Goal: Task Accomplishment & Management: Use online tool/utility

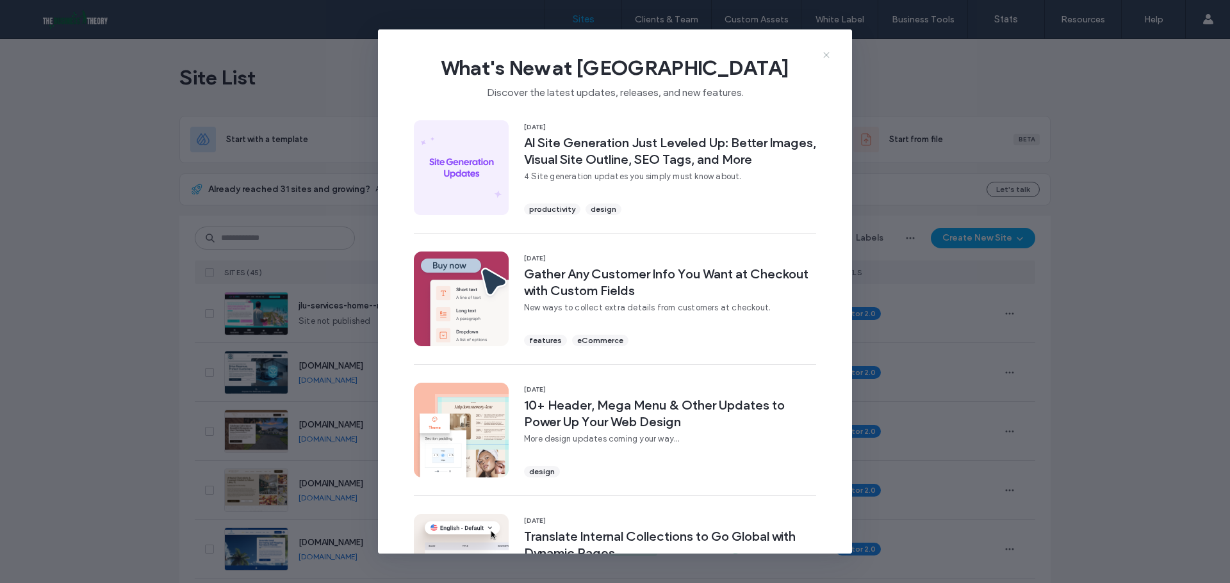
click at [827, 54] on use at bounding box center [826, 55] width 6 height 6
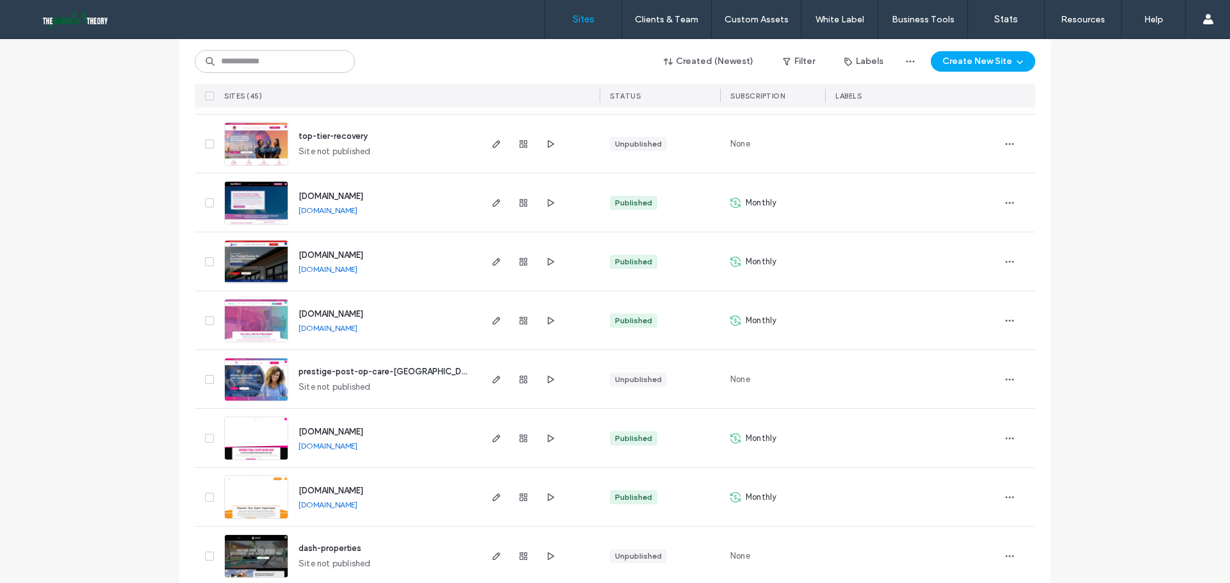
scroll to position [576, 0]
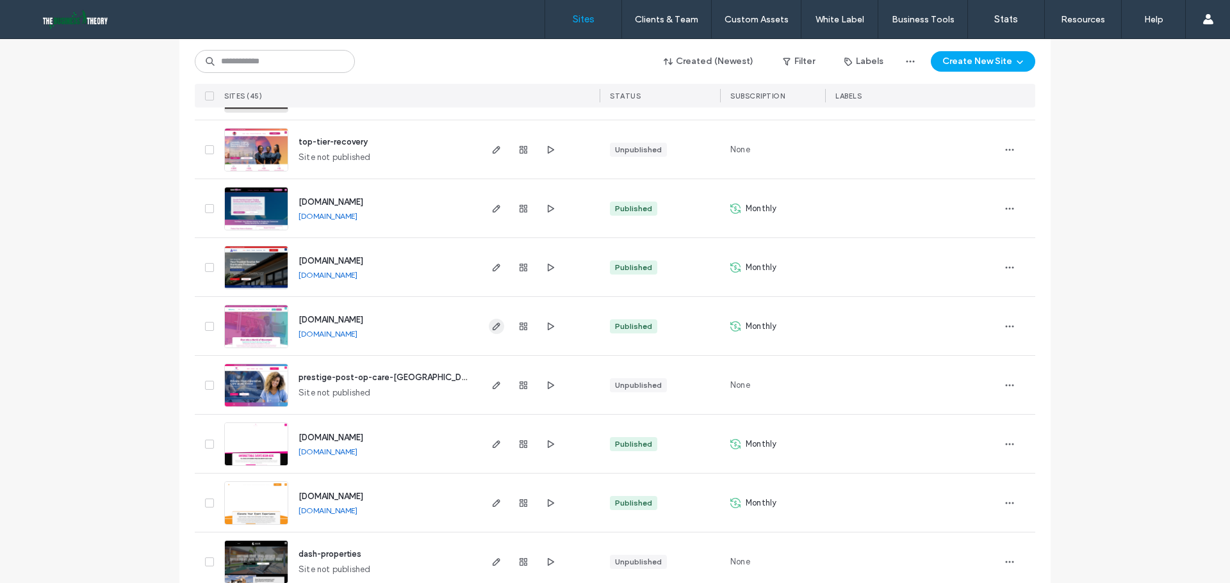
click at [493, 327] on use "button" at bounding box center [497, 327] width 8 height 8
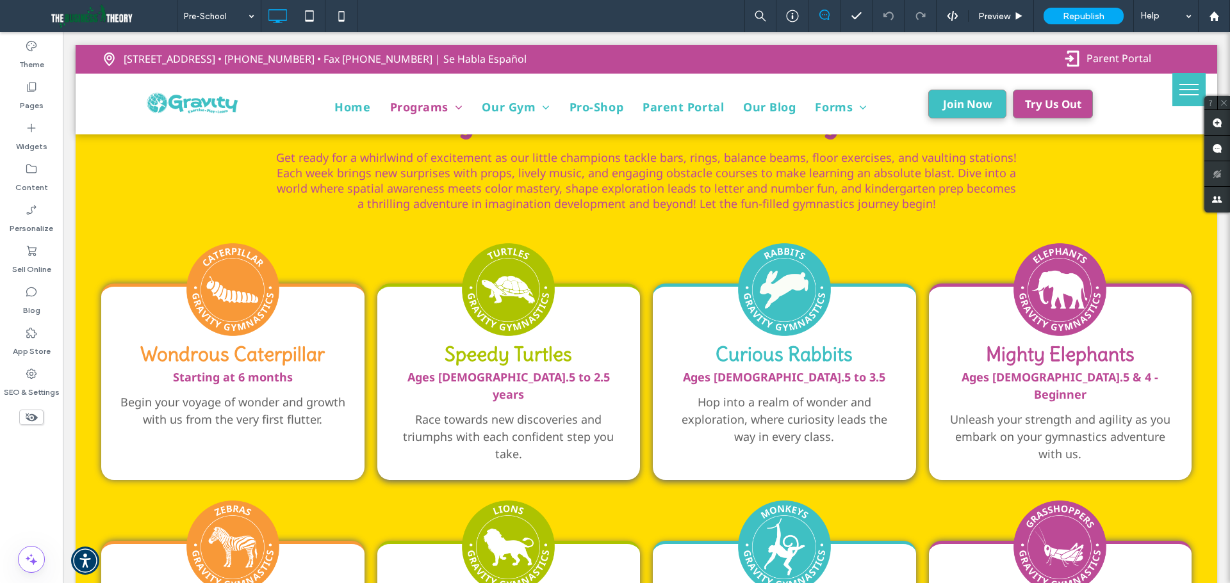
scroll to position [1025, 0]
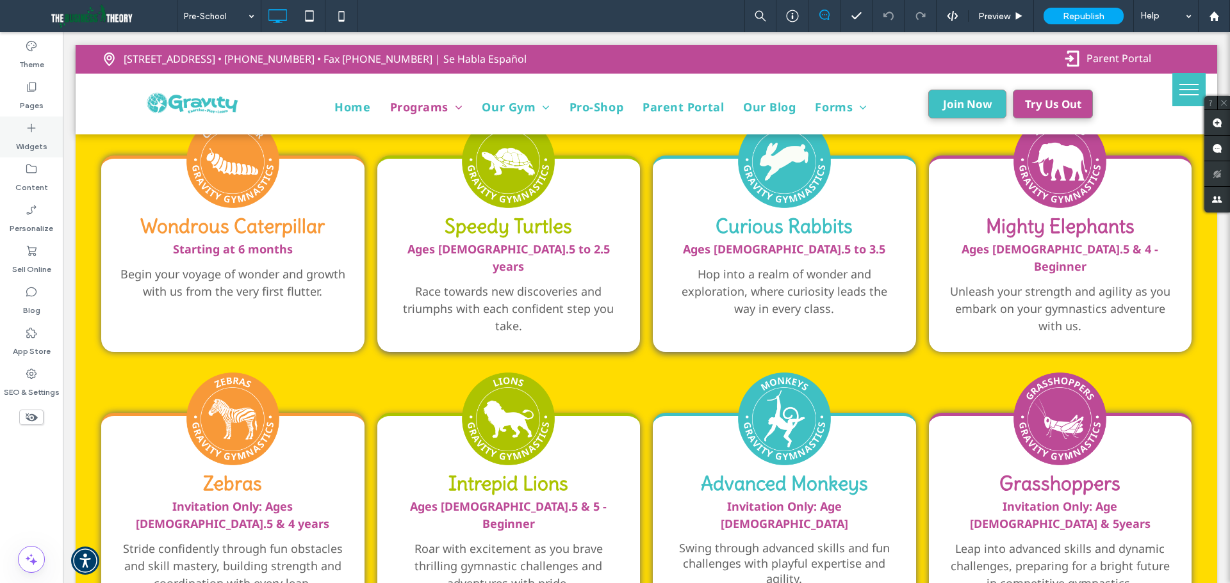
click at [24, 141] on label "Widgets" at bounding box center [31, 143] width 31 height 18
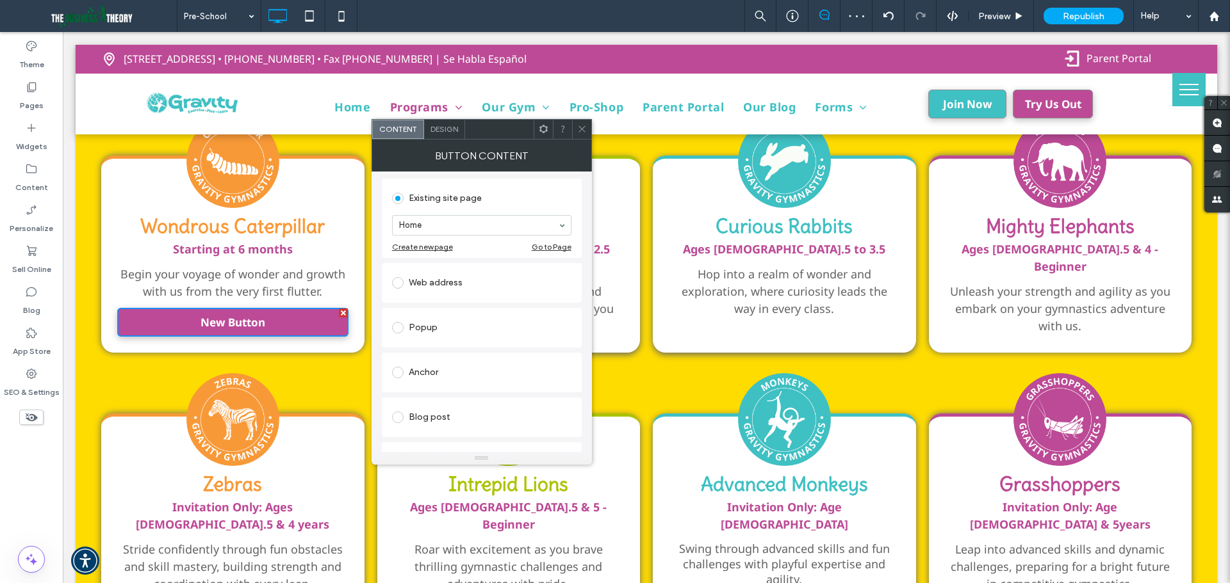
scroll to position [64, 0]
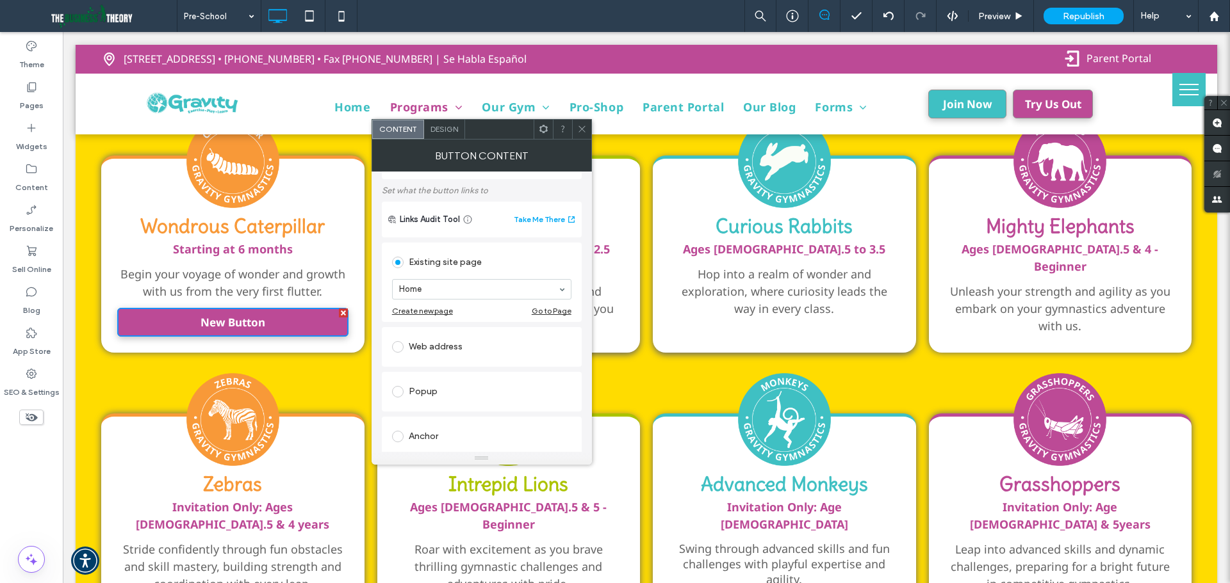
click at [431, 397] on div "Popup" at bounding box center [481, 392] width 179 height 20
click at [577, 127] on icon at bounding box center [582, 129] width 10 height 10
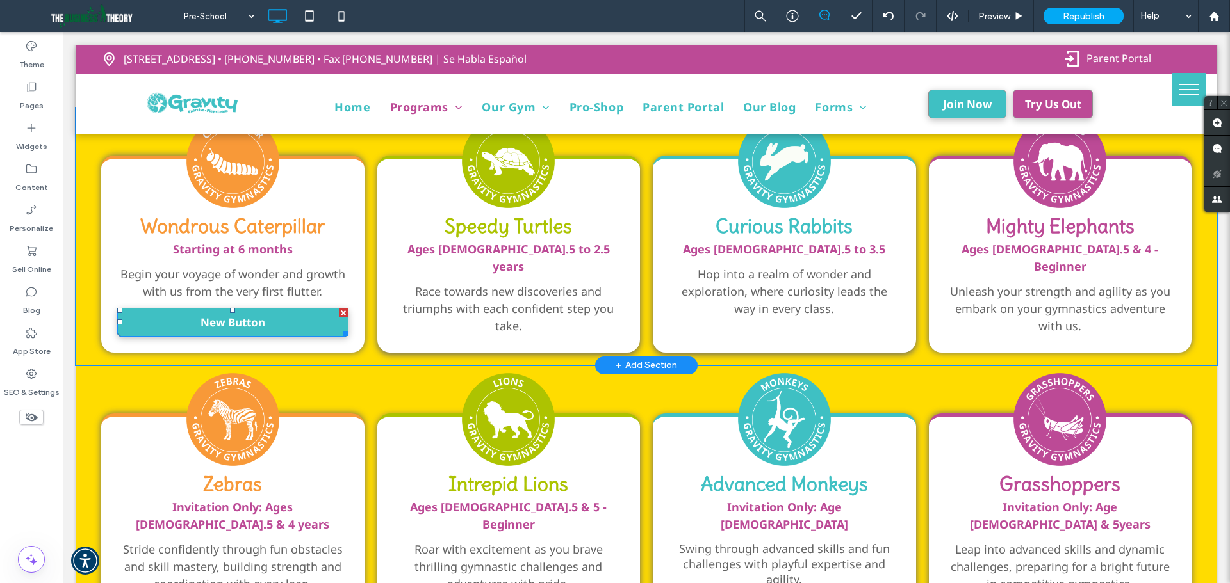
click at [339, 309] on div at bounding box center [343, 313] width 9 height 9
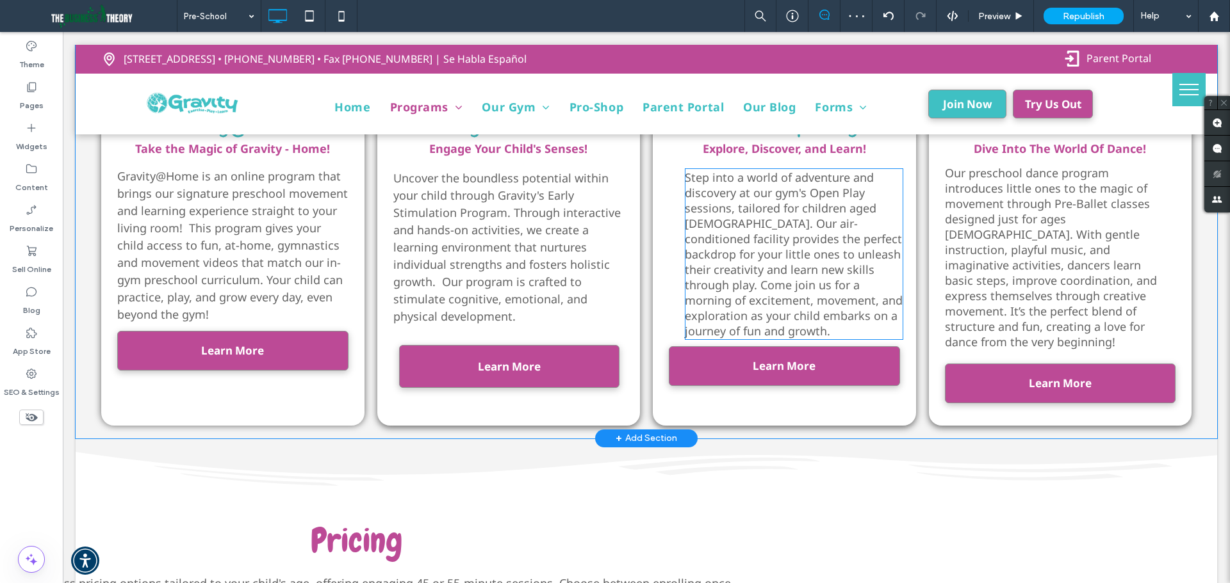
scroll to position [2306, 0]
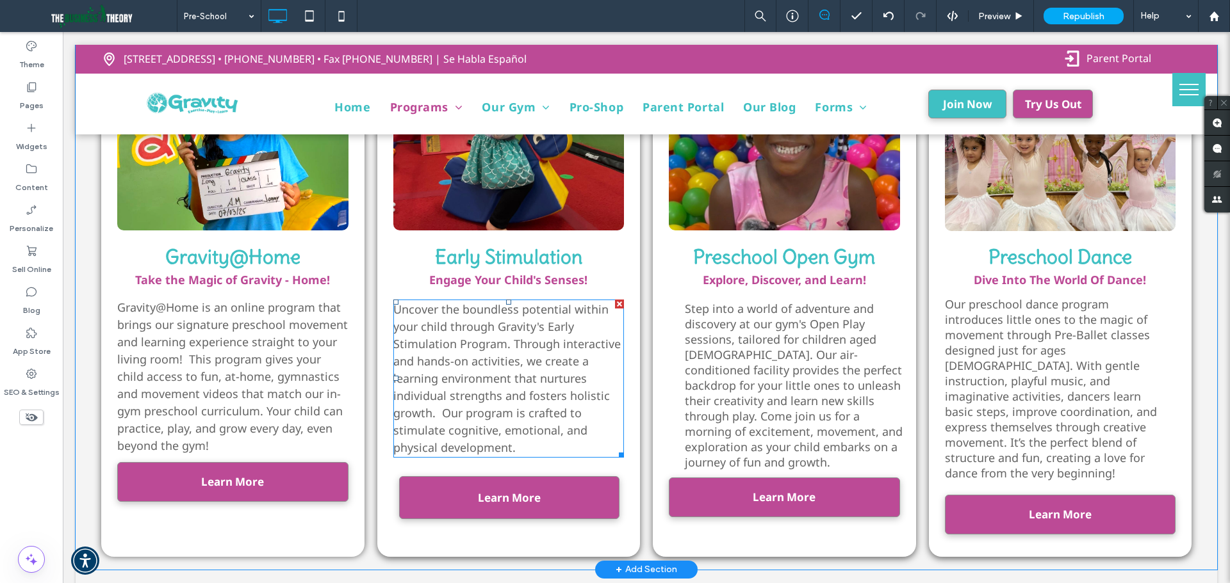
click at [573, 315] on span "Uncover the boundless potential within your child through Gravity's Early Stimu…" at bounding box center [506, 379] width 227 height 154
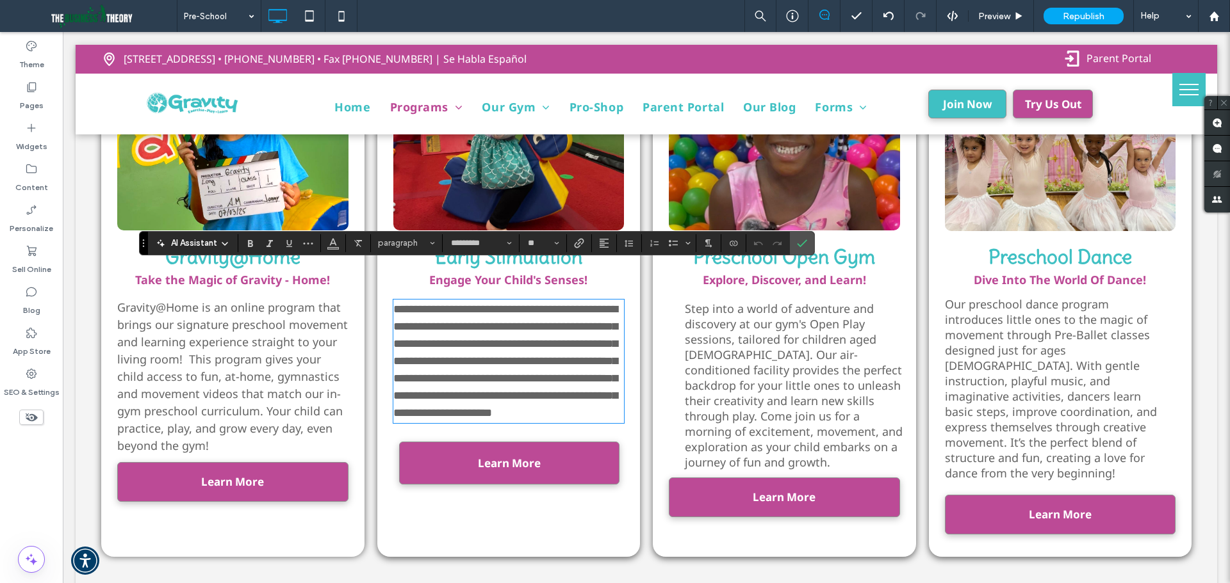
type input "*********"
type input "**"
click at [797, 245] on icon "Confirm" at bounding box center [802, 243] width 10 height 10
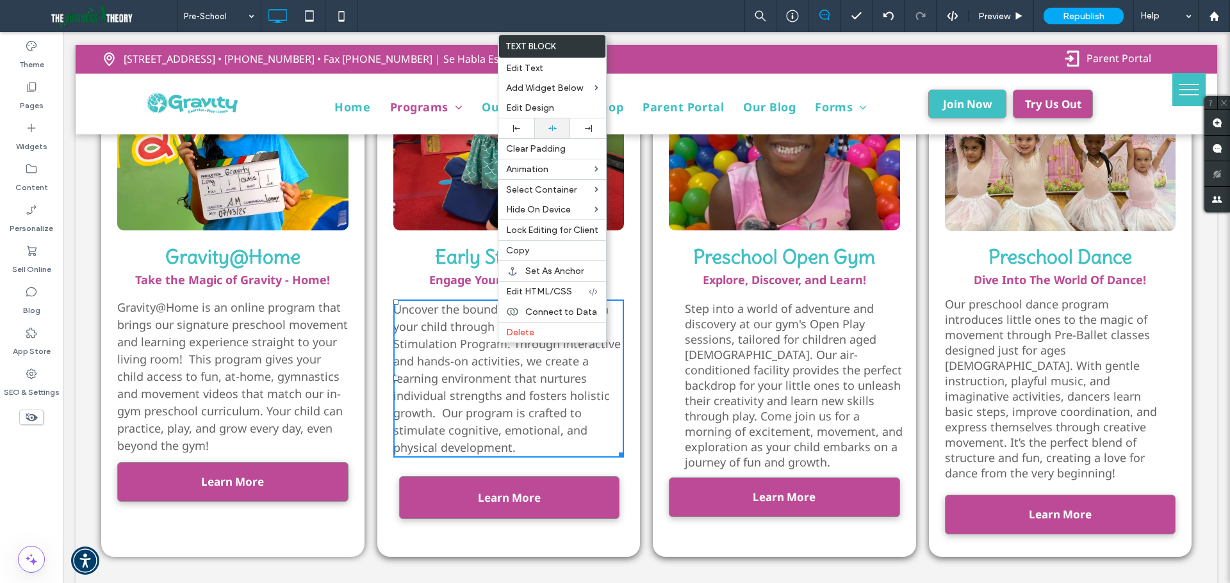
click at [551, 131] on icon at bounding box center [552, 128] width 8 height 8
click at [460, 245] on span "Early Stimulation" at bounding box center [508, 257] width 147 height 24
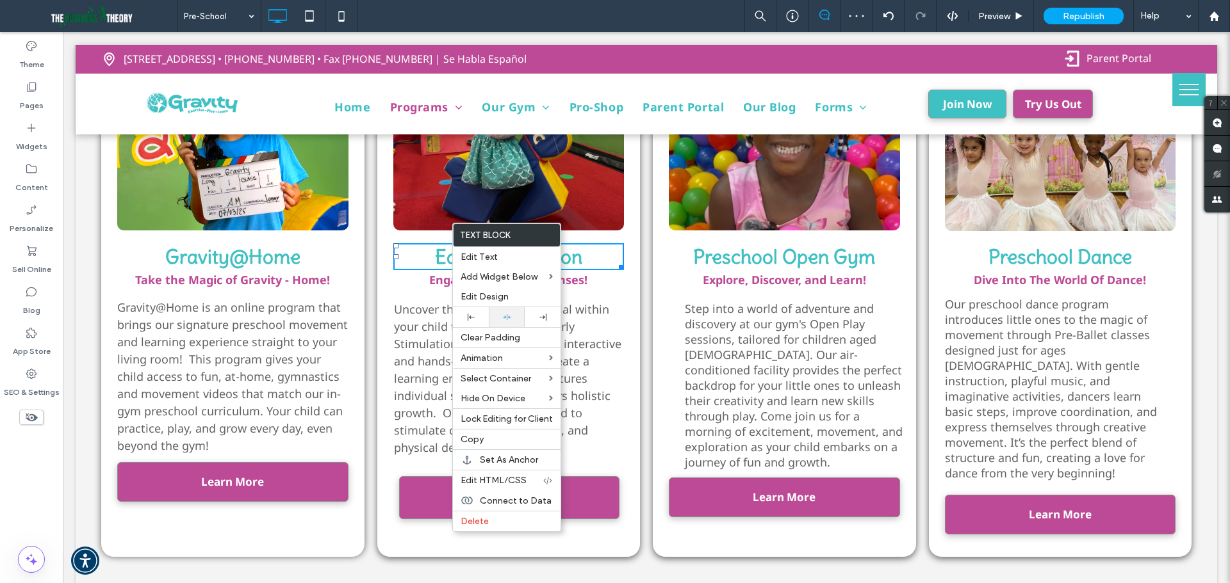
click at [505, 319] on icon at bounding box center [507, 317] width 8 height 8
click at [443, 272] on strong "Engage Your Child's Senses!" at bounding box center [508, 279] width 158 height 15
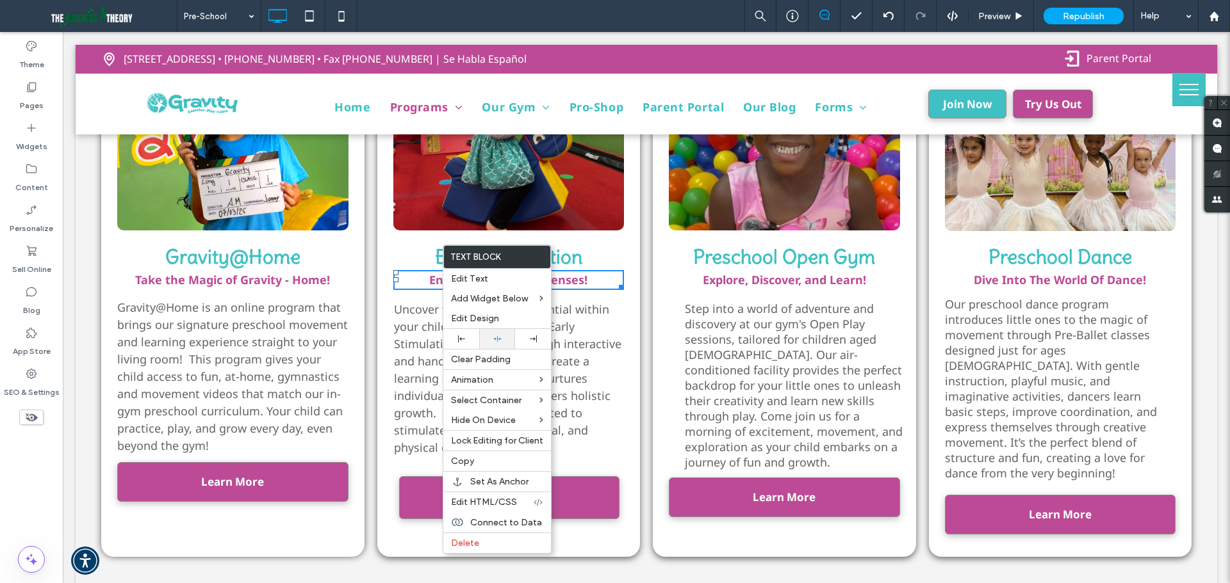
click at [494, 339] on use at bounding box center [497, 339] width 8 height 6
click at [269, 345] on span "Gravity@Home is an online program that brings our signature preschool movement …" at bounding box center [232, 377] width 231 height 154
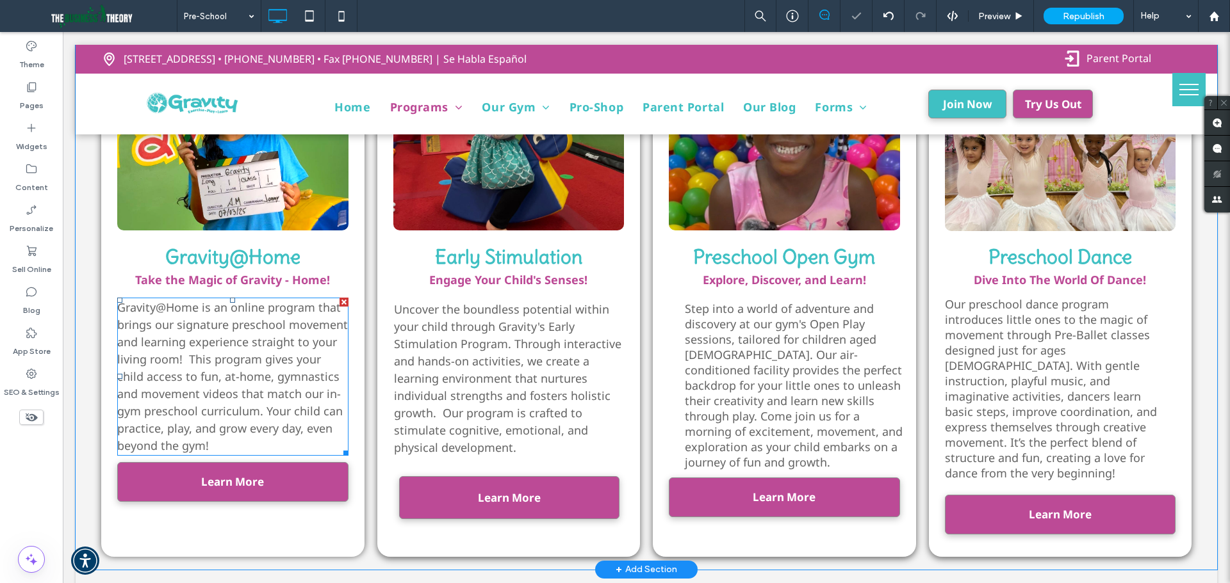
click at [227, 342] on span "Gravity@Home is an online program that brings our signature preschool movement …" at bounding box center [232, 377] width 231 height 154
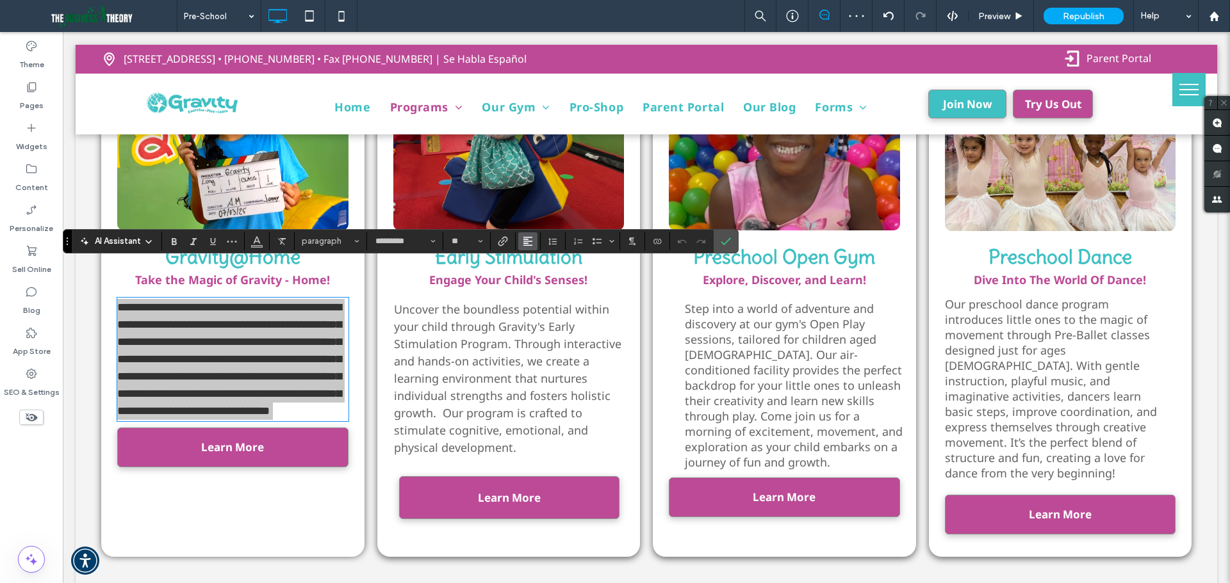
drag, startPoint x: 524, startPoint y: 247, endPoint x: 459, endPoint y: 223, distance: 69.7
click at [524, 247] on span "Alignment" at bounding box center [528, 241] width 10 height 17
click at [551, 282] on label "ui.textEditor.alignment.center" at bounding box center [540, 281] width 45 height 19
drag, startPoint x: 676, startPoint y: 208, endPoint x: 733, endPoint y: 240, distance: 65.4
click at [733, 240] on label "Confirm" at bounding box center [725, 241] width 19 height 23
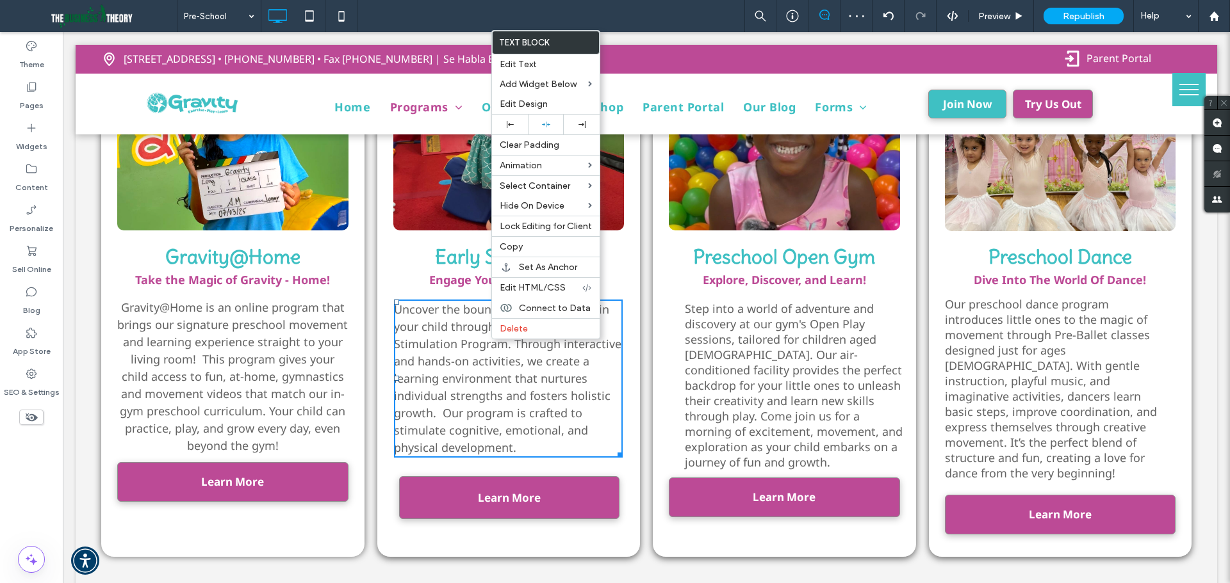
click at [476, 331] on span "Uncover the boundless potential within your child through Gravity's Early Stimu…" at bounding box center [507, 379] width 227 height 154
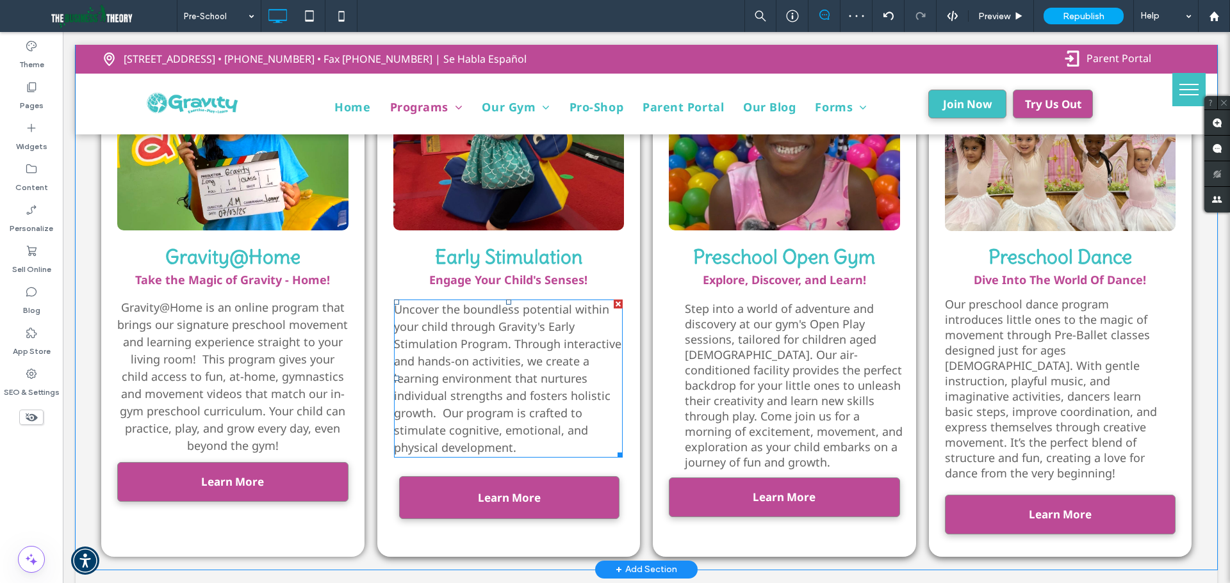
click at [476, 331] on span "Uncover the boundless potential within your child through Gravity's Early Stimu…" at bounding box center [507, 379] width 227 height 154
click at [476, 330] on span "Uncover the boundless potential within your child through Gravity's Early Stimu…" at bounding box center [507, 379] width 227 height 154
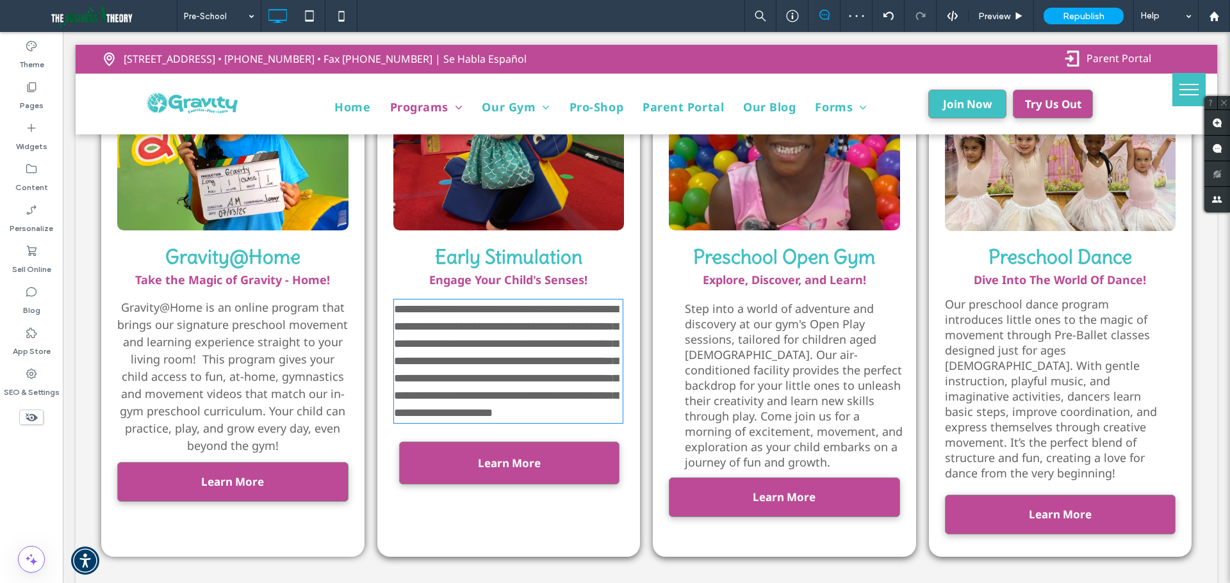
type input "*********"
type input "**"
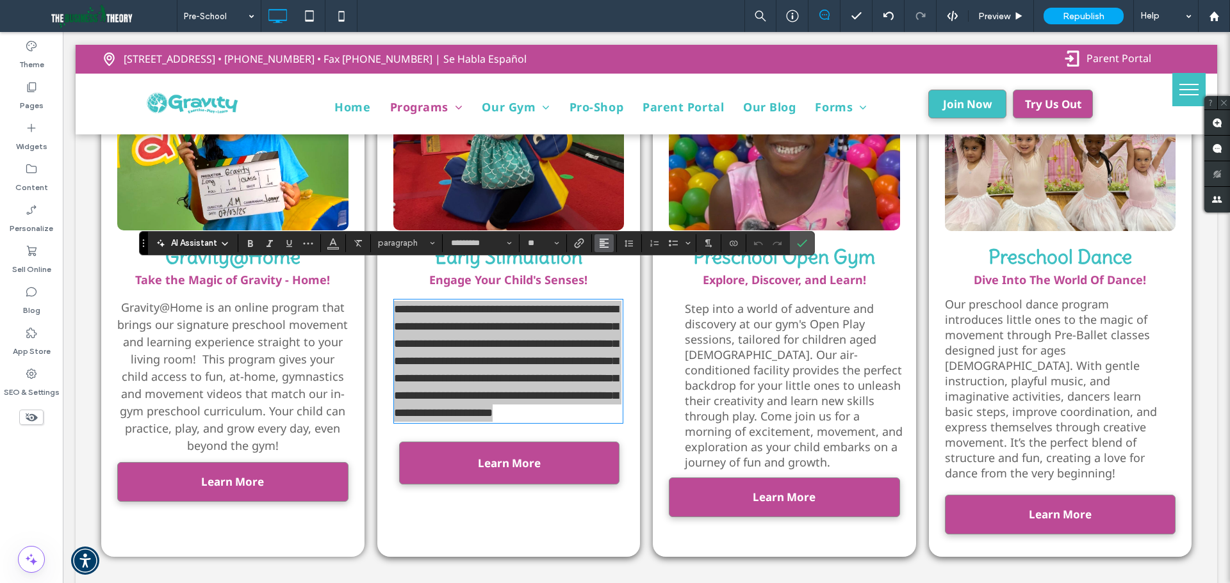
click at [599, 242] on icon "Alignment" at bounding box center [604, 243] width 10 height 10
click at [614, 295] on label "ui.textEditor.alignment.right" at bounding box center [616, 301] width 45 height 19
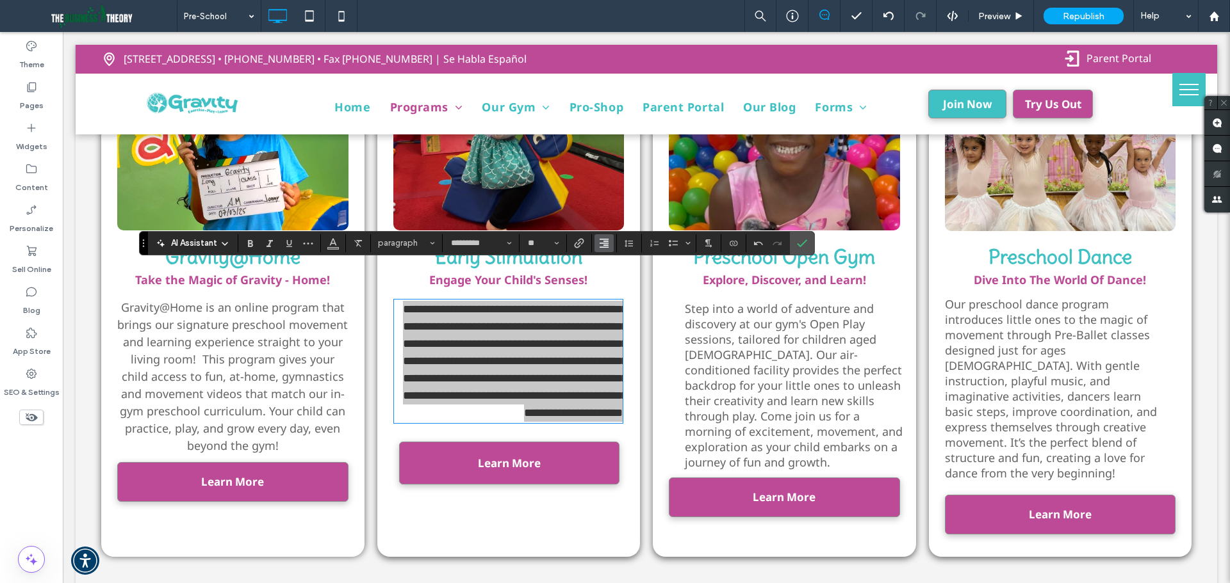
click at [608, 247] on icon "Alignment" at bounding box center [604, 243] width 10 height 10
click at [614, 275] on label "ui.textEditor.alignment.center" at bounding box center [616, 282] width 45 height 19
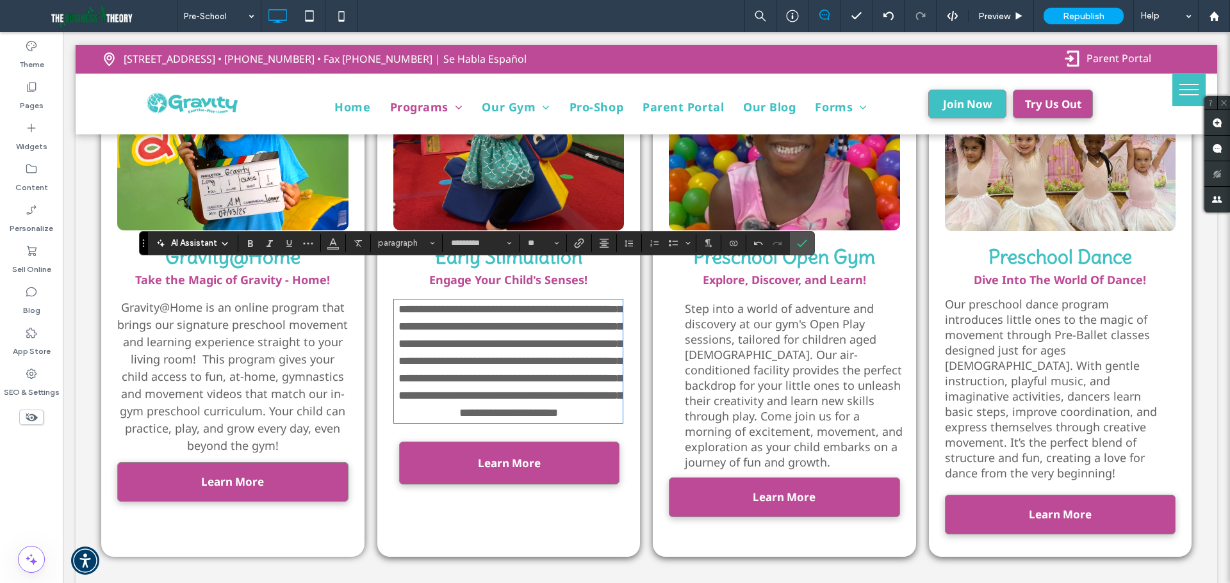
click at [816, 322] on span "Step into a world of adventure and discovery at our gym's Open Play sessions, t…" at bounding box center [794, 385] width 218 height 169
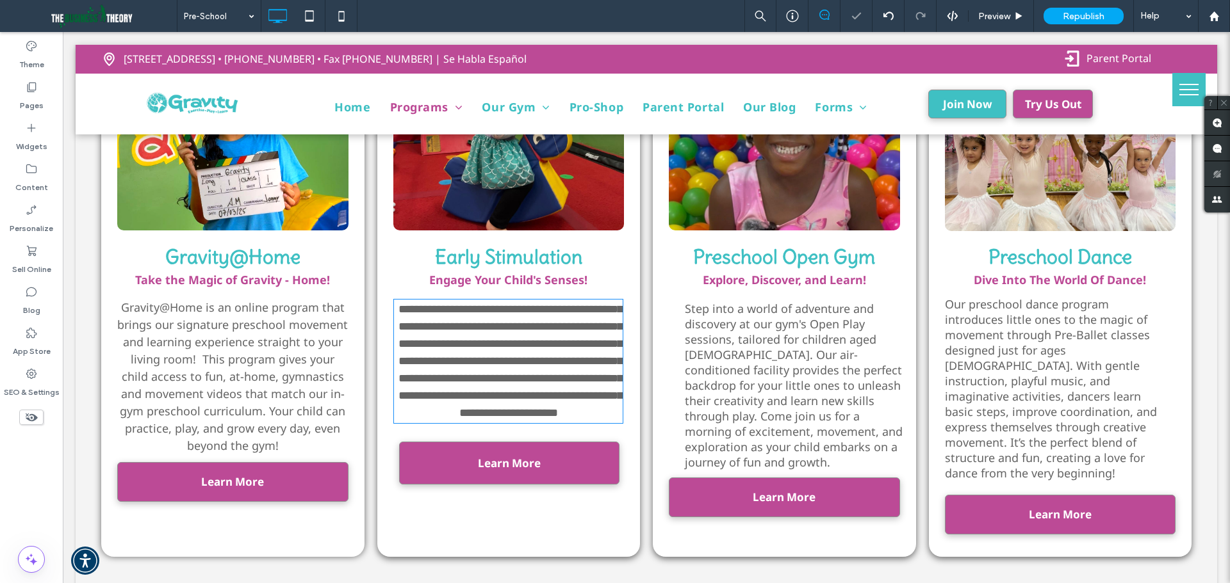
click at [816, 322] on span "Step into a world of adventure and discovery at our gym's Open Play sessions, t…" at bounding box center [794, 385] width 218 height 169
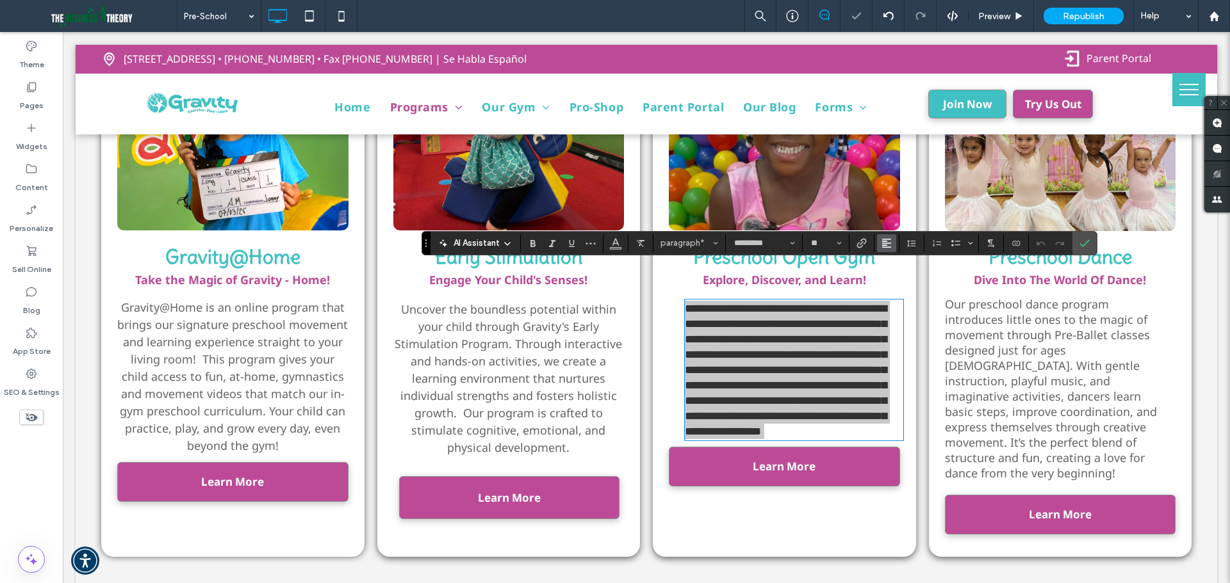
click at [885, 238] on span "Alignment" at bounding box center [886, 243] width 10 height 17
click at [904, 277] on label "ui.textEditor.alignment.center" at bounding box center [899, 282] width 45 height 19
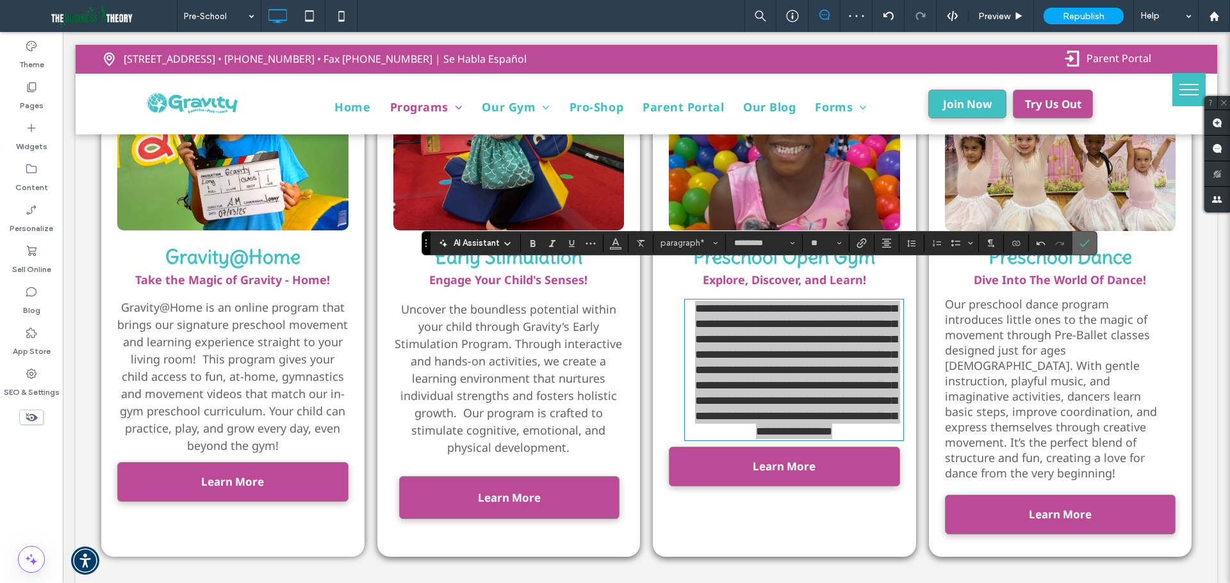
click at [1084, 243] on icon "Confirm" at bounding box center [1084, 243] width 10 height 10
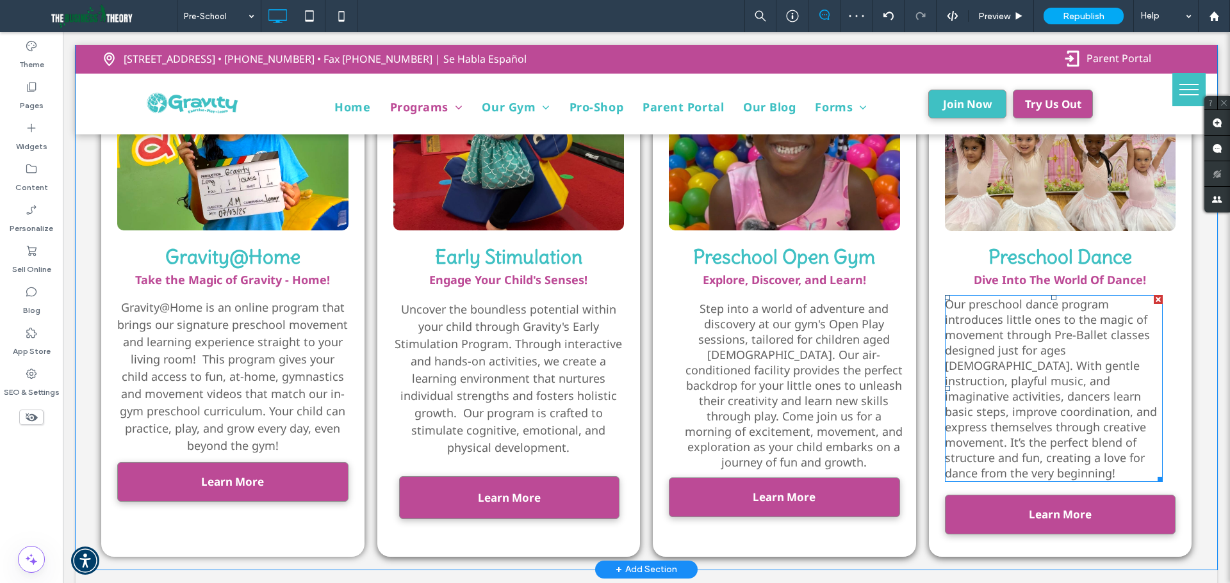
click at [1048, 323] on span "Our preschool dance program introduces little ones to the magic of movement thr…" at bounding box center [1051, 389] width 212 height 184
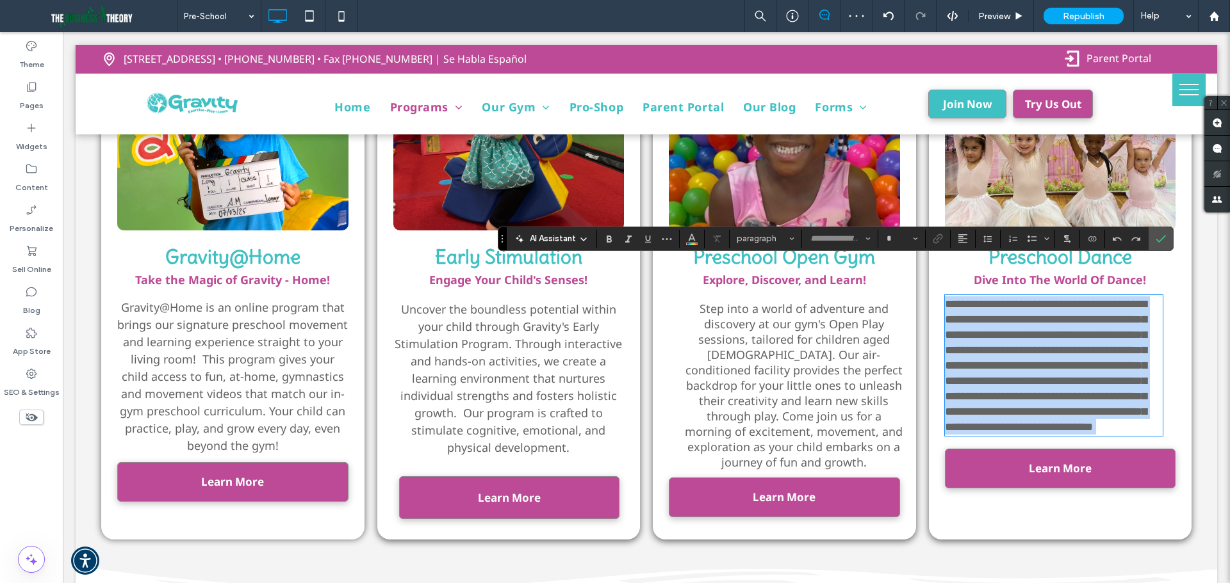
click at [1048, 323] on span "**********" at bounding box center [1046, 365] width 202 height 134
type input "*********"
type input "**"
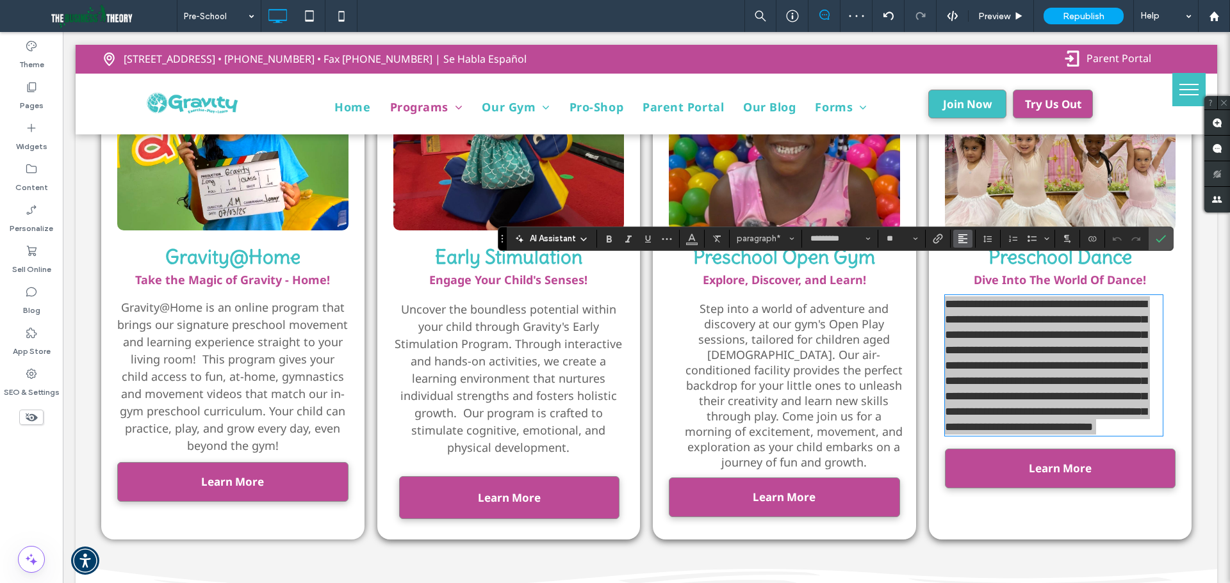
click at [964, 241] on icon "Alignment" at bounding box center [962, 239] width 10 height 10
click at [991, 280] on label "ui.textEditor.alignment.center" at bounding box center [975, 278] width 45 height 19
click at [1160, 239] on icon "Confirm" at bounding box center [1160, 239] width 10 height 10
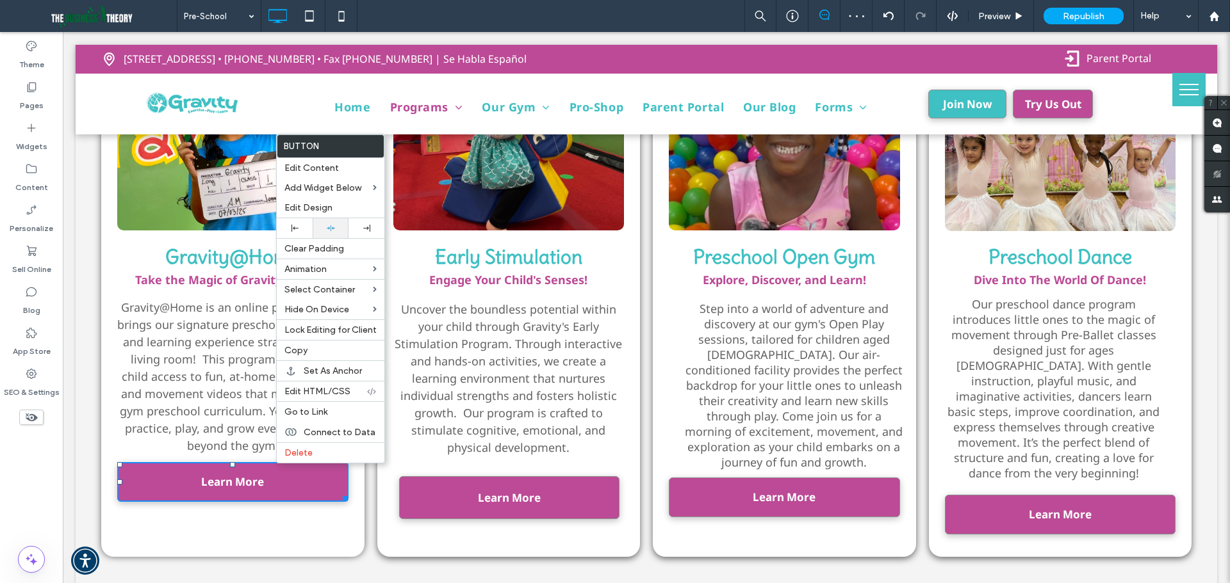
click at [323, 229] on div at bounding box center [330, 228] width 23 height 8
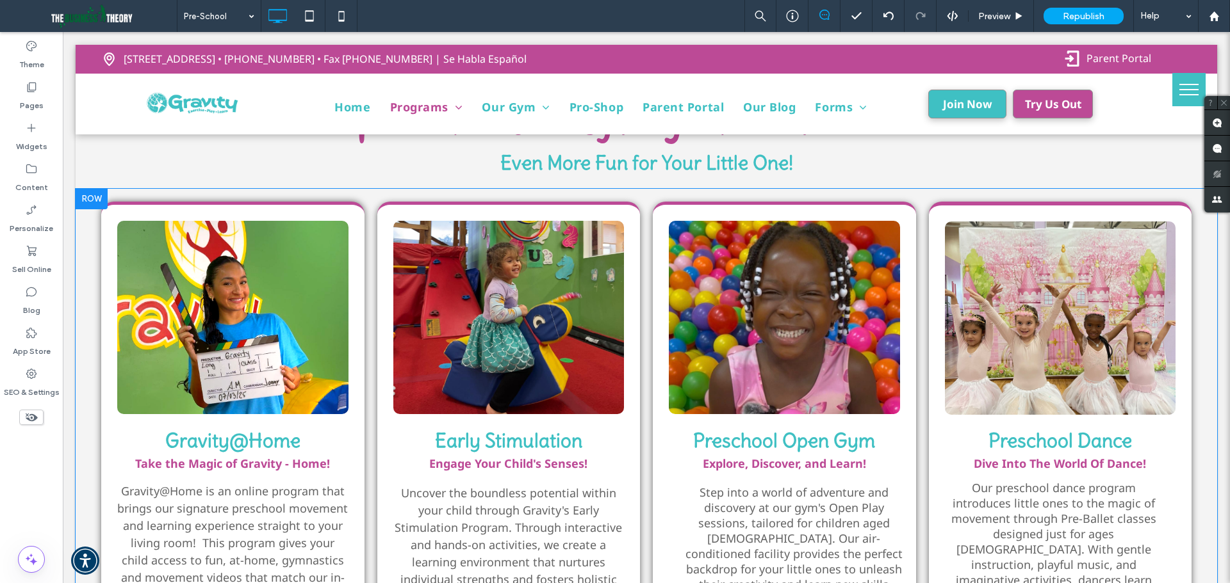
scroll to position [2178, 0]
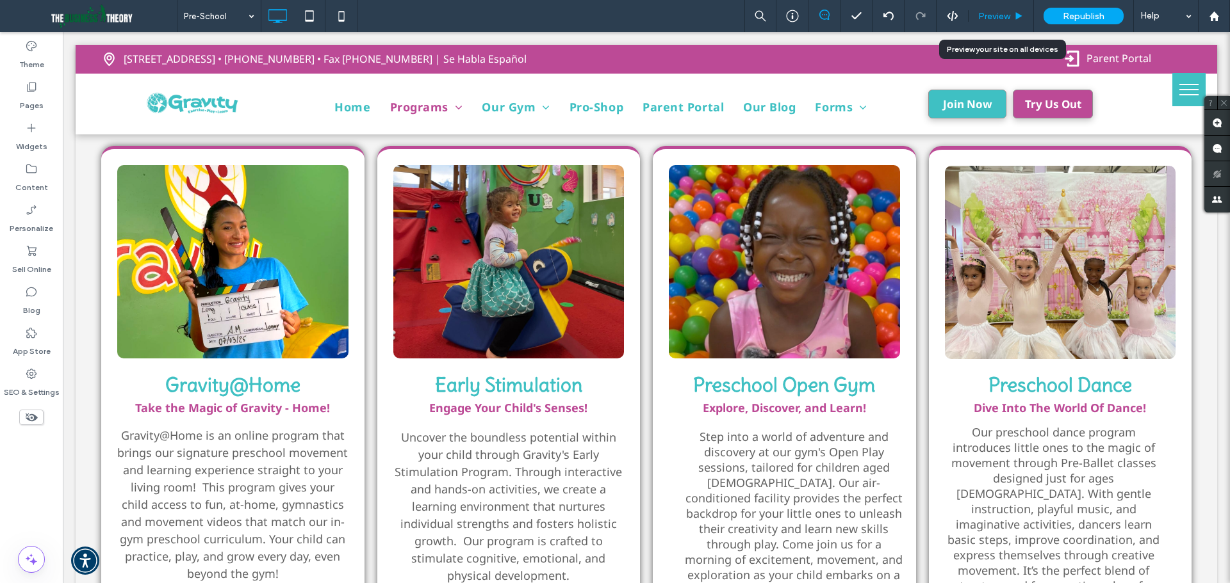
click at [1006, 16] on span "Preview" at bounding box center [994, 16] width 32 height 11
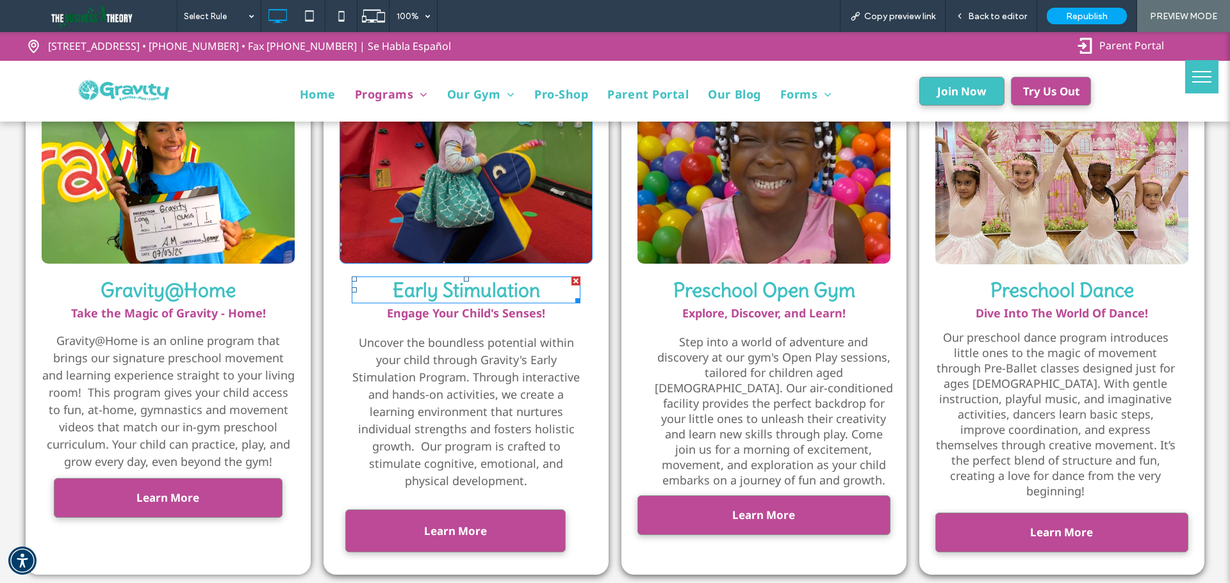
scroll to position [2306, 0]
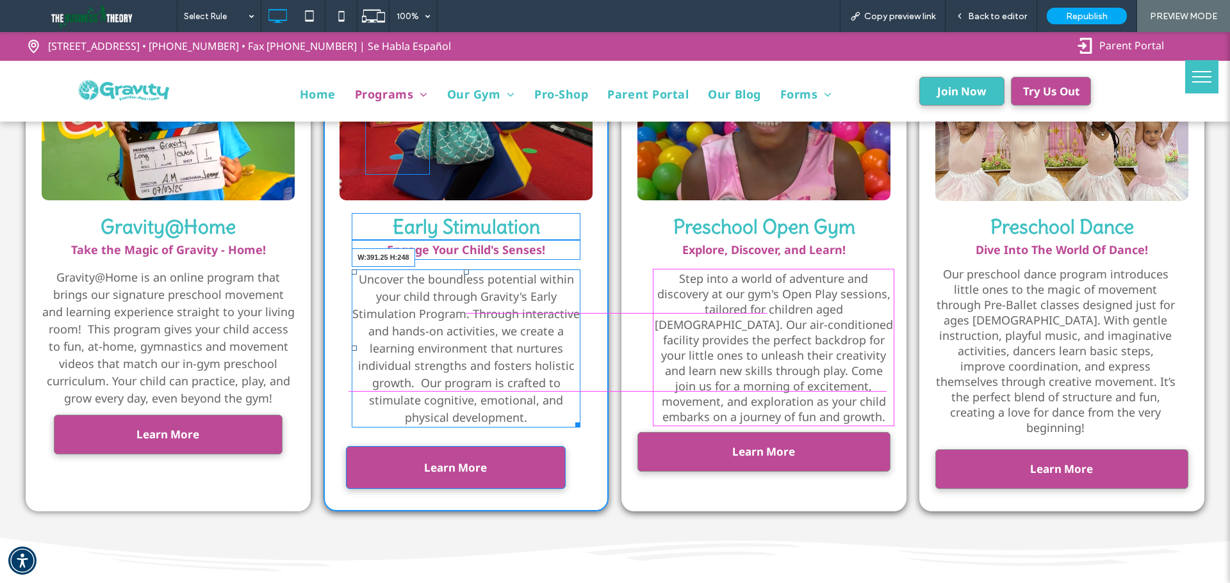
drag, startPoint x: 572, startPoint y: 385, endPoint x: 749, endPoint y: 280, distance: 206.2
click at [619, 376] on div "Click To Paste Gravity@Home Take the Magic of Gravity - Home! Gravity@Home is a…" at bounding box center [615, 250] width 1178 height 524
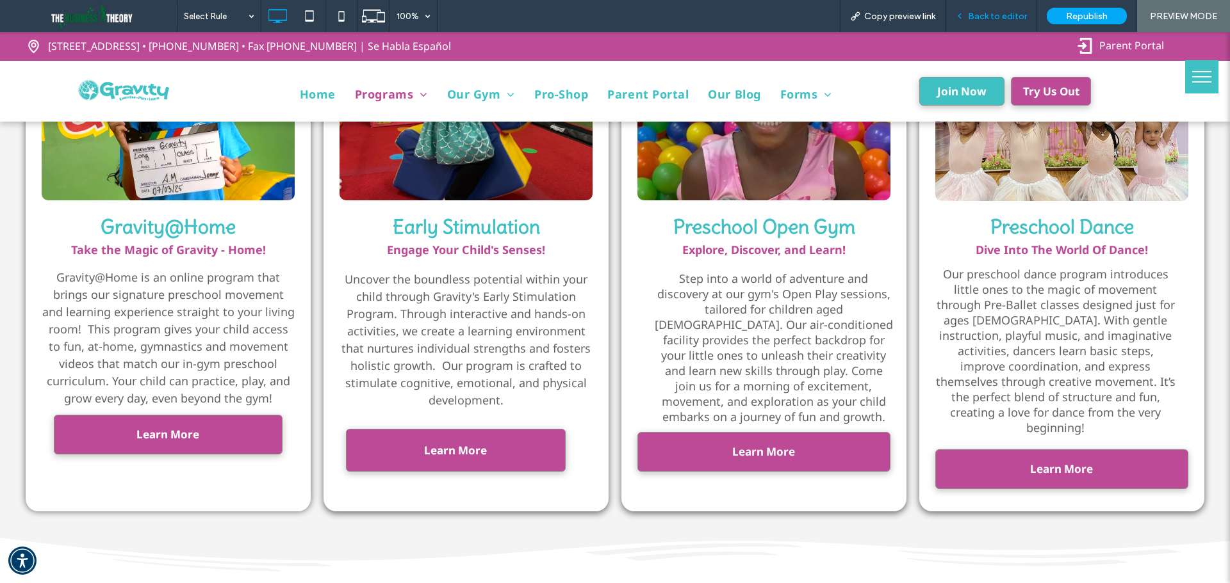
drag, startPoint x: 999, startPoint y: 14, endPoint x: 778, endPoint y: 49, distance: 224.4
click at [999, 14] on span "Back to editor" at bounding box center [997, 16] width 59 height 11
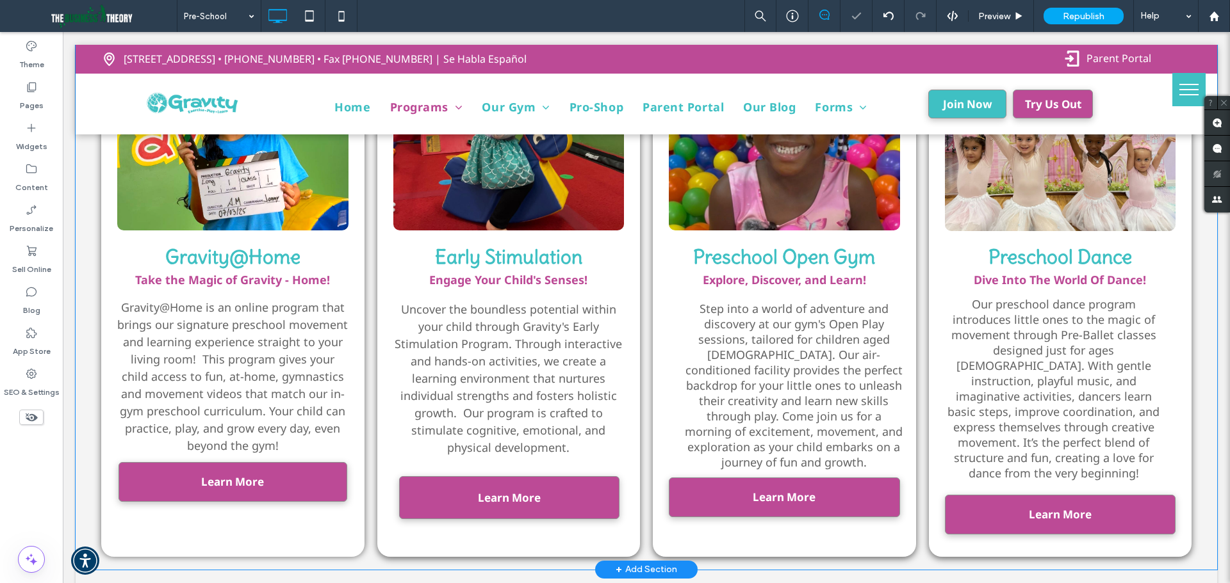
scroll to position [2323, 0]
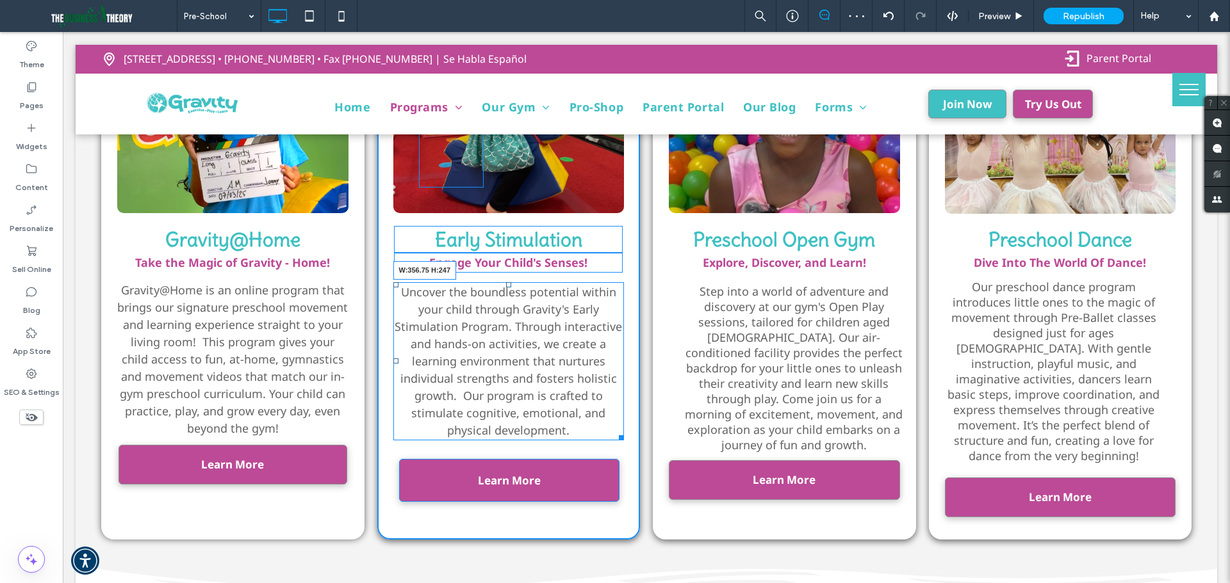
drag, startPoint x: 616, startPoint y: 399, endPoint x: 664, endPoint y: 390, distance: 48.9
click at [664, 390] on div "Click To Paste Gravity@Home Take the Magic of Gravity - Home! Gravity@Home is a…" at bounding box center [646, 270] width 1090 height 539
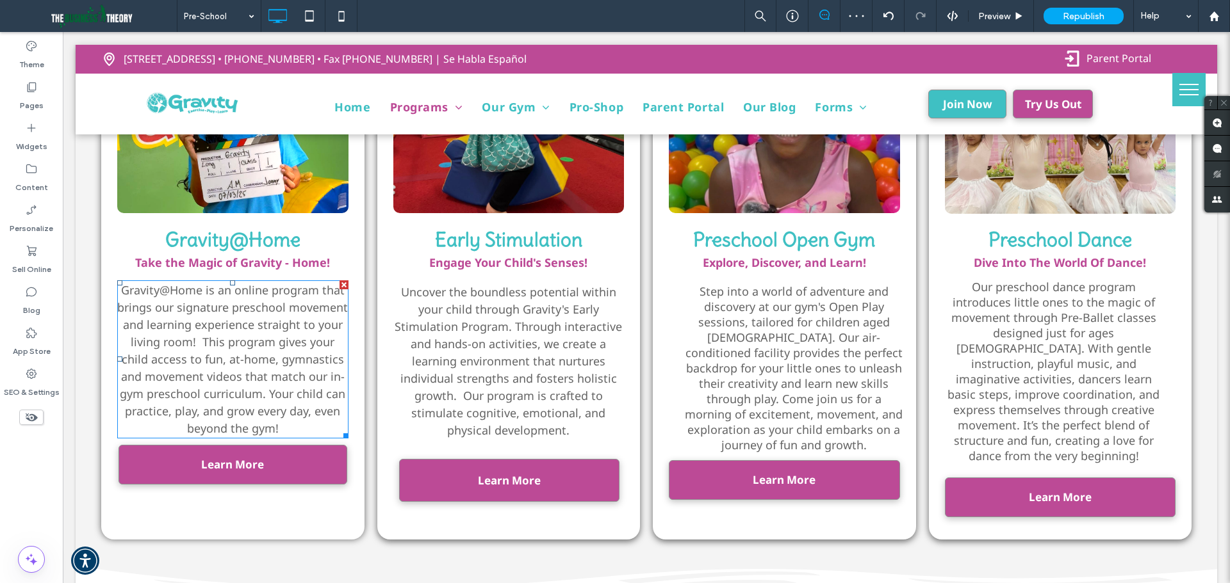
click at [302, 364] on span "Gravity@Home is an online program that brings our signature preschool movement …" at bounding box center [232, 359] width 231 height 154
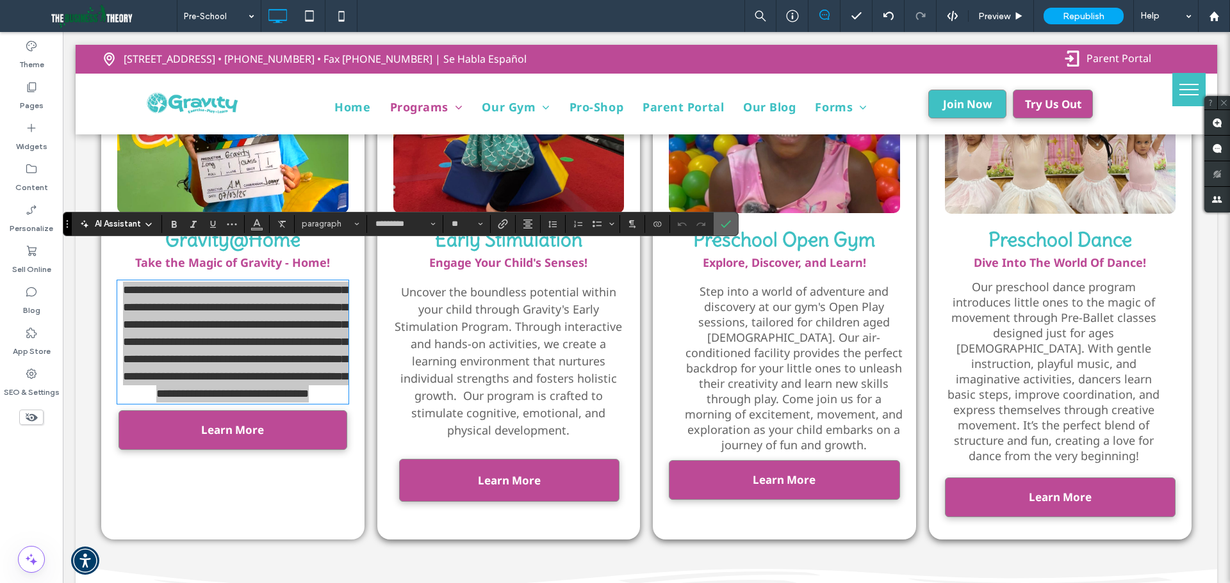
drag, startPoint x: 721, startPoint y: 225, endPoint x: 683, endPoint y: 233, distance: 39.3
click at [721, 225] on use "Confirm" at bounding box center [726, 224] width 10 height 8
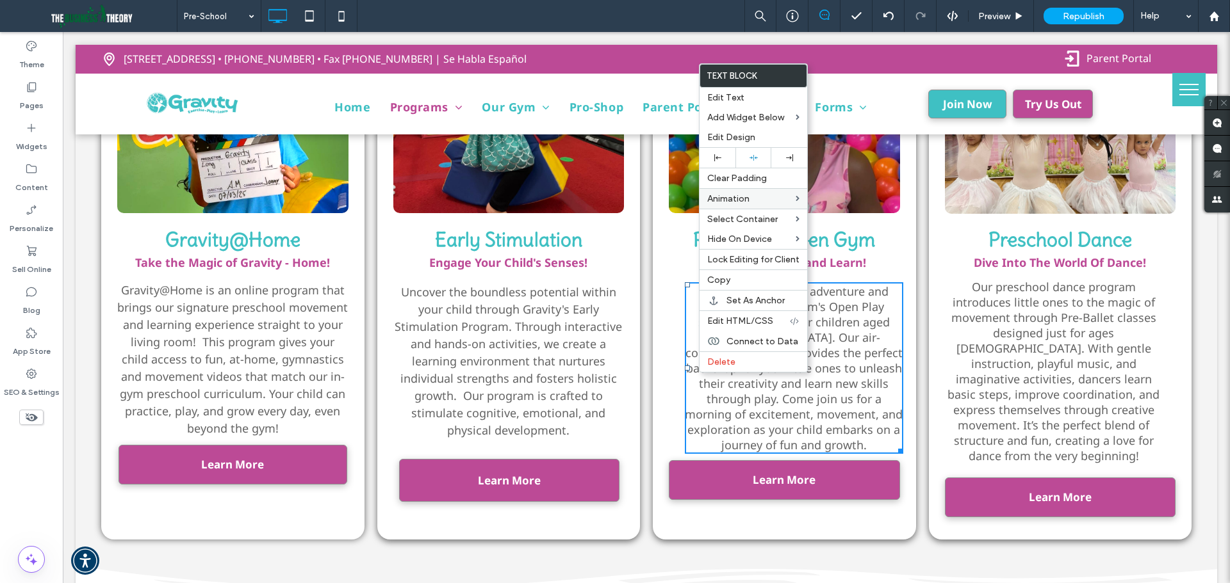
drag, startPoint x: 764, startPoint y: 160, endPoint x: 737, endPoint y: 206, distance: 53.2
click at [764, 161] on div at bounding box center [753, 158] width 23 height 8
click at [684, 379] on span "Step into a world of adventure and discovery at our gym's Open Play sessions, t…" at bounding box center [783, 368] width 211 height 169
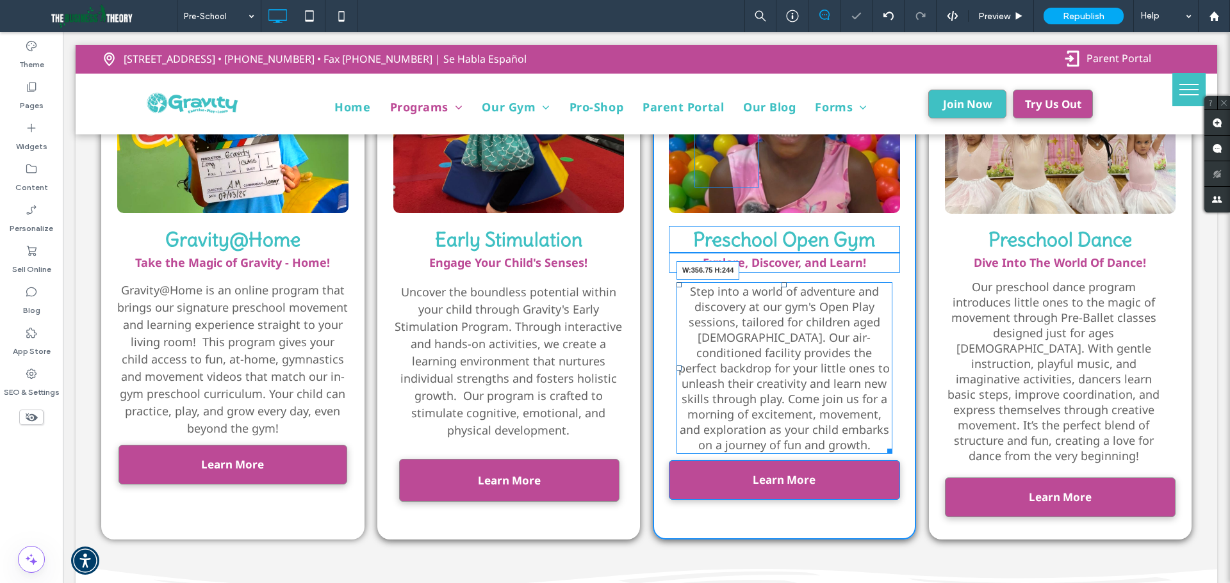
drag, startPoint x: 884, startPoint y: 417, endPoint x: 955, endPoint y: 408, distance: 71.7
click at [955, 408] on div "Click To Paste Gravity@Home Take the Magic of Gravity - Home! Gravity@Home is a…" at bounding box center [646, 270] width 1090 height 539
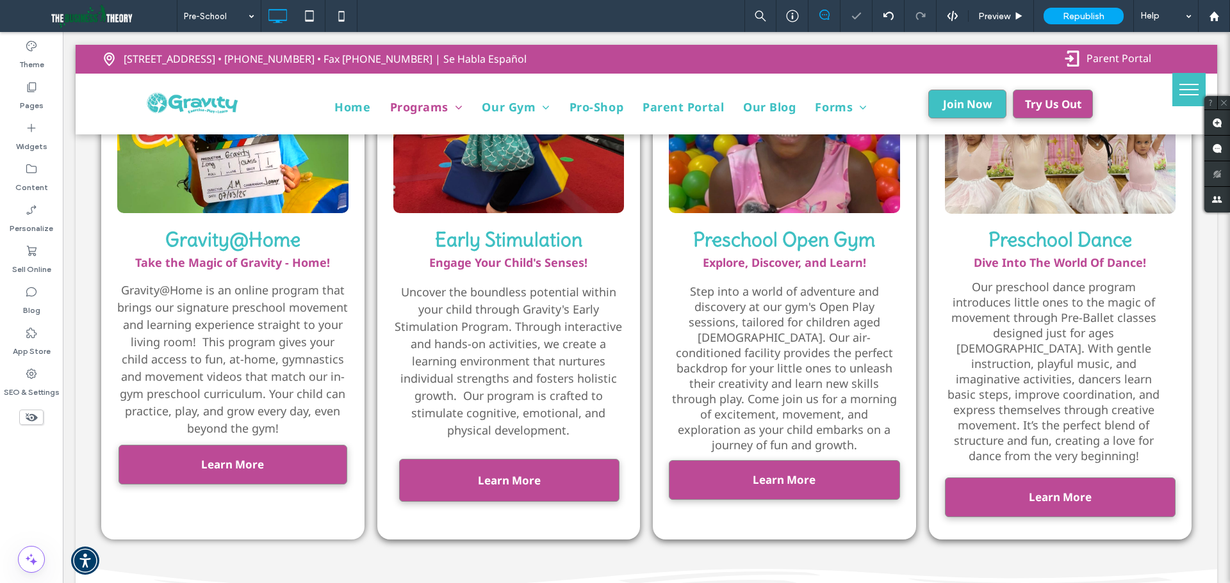
click at [1106, 375] on span "Our preschool dance program introduces little ones to the magic of movement thr…" at bounding box center [1053, 371] width 212 height 184
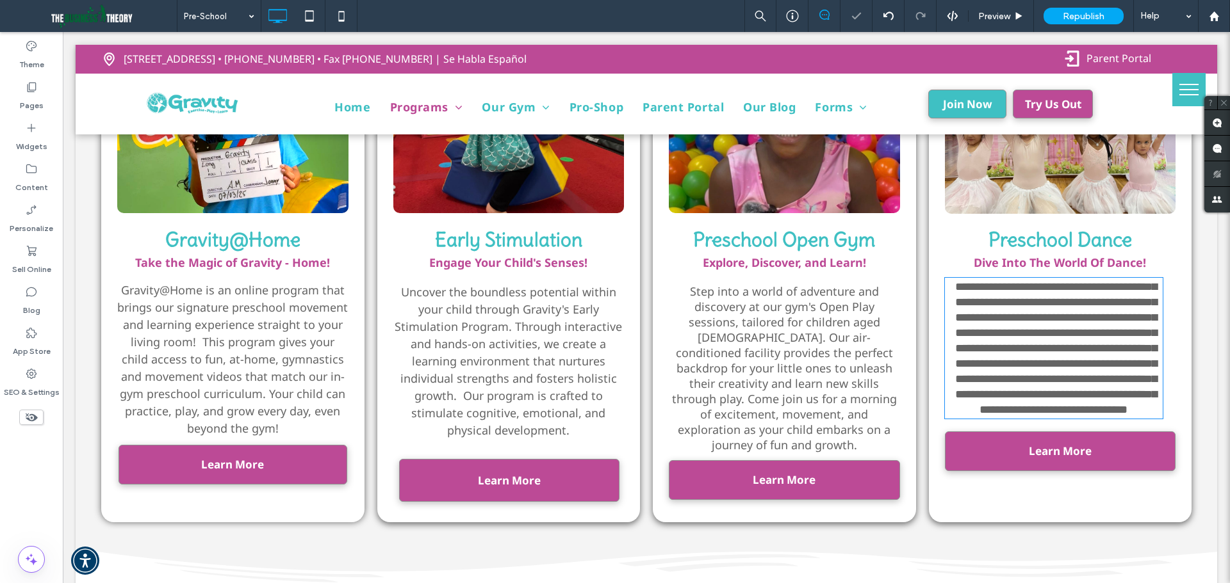
type input "*********"
type input "**"
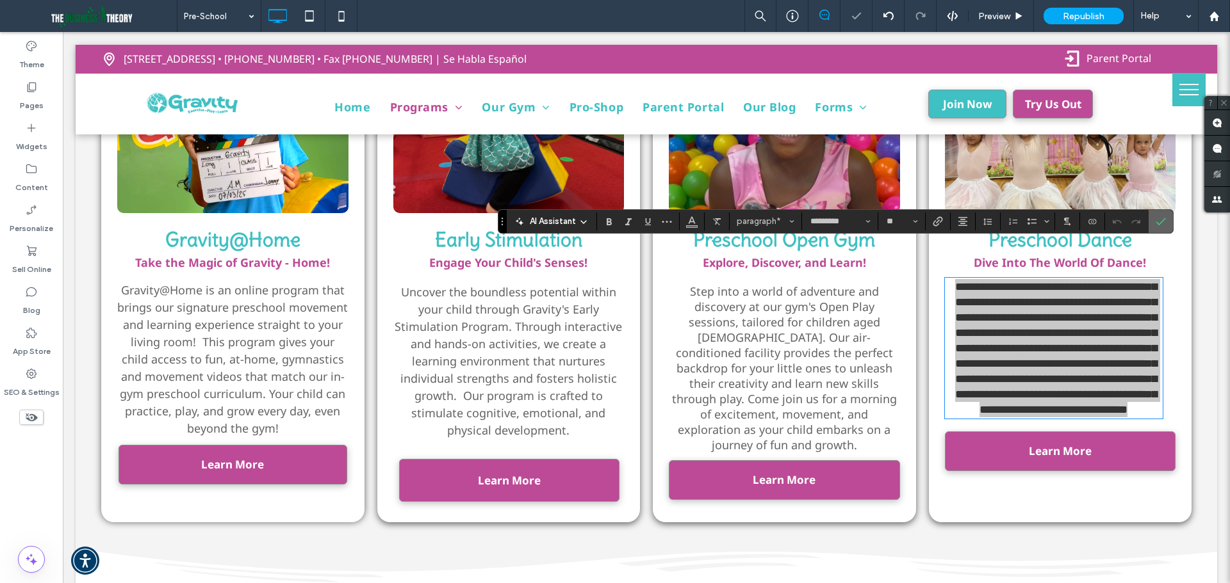
drag, startPoint x: 1166, startPoint y: 225, endPoint x: 1101, endPoint y: 225, distance: 64.7
click at [1166, 225] on label "Confirm" at bounding box center [1160, 221] width 19 height 23
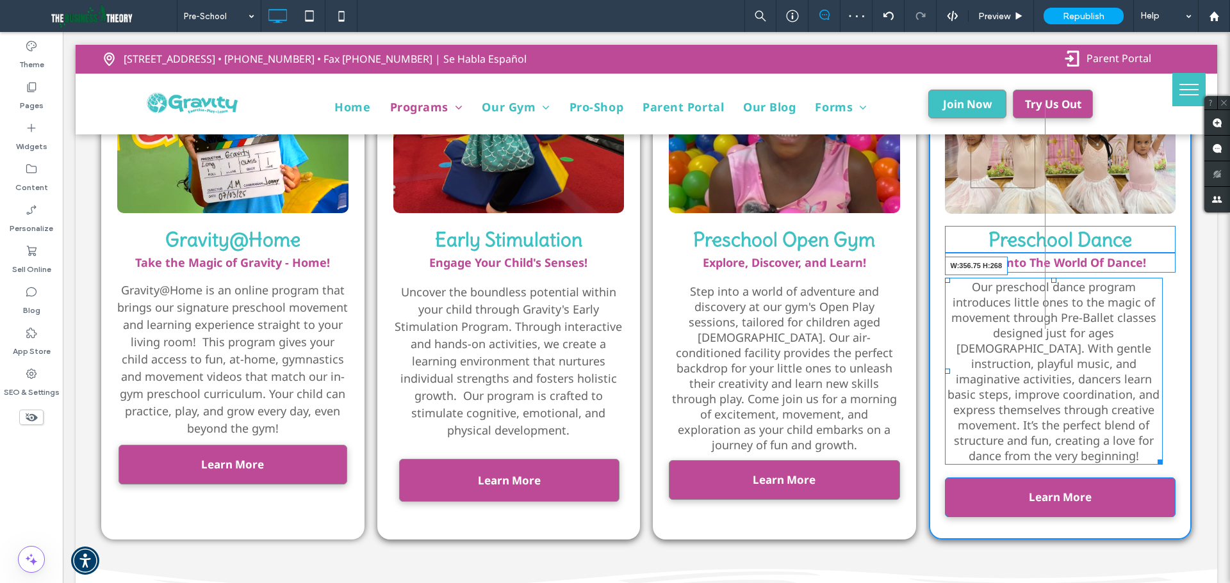
drag, startPoint x: 1149, startPoint y: 410, endPoint x: 1209, endPoint y: 398, distance: 60.8
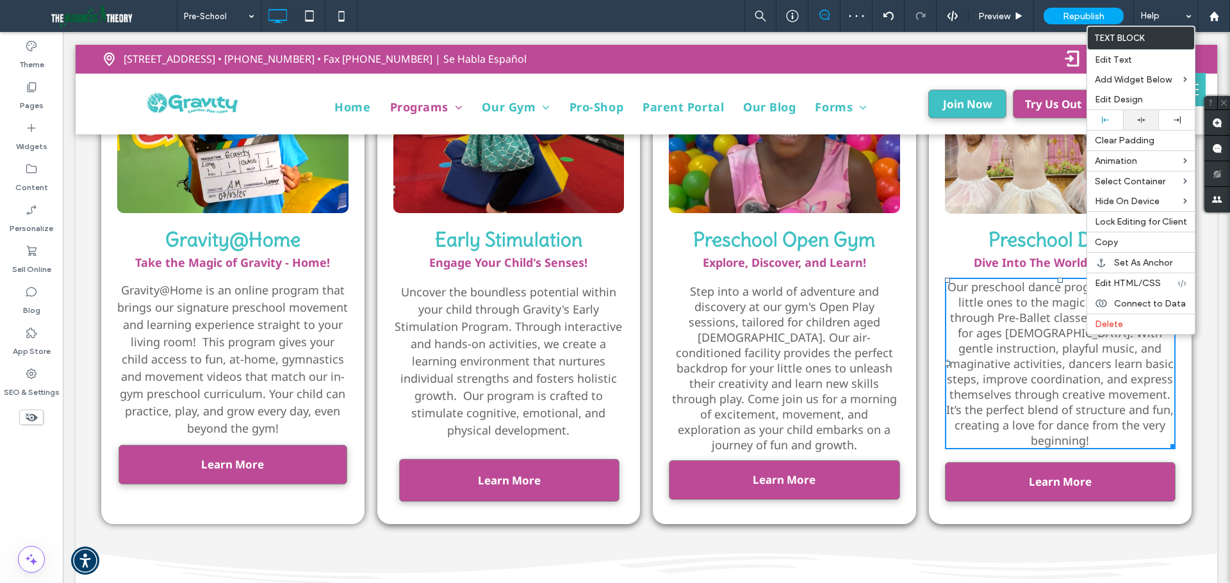
click at [1144, 120] on icon at bounding box center [1141, 120] width 8 height 8
click at [488, 356] on span "Uncover the boundless potential within your child through Gravity's Early Stimu…" at bounding box center [508, 361] width 227 height 154
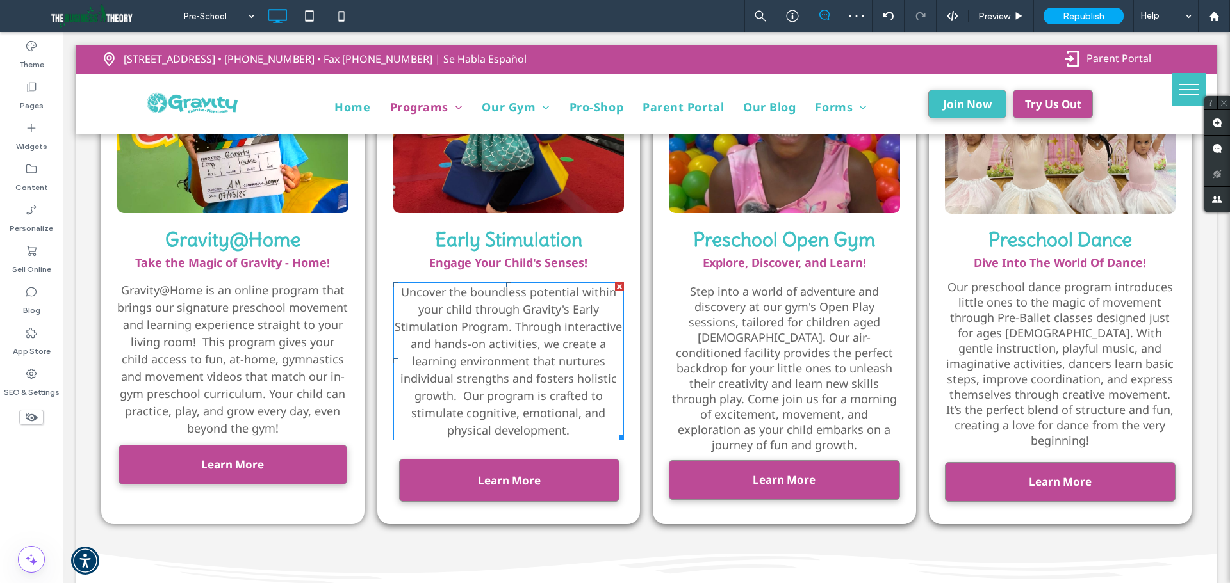
click at [457, 325] on span "Uncover the boundless potential within your child through Gravity's Early Stimu…" at bounding box center [508, 361] width 227 height 154
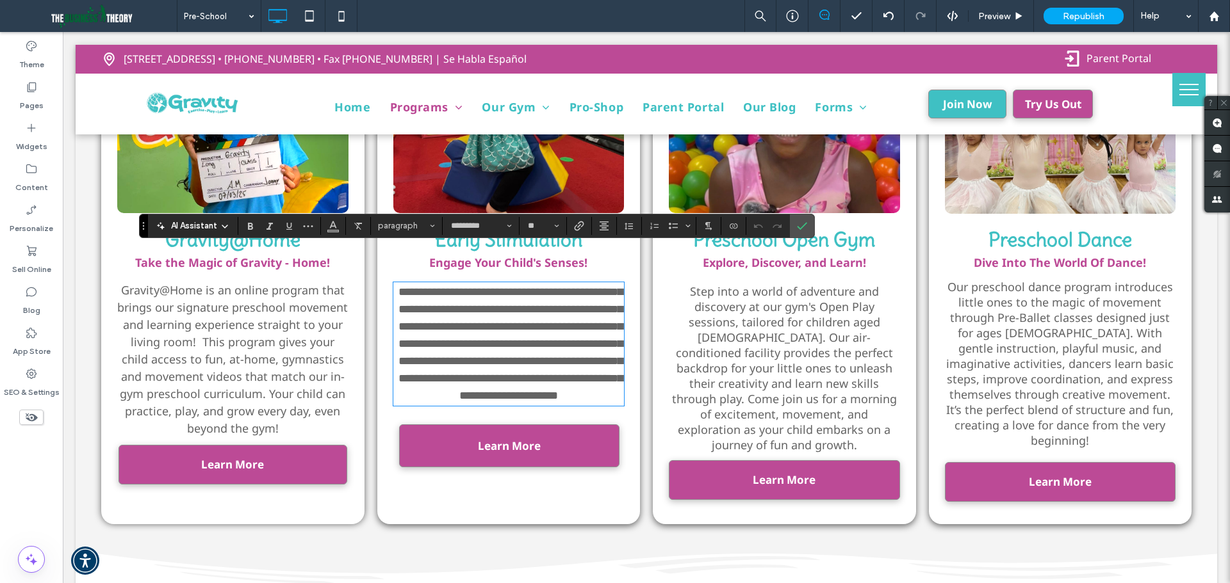
click at [231, 345] on span "Gravity@Home is an online program that brings our signature preschool movement …" at bounding box center [232, 359] width 231 height 154
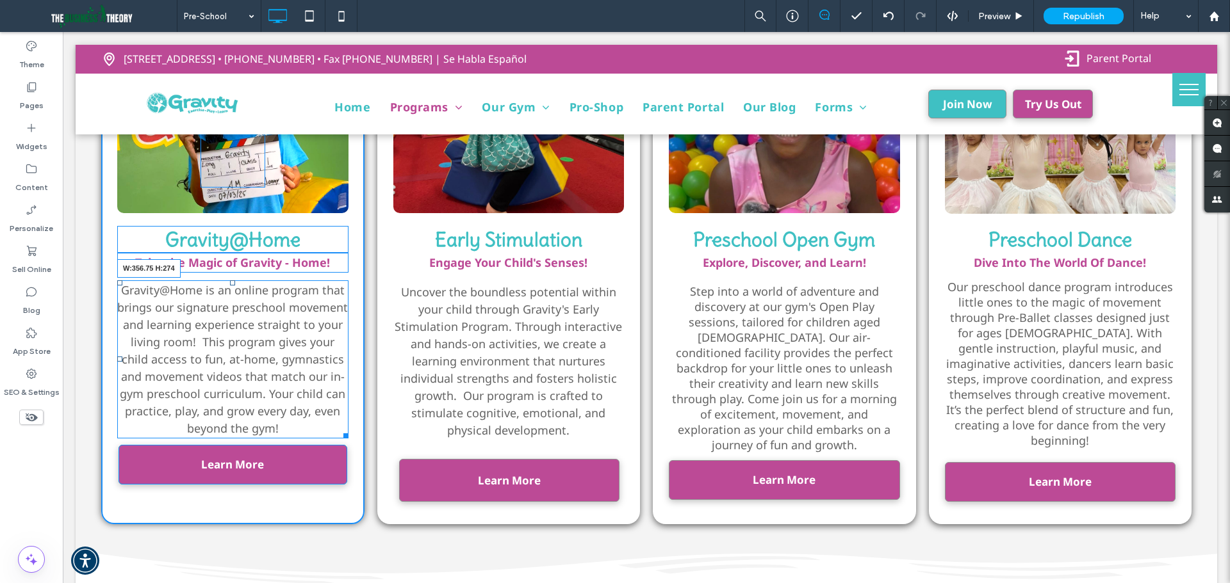
drag, startPoint x: 343, startPoint y: 419, endPoint x: 942, endPoint y: 236, distance: 626.8
click at [393, 412] on div "Click To Paste Gravity@Home Take the Magic of Gravity - Home! Gravity@Home is a…" at bounding box center [646, 263] width 1090 height 524
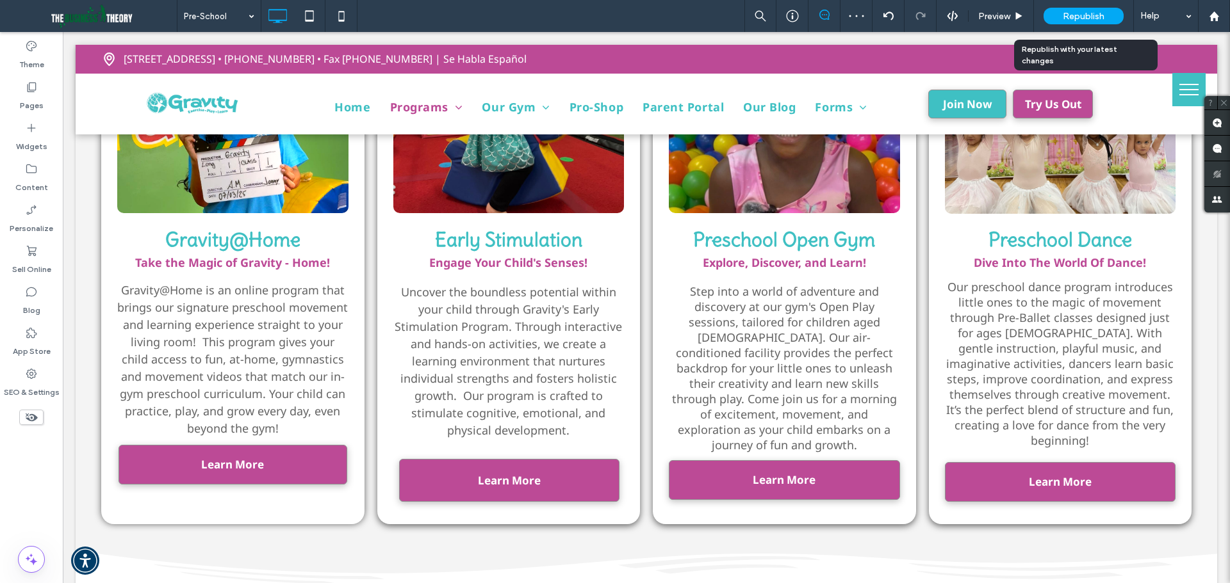
click at [1087, 15] on span "Republish" at bounding box center [1084, 16] width 42 height 11
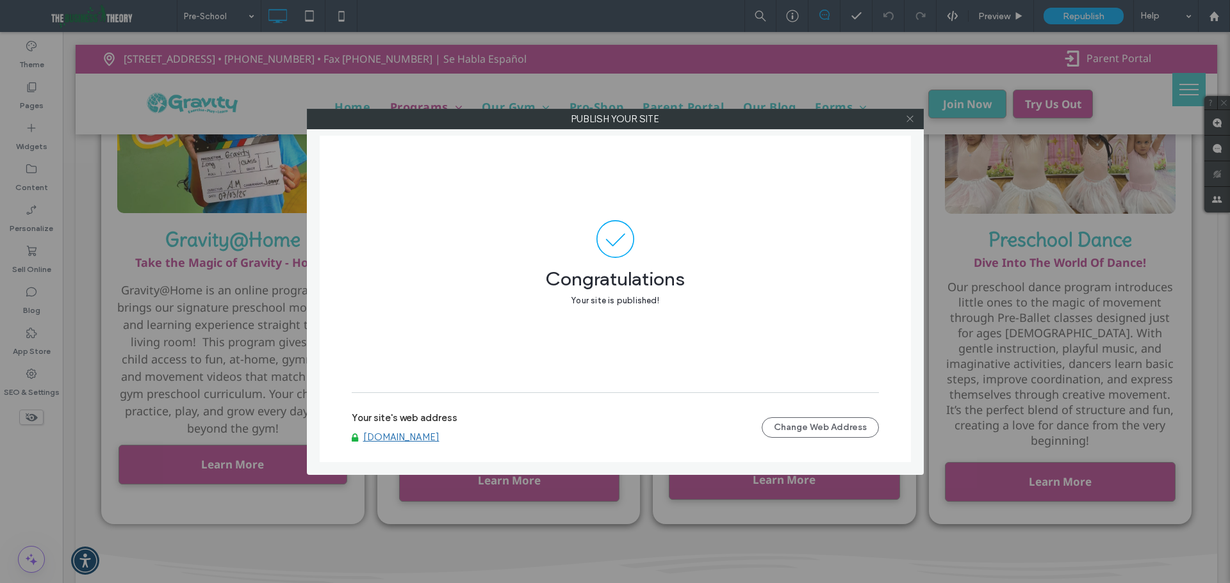
click at [910, 118] on icon at bounding box center [910, 119] width 10 height 10
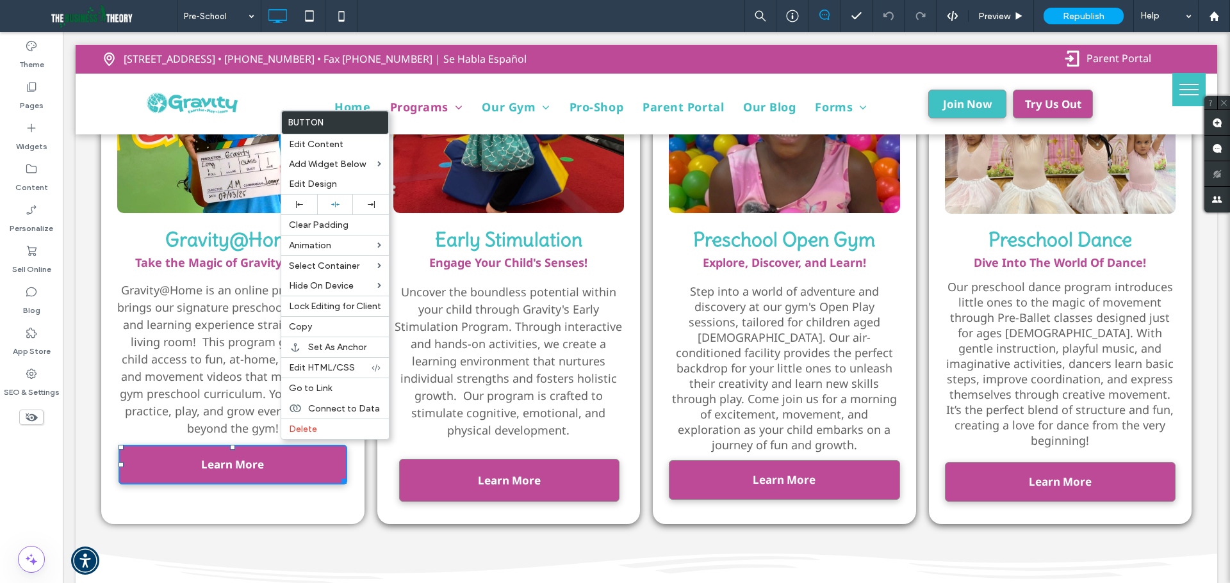
click at [210, 408] on p "Gravity@Home is an online program that brings our signature preschool movement …" at bounding box center [232, 360] width 231 height 156
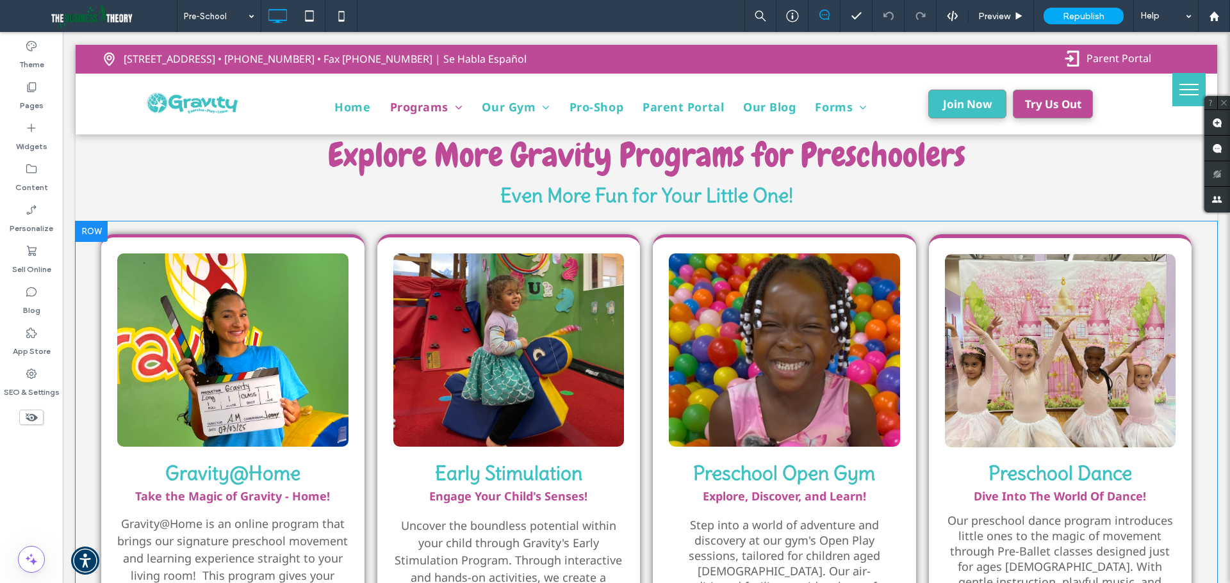
scroll to position [2067, 0]
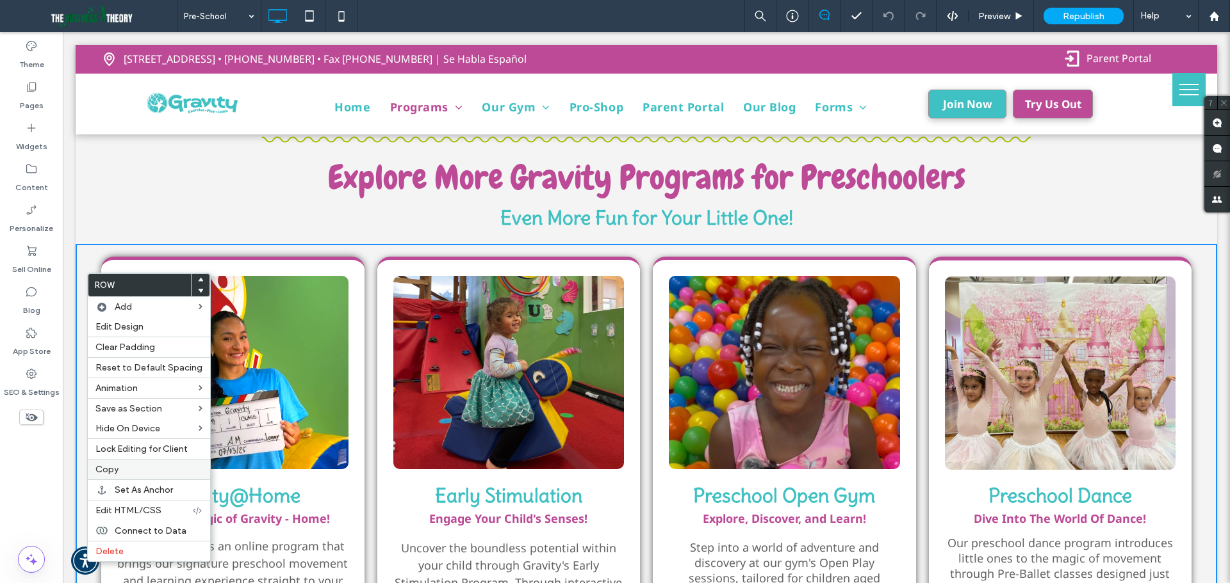
click at [118, 468] on label "Copy" at bounding box center [148, 469] width 107 height 11
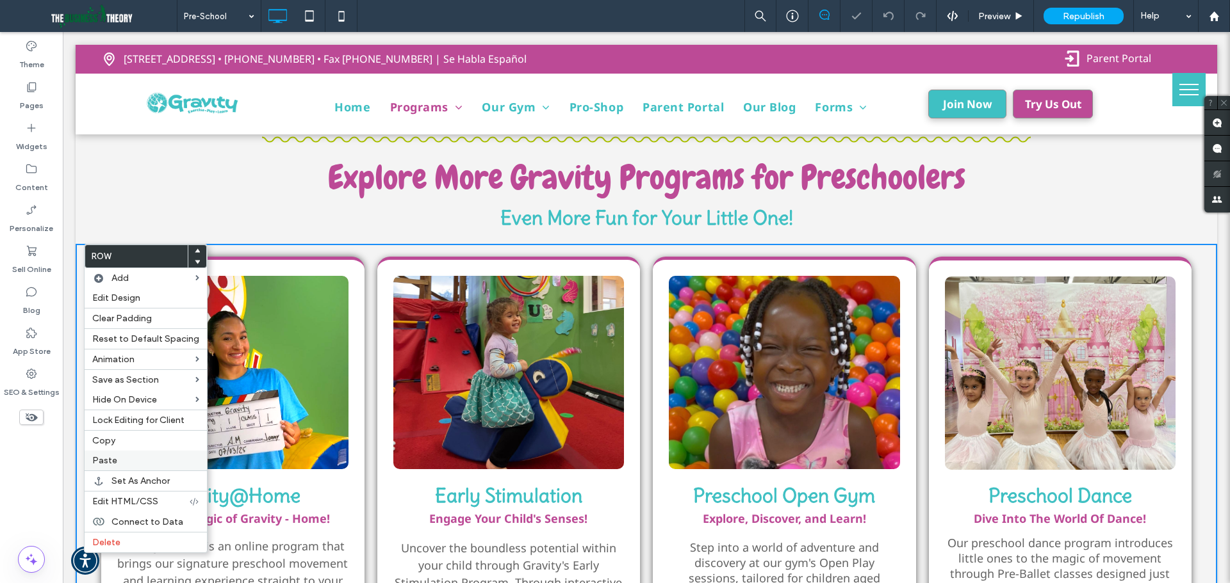
click at [117, 455] on div "Paste" at bounding box center [146, 461] width 122 height 20
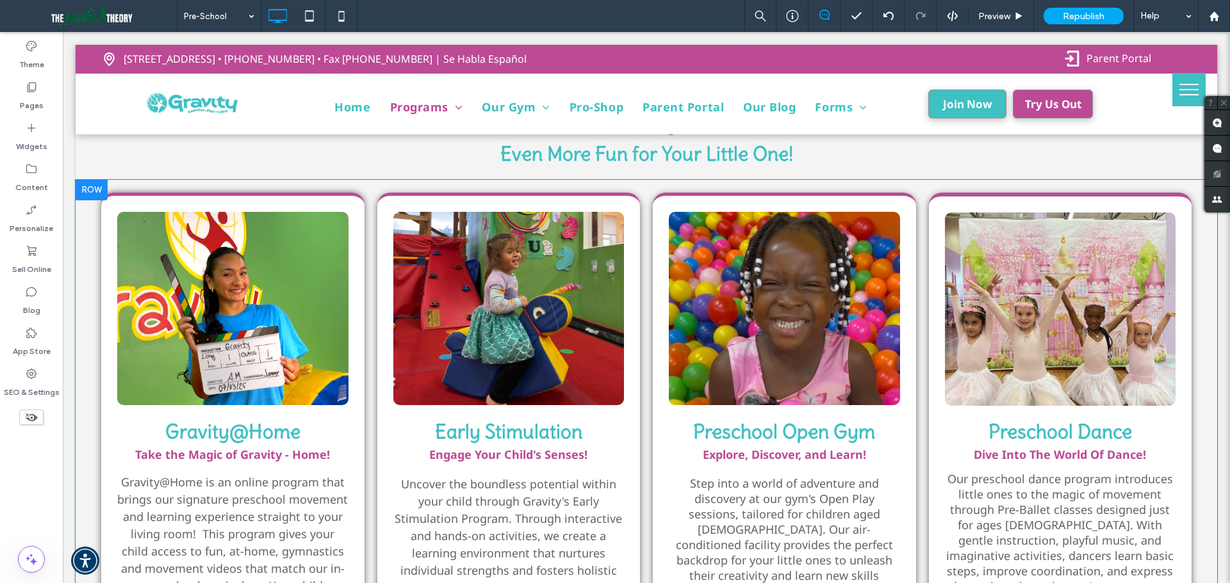
scroll to position [1939, 0]
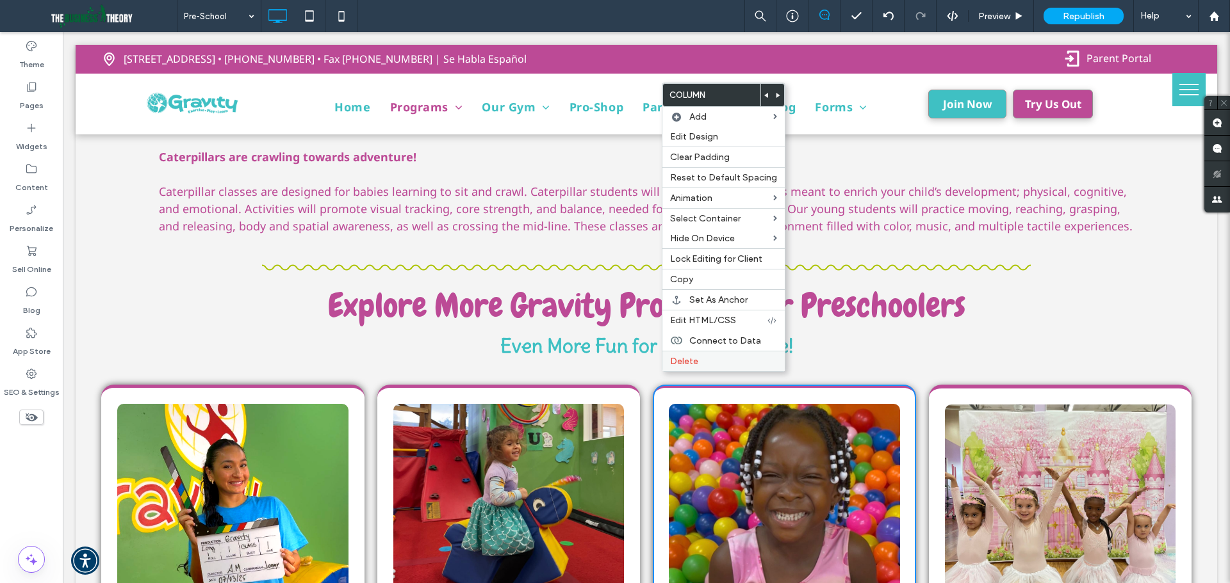
click at [666, 365] on div "Delete" at bounding box center [723, 361] width 122 height 20
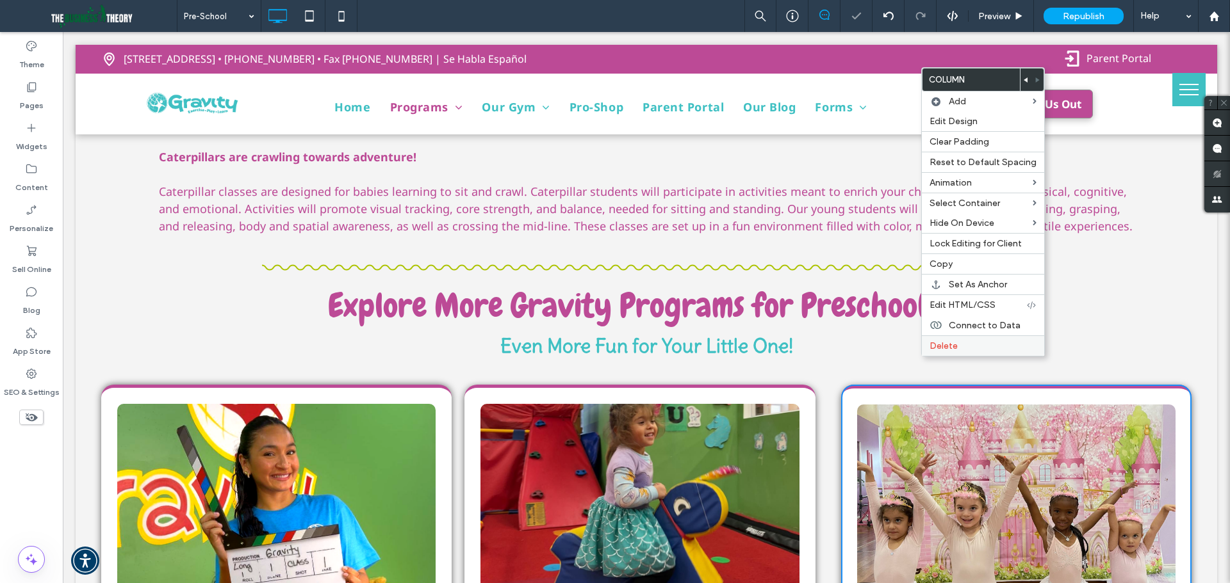
click at [945, 345] on span "Delete" at bounding box center [943, 346] width 28 height 11
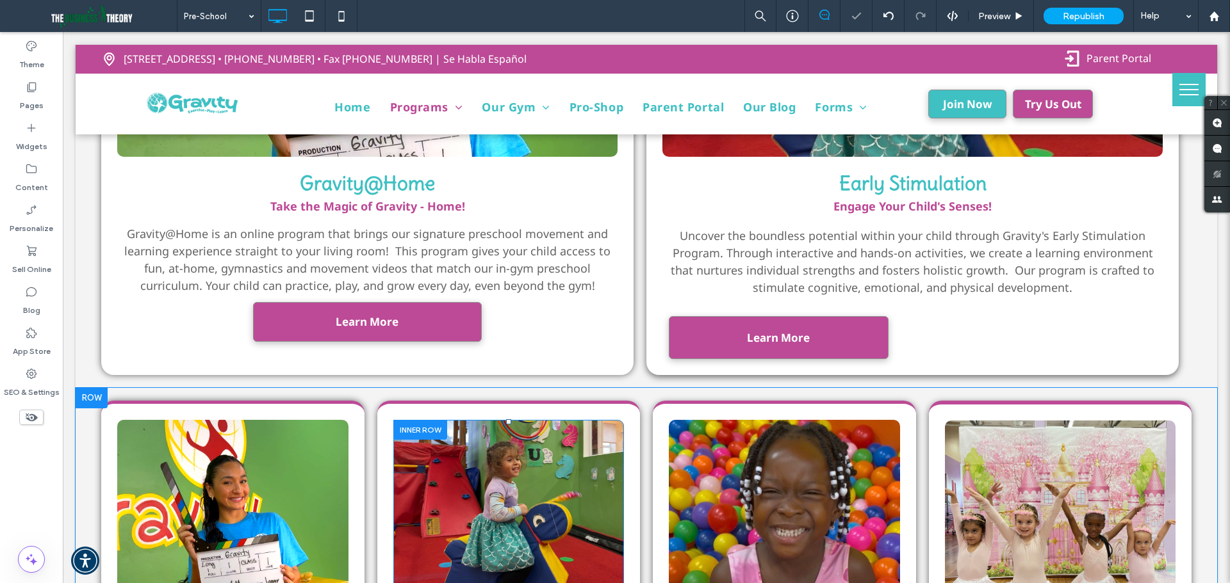
scroll to position [2515, 0]
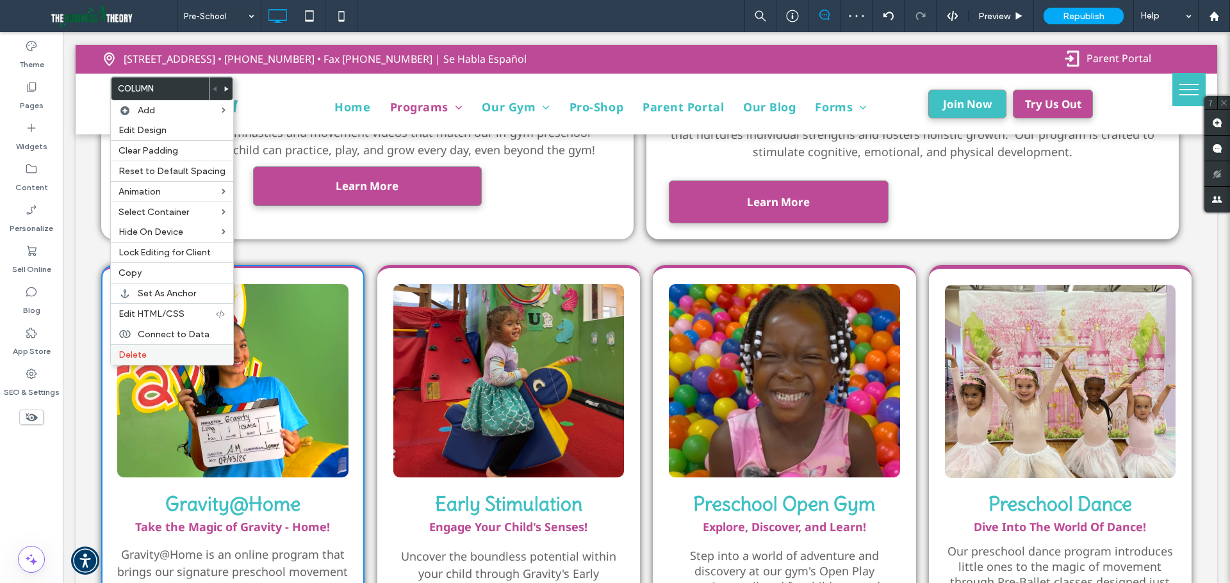
click at [129, 348] on div "Delete" at bounding box center [172, 355] width 122 height 20
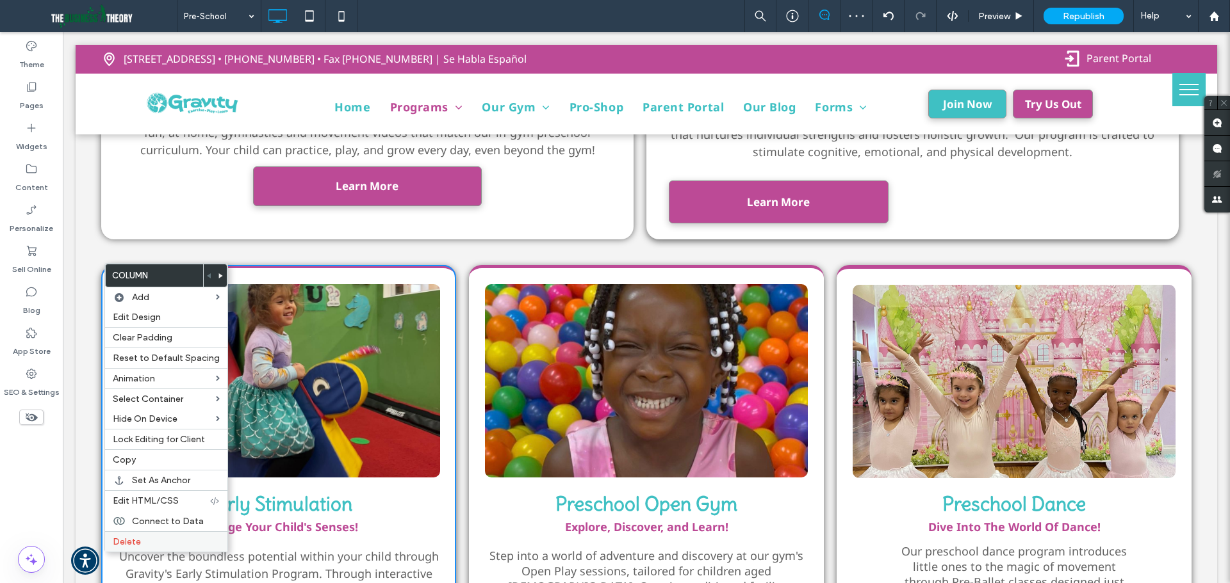
click at [152, 537] on label "Delete" at bounding box center [166, 542] width 107 height 11
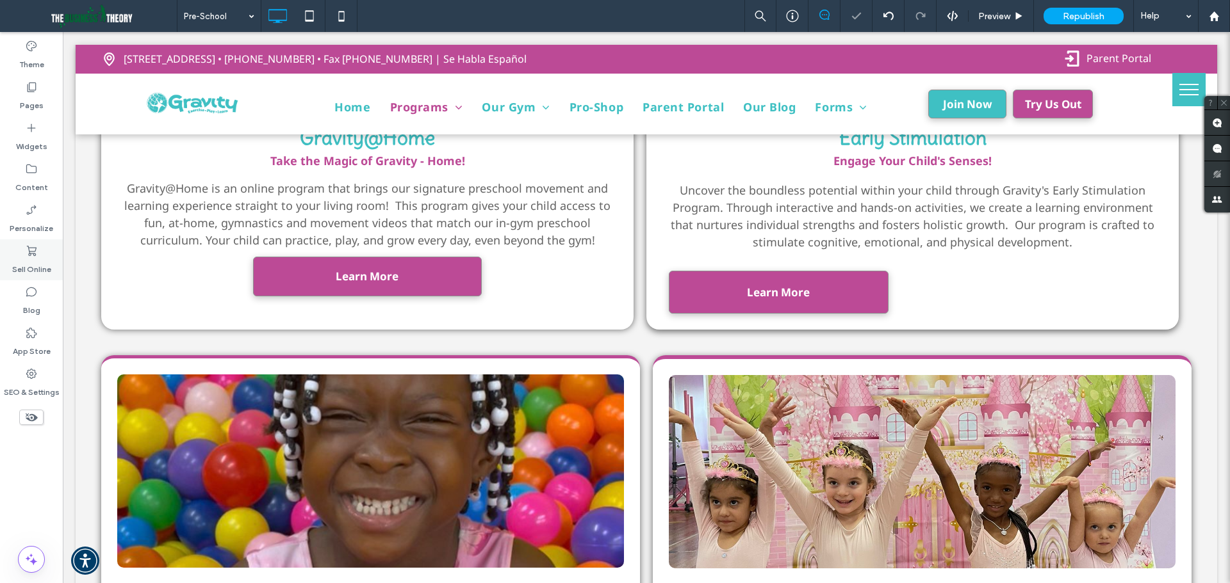
scroll to position [2323, 0]
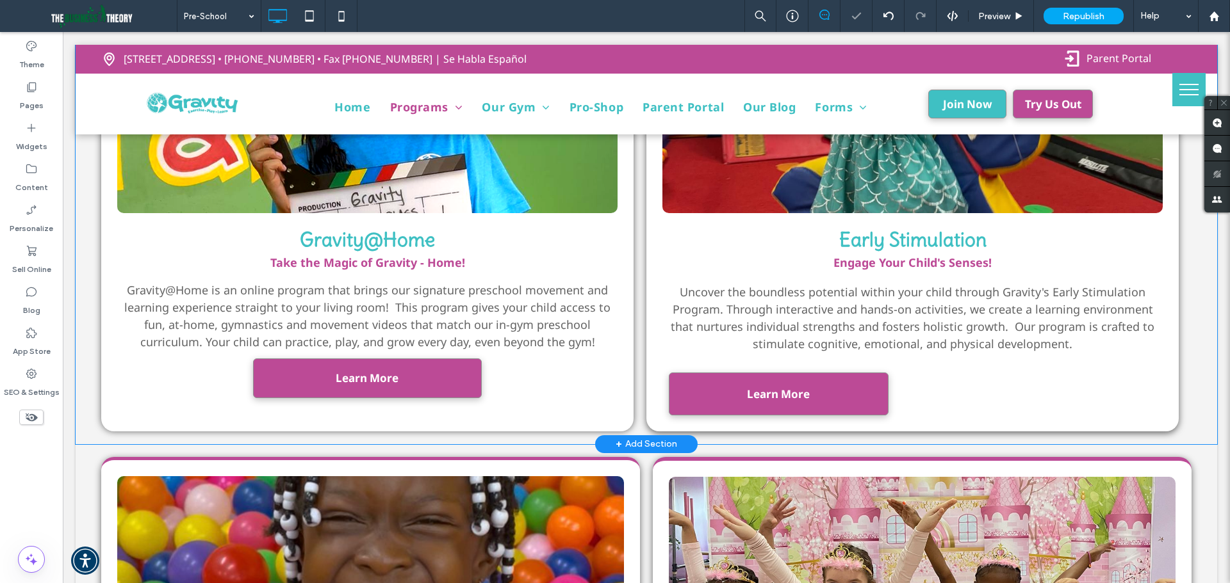
click at [85, 255] on div "Click To Paste Click To Paste Gravity@Home Take the Magic of Gravity - Home! Gr…" at bounding box center [646, 216] width 1141 height 457
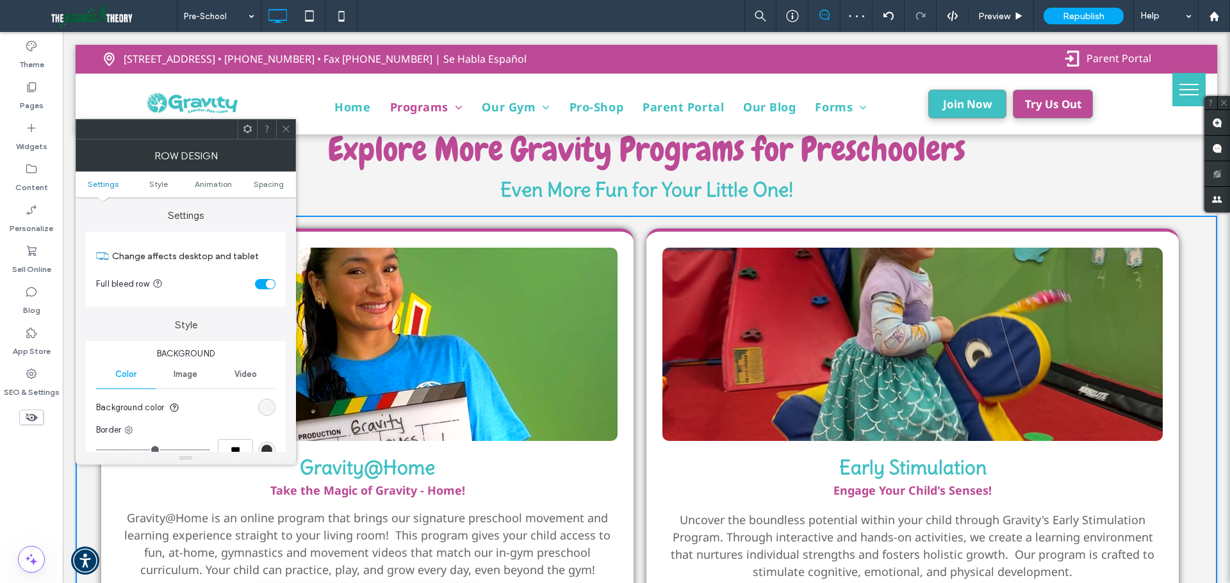
scroll to position [2067, 0]
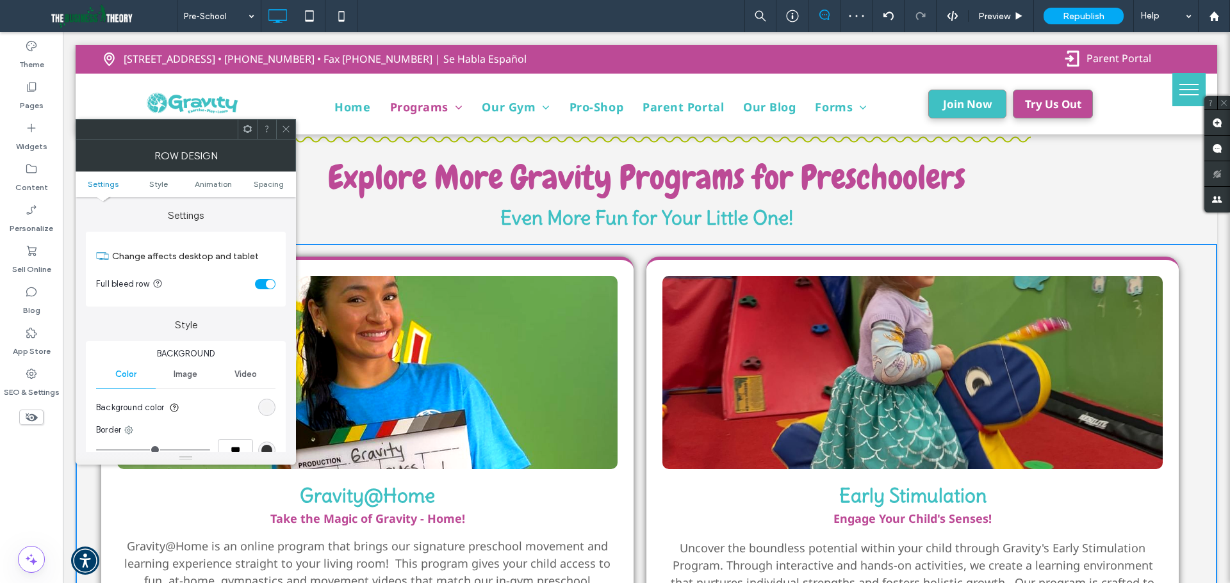
click at [263, 284] on div "toggle" at bounding box center [265, 284] width 20 height 10
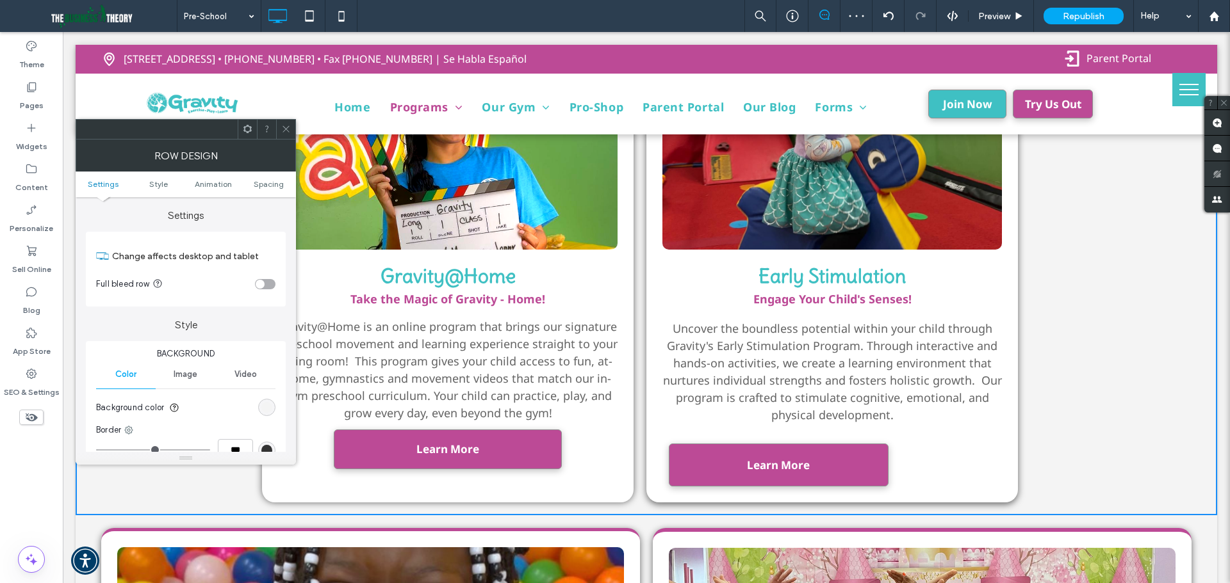
scroll to position [2387, 0]
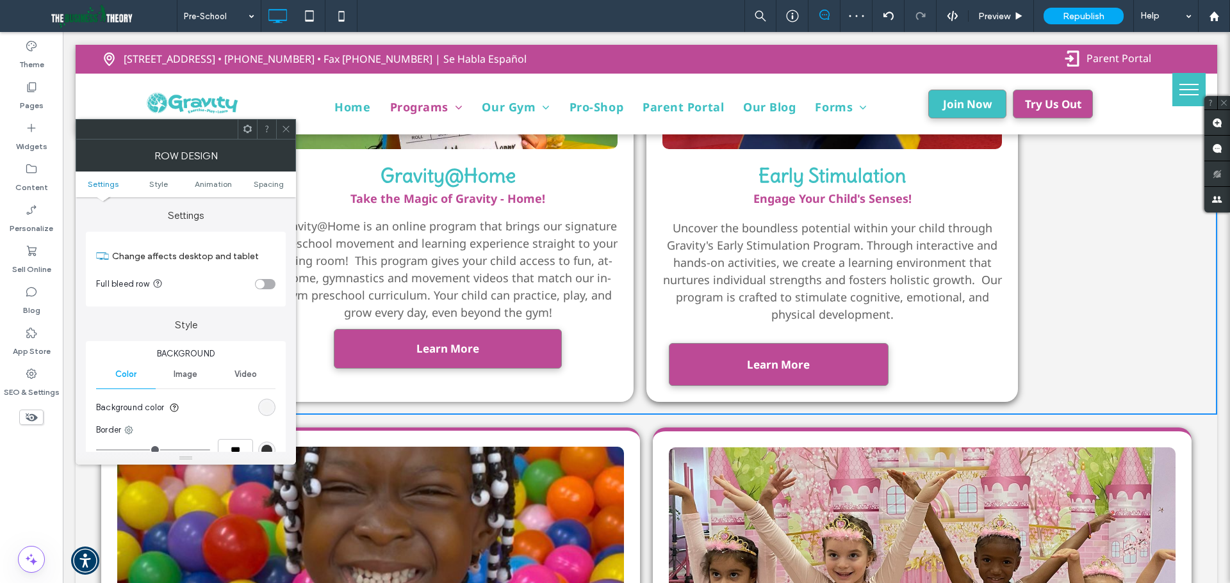
drag, startPoint x: 284, startPoint y: 130, endPoint x: 165, endPoint y: 284, distance: 194.5
click at [284, 130] on icon at bounding box center [286, 129] width 10 height 10
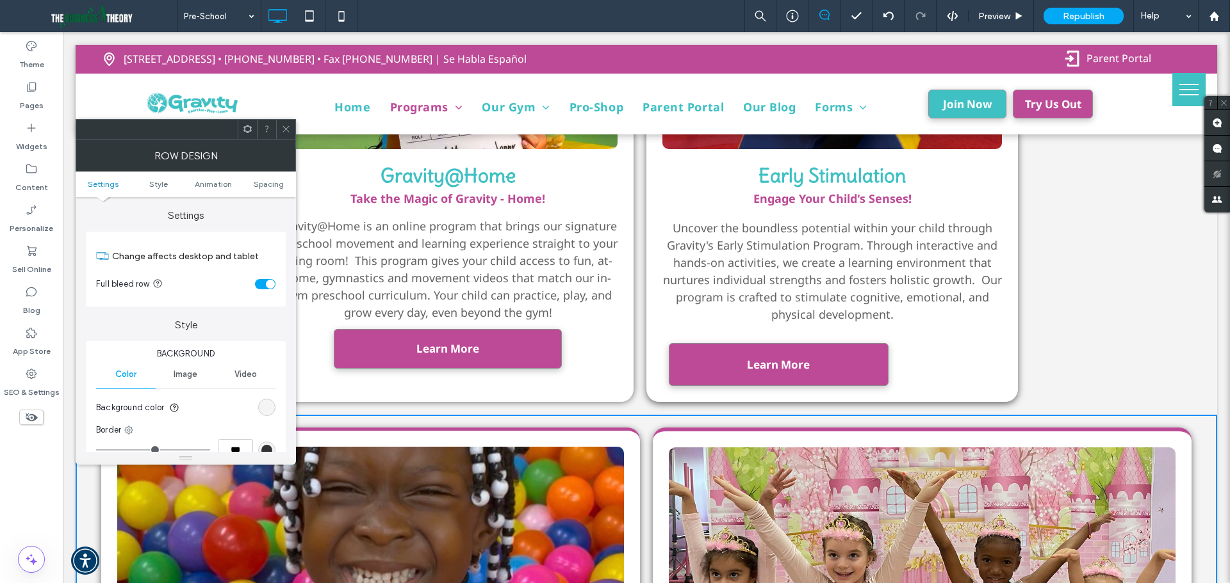
click at [269, 282] on div "toggle" at bounding box center [270, 284] width 9 height 9
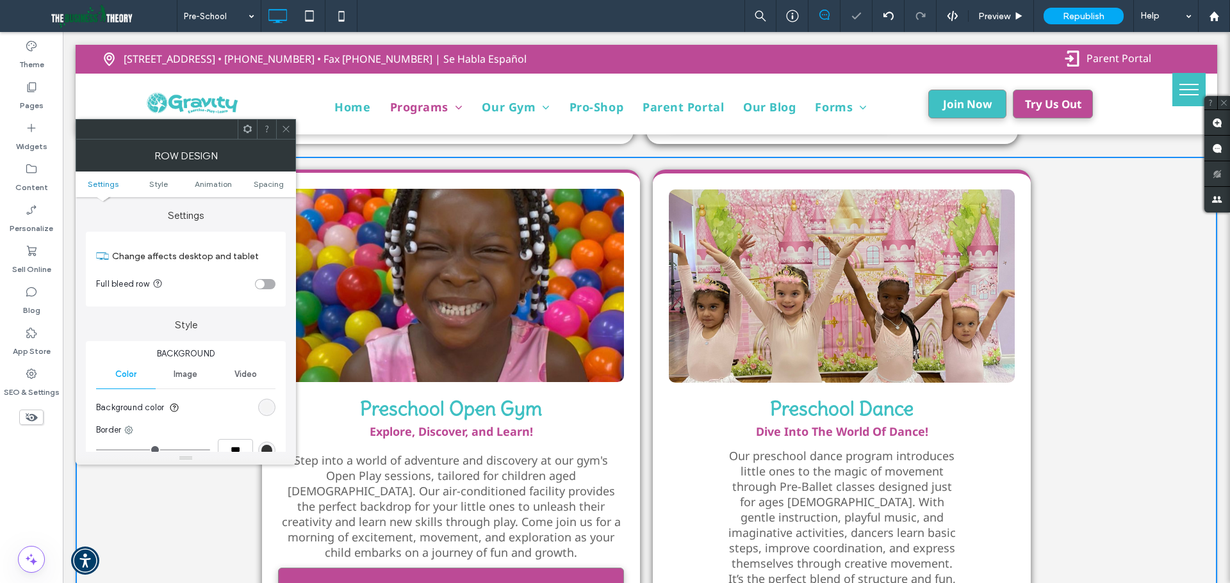
scroll to position [2771, 0]
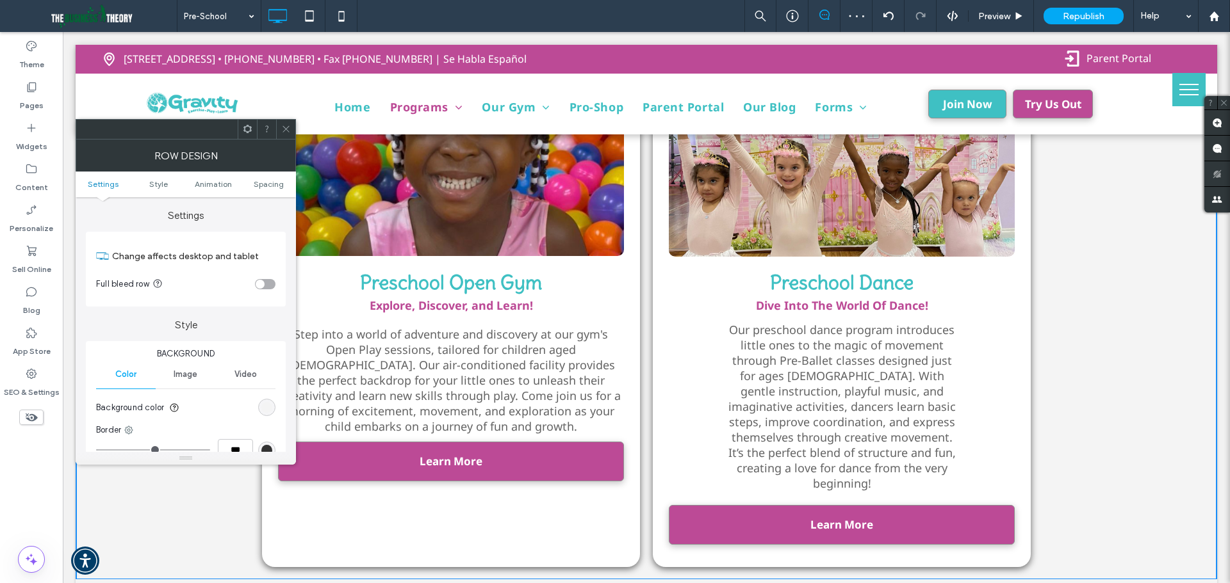
click at [277, 127] on div at bounding box center [285, 129] width 19 height 19
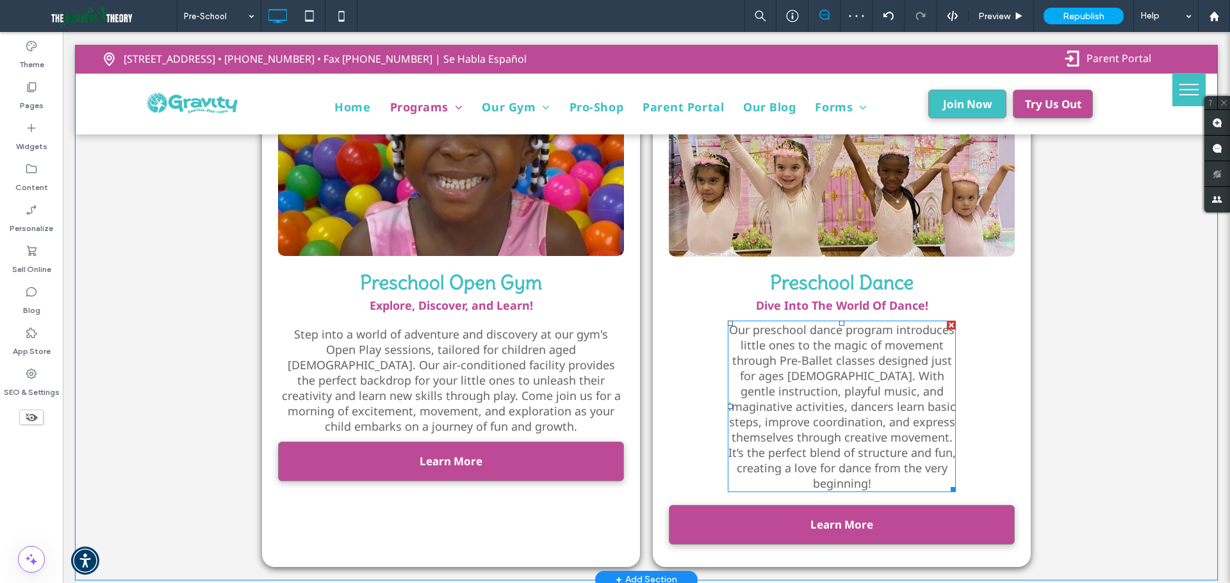
click at [935, 362] on span "Our preschool dance program introduces little ones to the magic of movement thr…" at bounding box center [841, 406] width 227 height 169
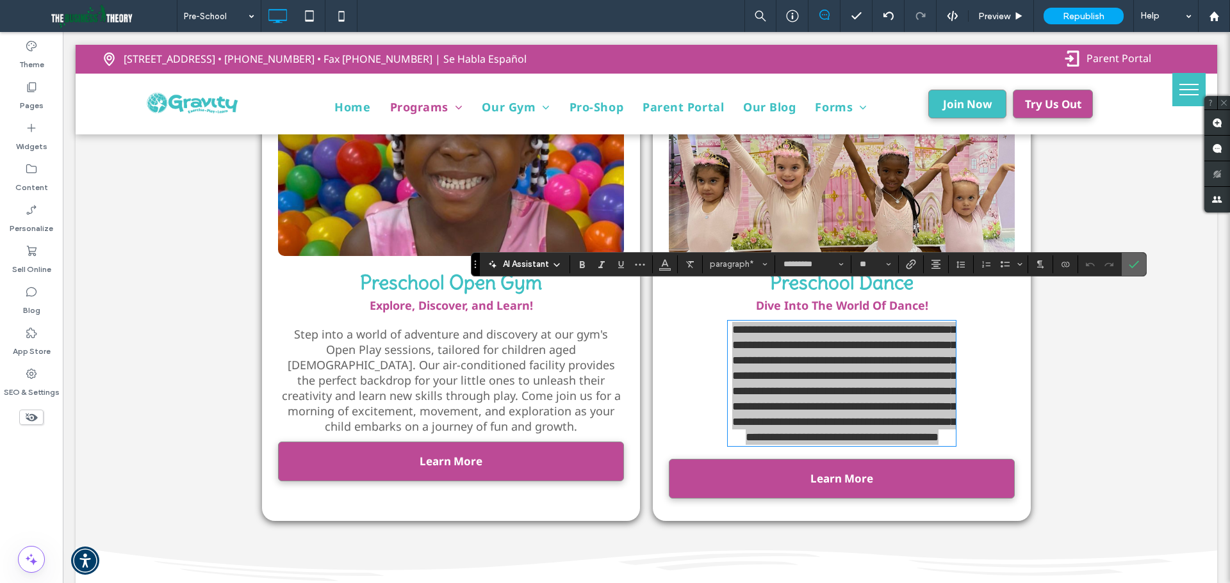
click at [1130, 263] on icon "Confirm" at bounding box center [1133, 264] width 10 height 10
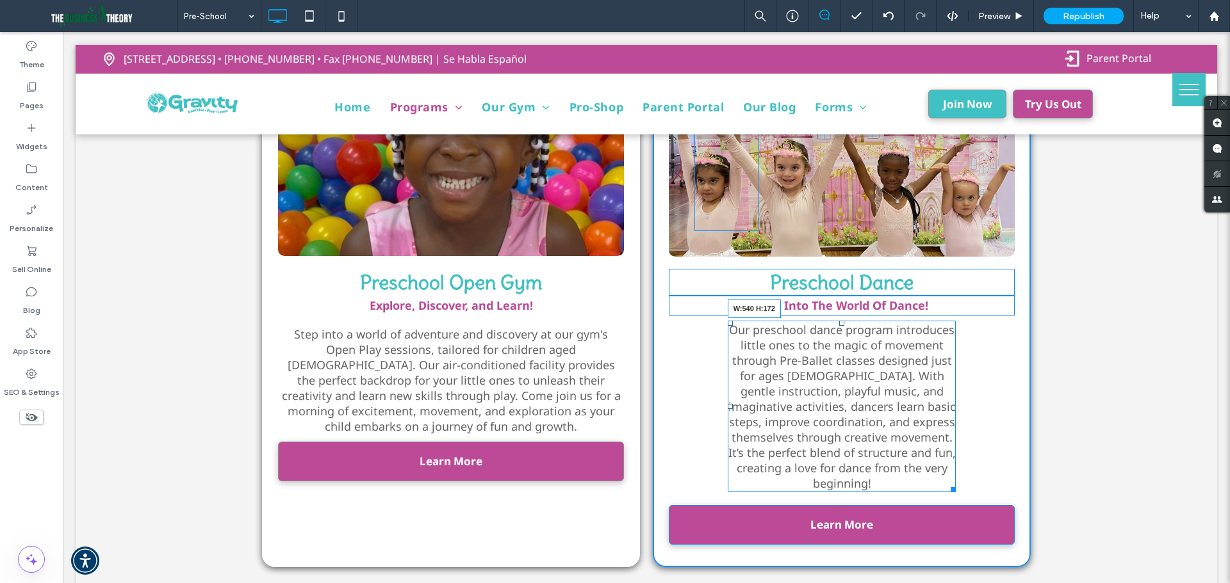
drag, startPoint x: 949, startPoint y: 452, endPoint x: 1052, endPoint y: 414, distance: 110.4
click at [1100, 390] on div "Click To Paste Preschool Open Gym Explore, Discover, and Learn! Step into a wor…" at bounding box center [646, 306] width 1141 height 550
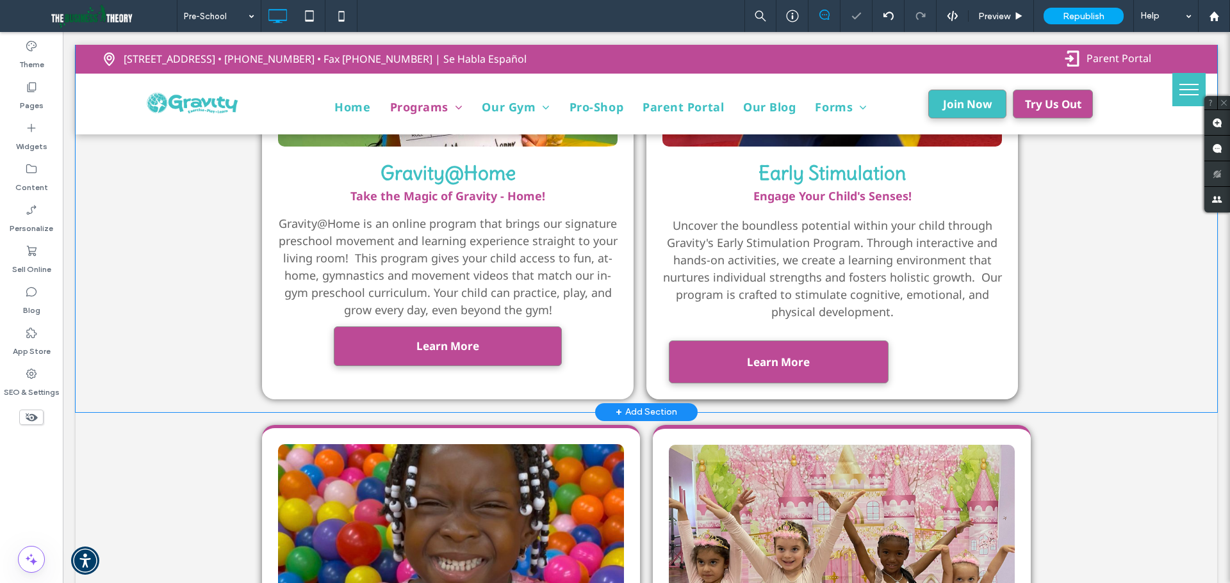
scroll to position [2387, 0]
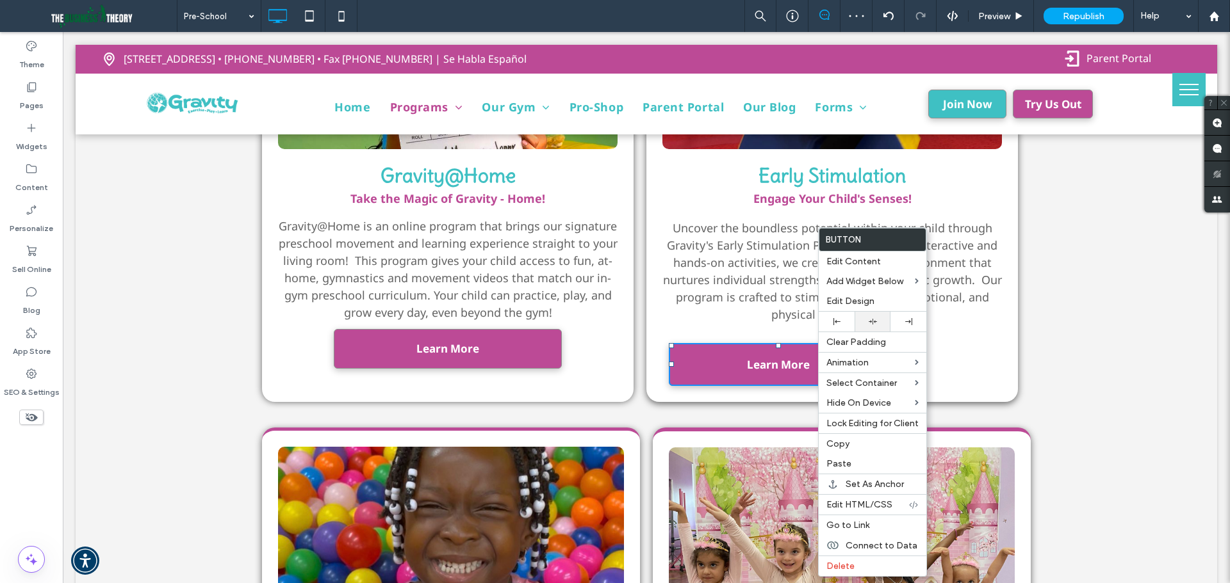
click at [877, 320] on div at bounding box center [872, 322] width 23 height 8
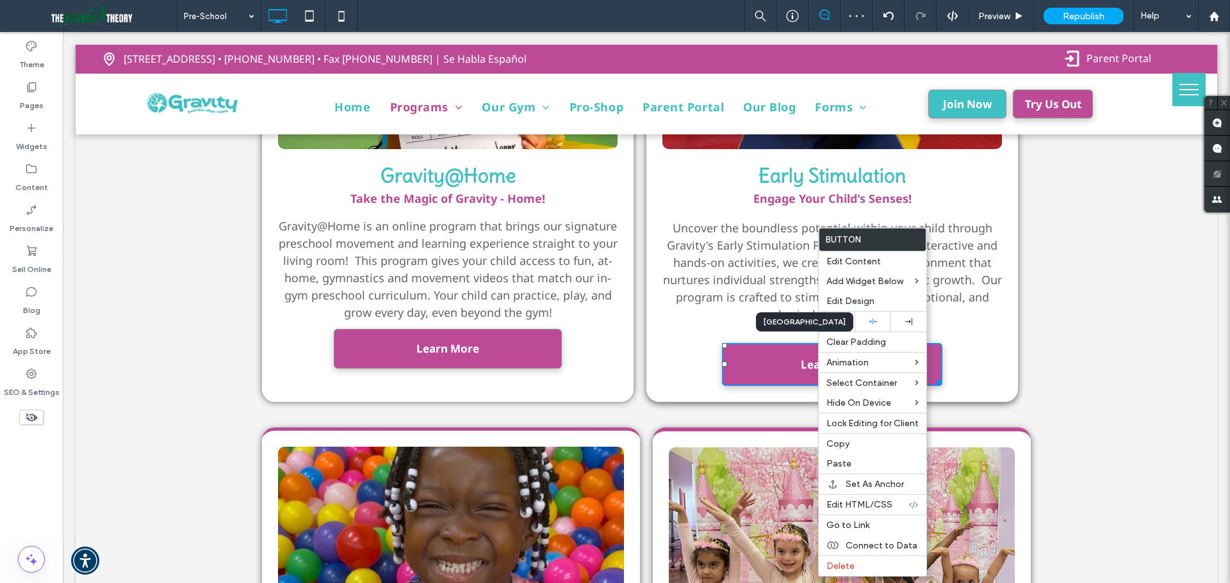
drag, startPoint x: 698, startPoint y: 298, endPoint x: 646, endPoint y: 297, distance: 51.9
click at [697, 297] on div "Click To Paste Click To Paste Early Stimulation Engage Your Child's Senses! Unc…" at bounding box center [831, 170] width 371 height 466
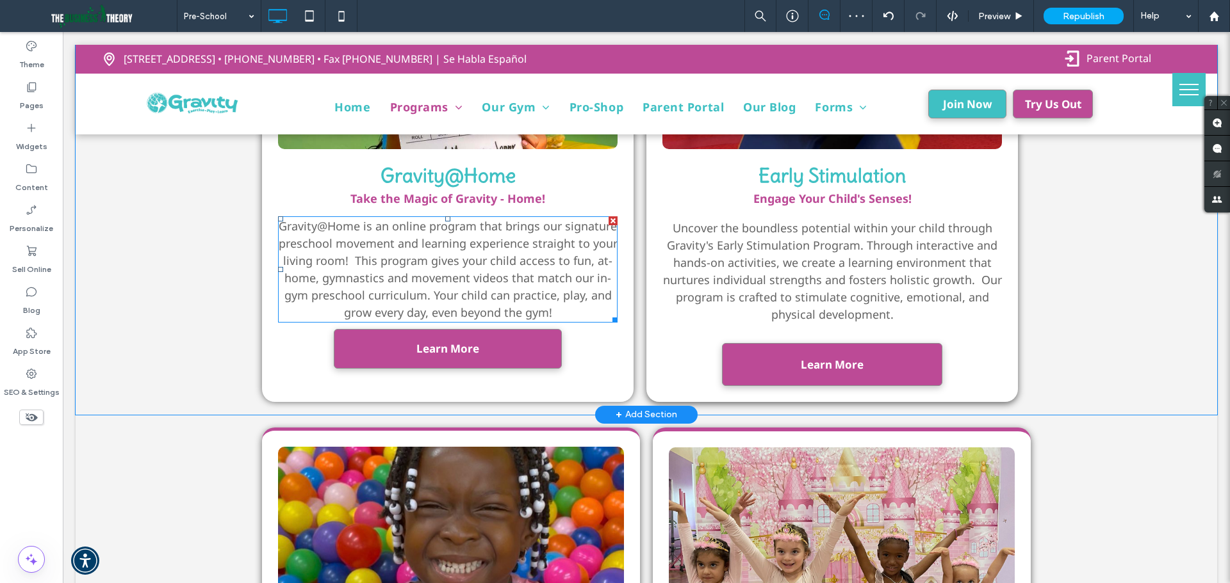
click at [509, 279] on span "Gravity@Home is an online program that brings our signature preschool movement …" at bounding box center [448, 269] width 339 height 102
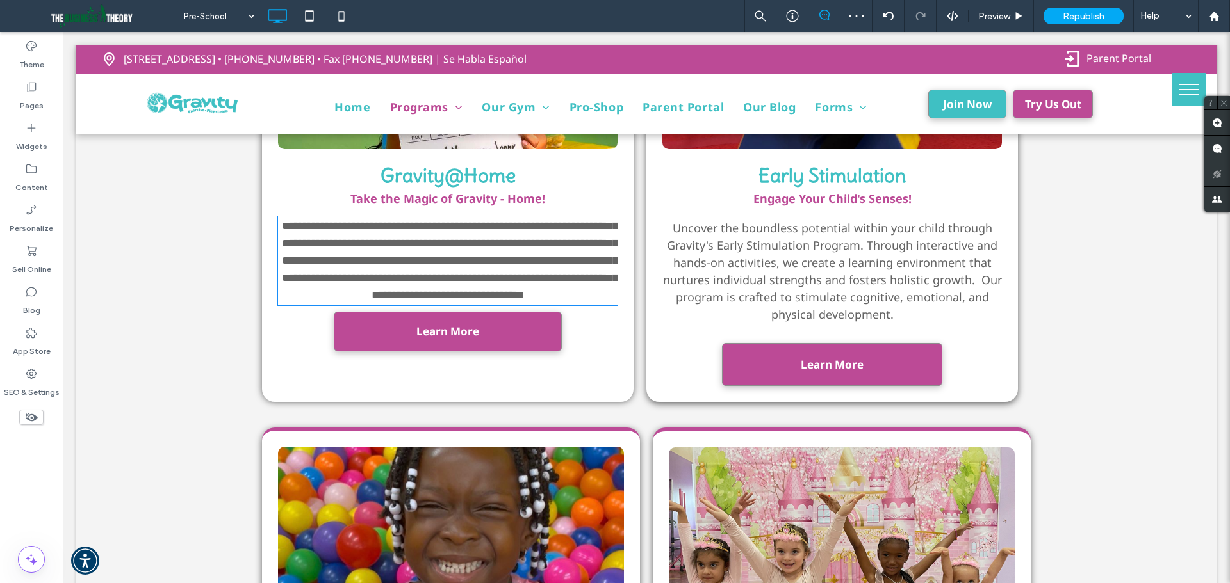
type input "*********"
type input "**"
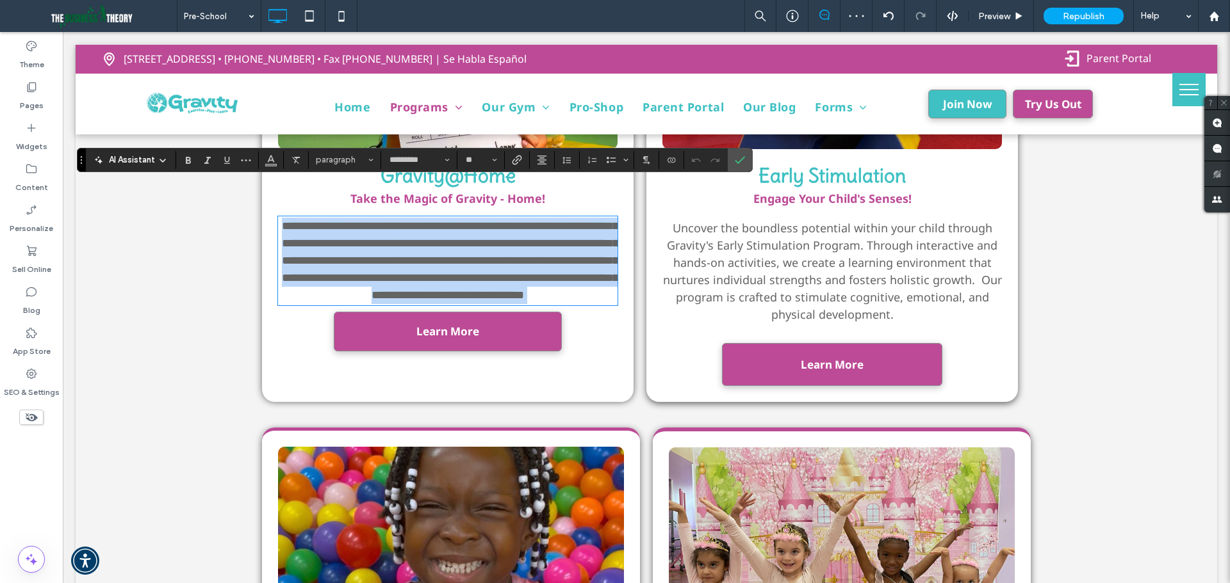
click at [570, 276] on p "**********" at bounding box center [447, 261] width 339 height 86
click at [560, 284] on p "**********" at bounding box center [447, 261] width 339 height 86
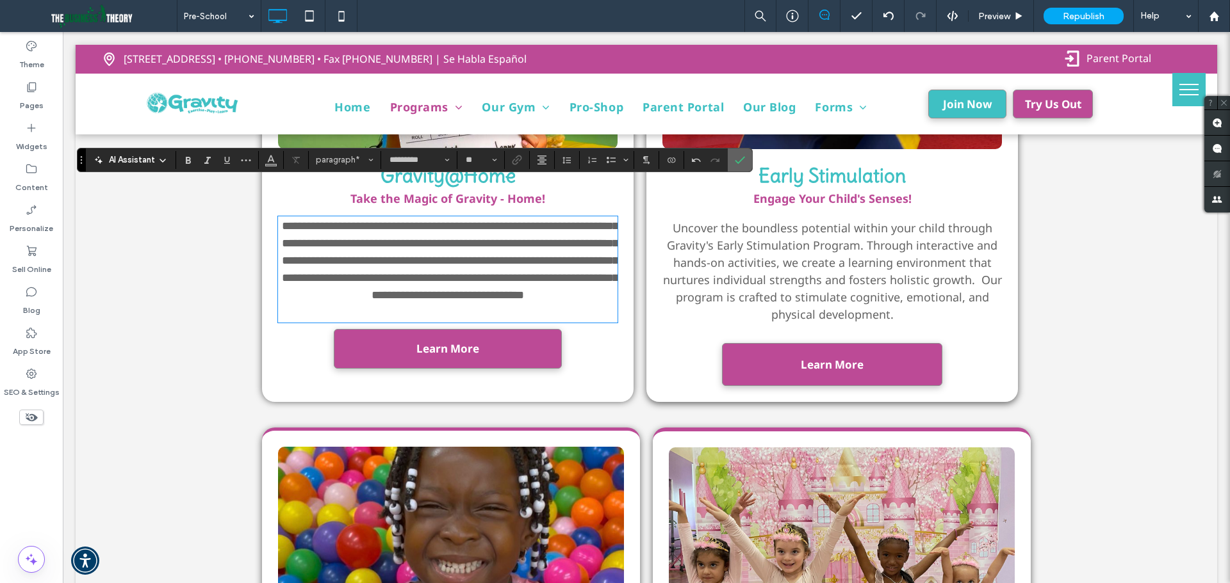
click at [738, 161] on icon "Confirm" at bounding box center [740, 160] width 10 height 10
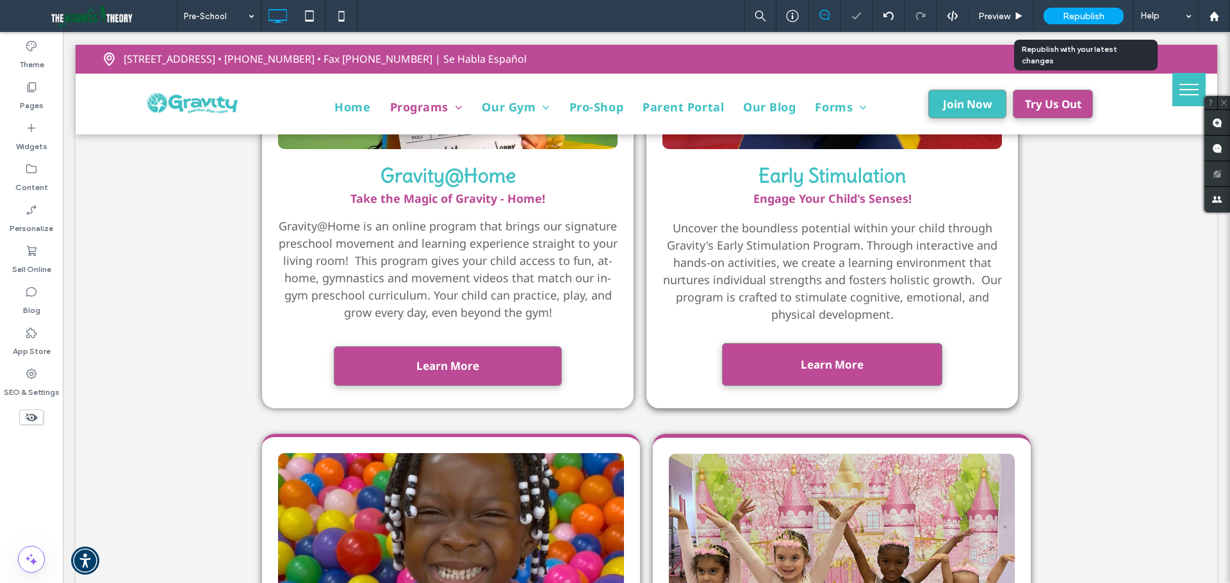
click at [1073, 29] on div "Republish" at bounding box center [1083, 16] width 80 height 32
click at [1076, 17] on span "Republish" at bounding box center [1084, 16] width 42 height 11
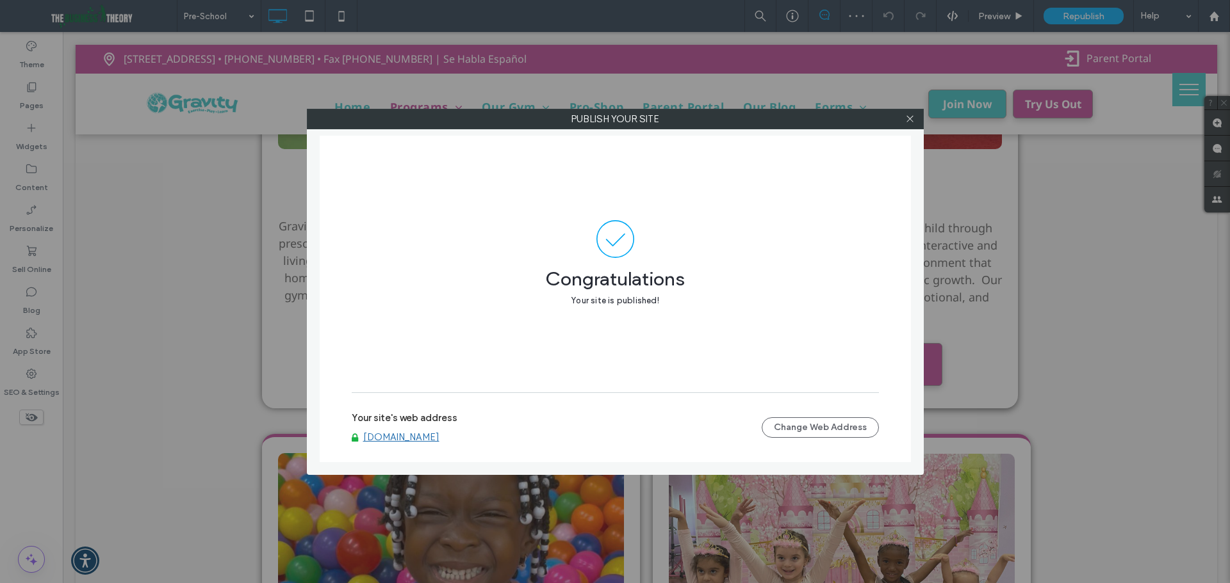
click at [439, 432] on link "[DOMAIN_NAME]" at bounding box center [401, 438] width 76 height 12
click at [911, 115] on icon at bounding box center [910, 119] width 10 height 10
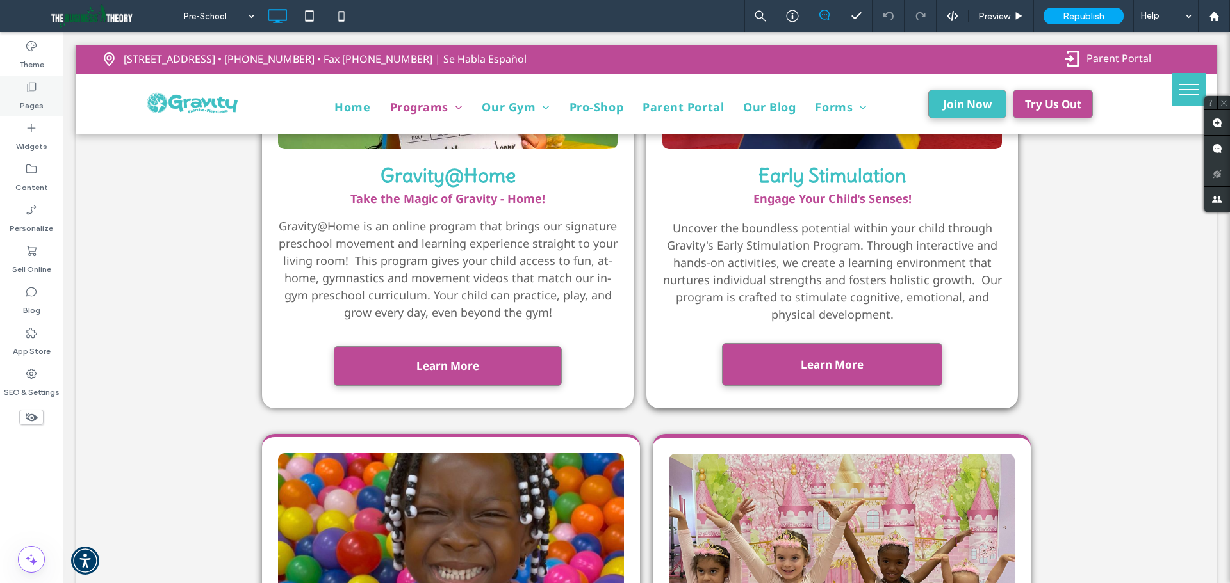
click at [45, 97] on div "Pages" at bounding box center [31, 96] width 63 height 41
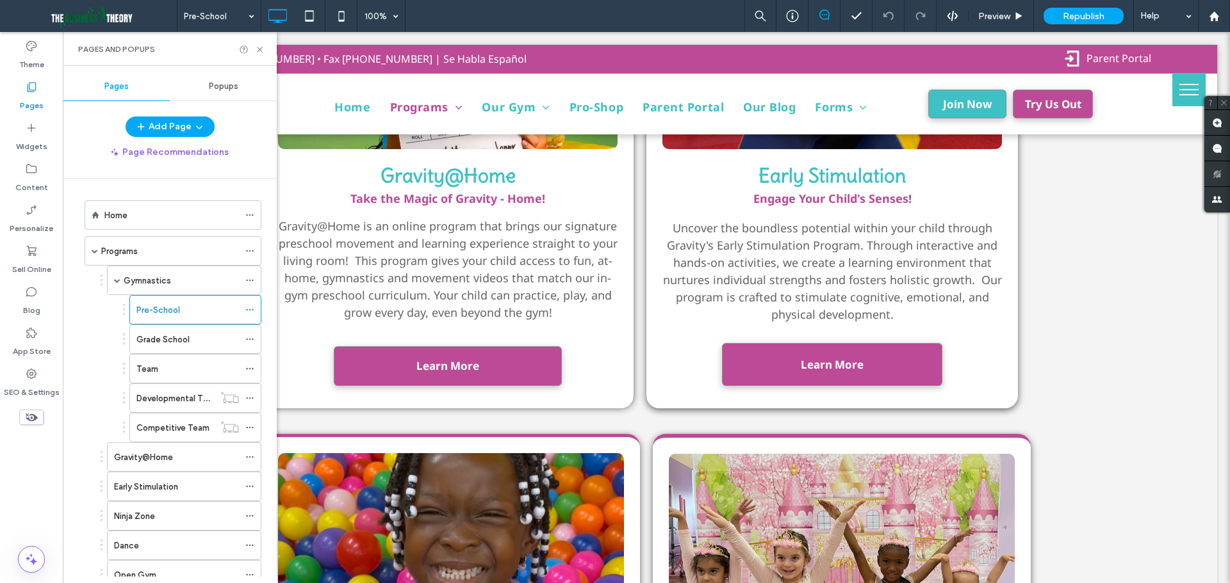
click at [220, 81] on span "Popups" at bounding box center [223, 86] width 29 height 10
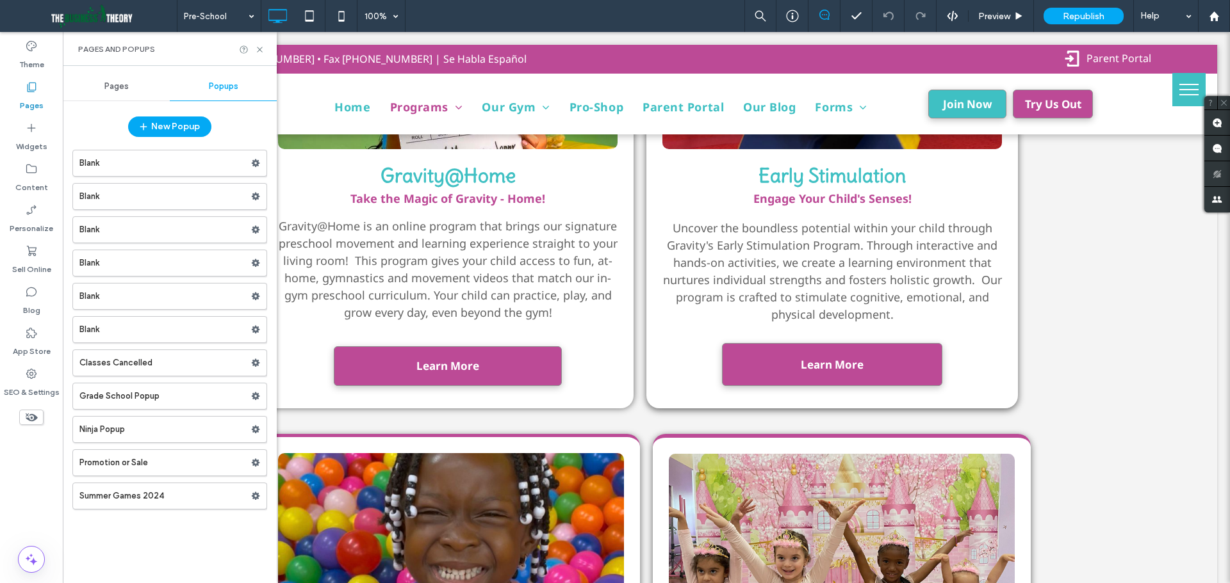
click at [104, 129] on div "New Popup" at bounding box center [170, 130] width 214 height 27
click at [257, 159] on icon at bounding box center [255, 163] width 9 height 9
click at [222, 163] on label "Blank" at bounding box center [165, 164] width 172 height 26
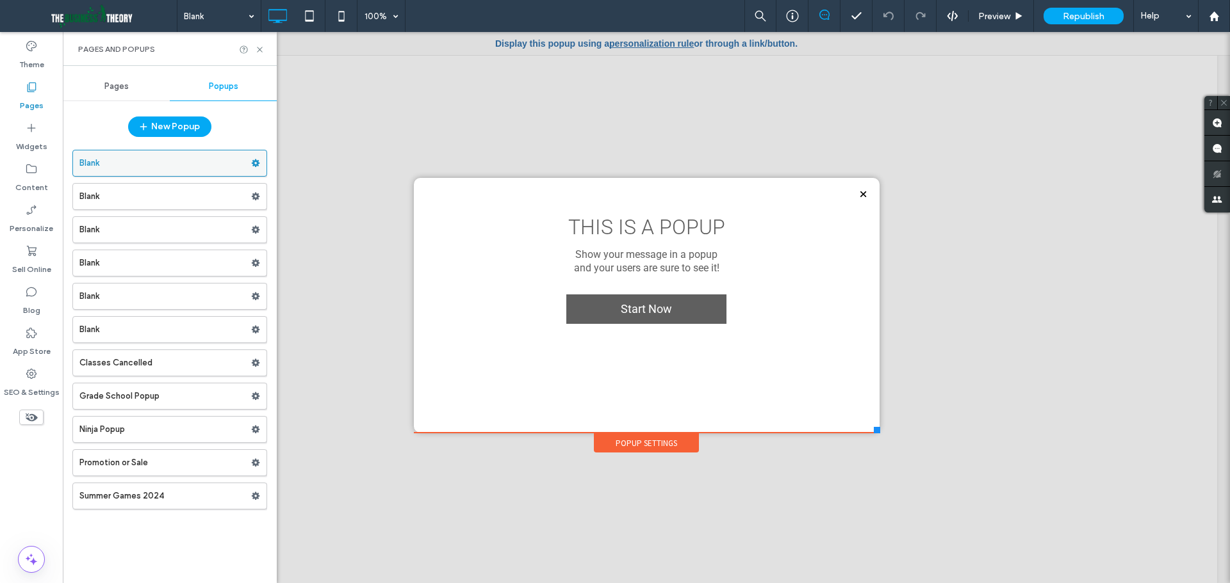
click at [254, 163] on use at bounding box center [256, 163] width 8 height 8
click at [310, 211] on span "Delete" at bounding box center [312, 213] width 28 height 11
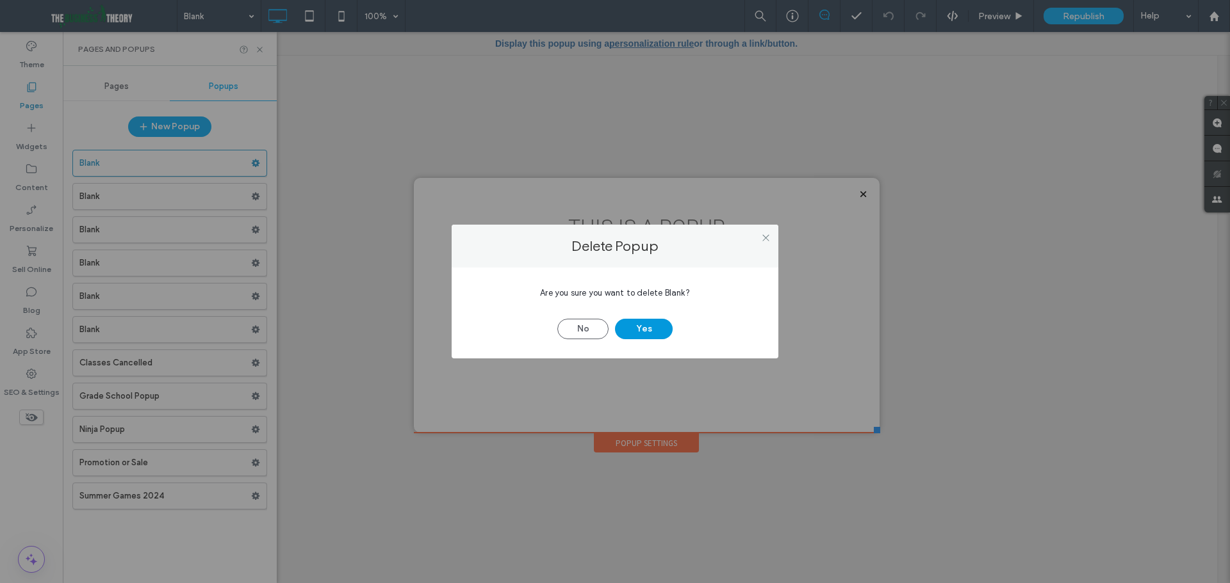
click at [631, 330] on button "Yes" at bounding box center [644, 329] width 58 height 20
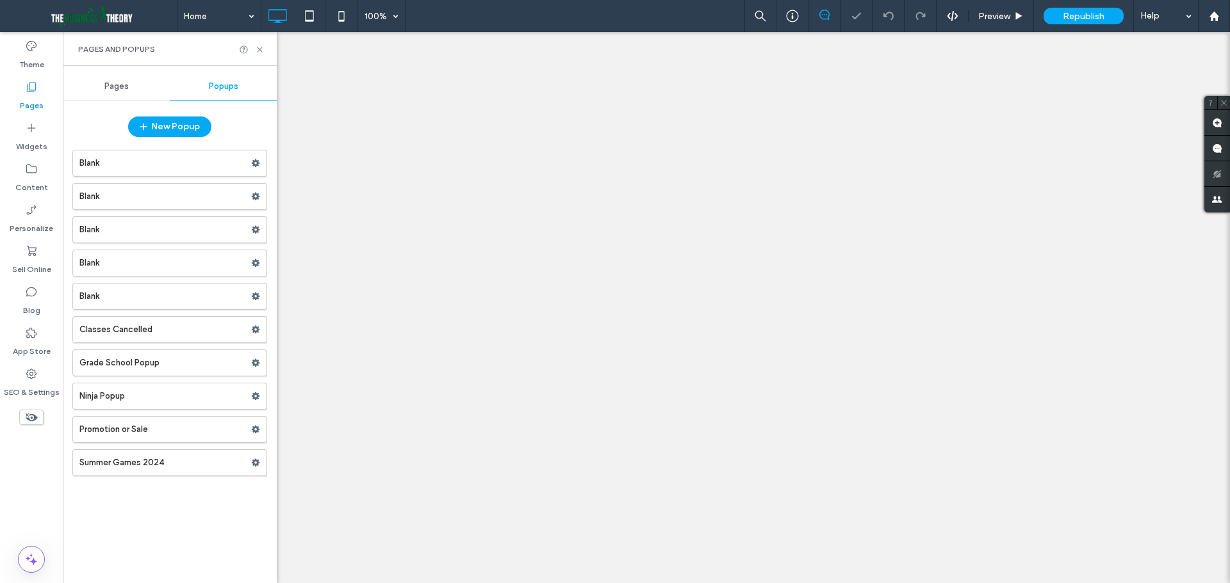
click at [243, 162] on div at bounding box center [615, 291] width 1230 height 583
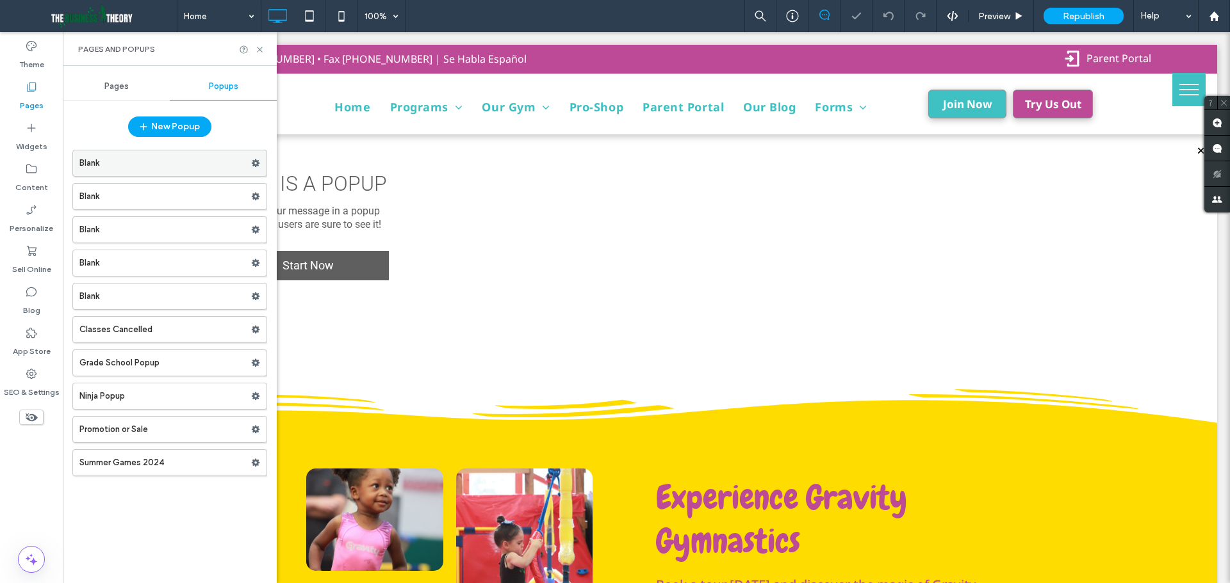
click at [151, 168] on label "Blank" at bounding box center [165, 164] width 172 height 26
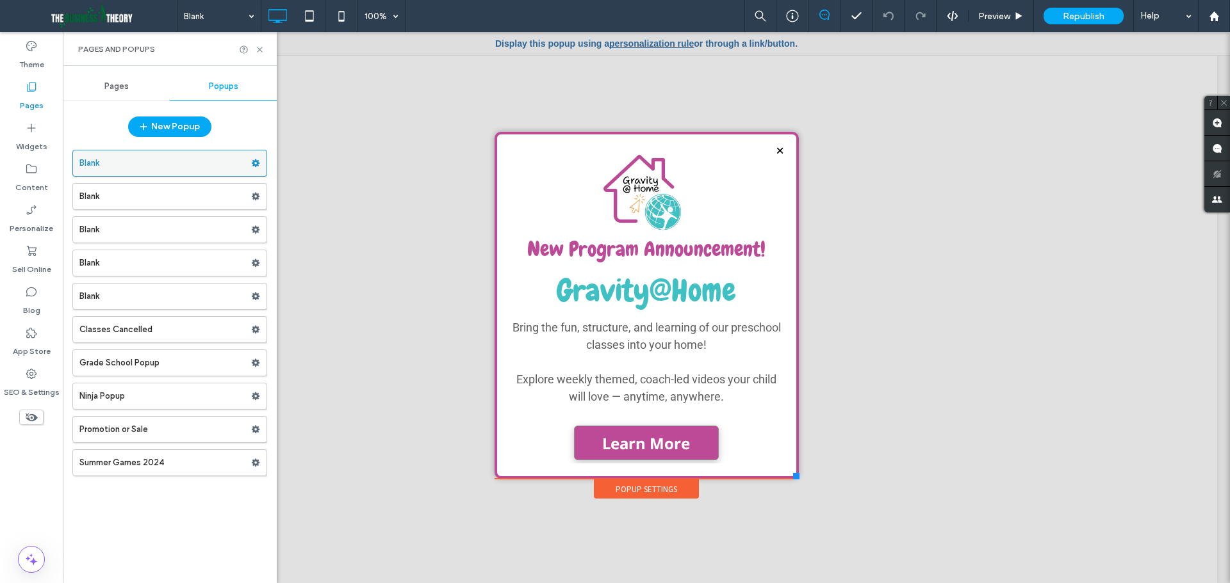
click at [252, 163] on use at bounding box center [256, 163] width 8 height 8
click at [300, 165] on span "Rename" at bounding box center [315, 166] width 35 height 11
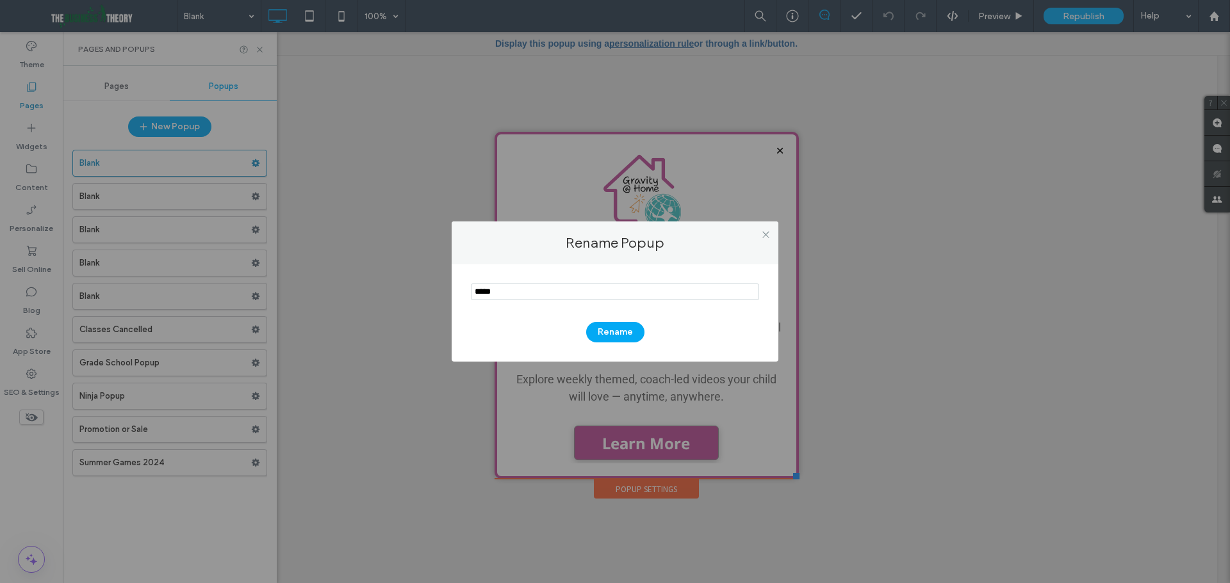
click at [635, 292] on input "notEmpty" at bounding box center [615, 292] width 288 height 17
click at [637, 295] on input "notEmpty" at bounding box center [615, 292] width 288 height 17
type input "**********"
click at [619, 330] on button "Rename" at bounding box center [615, 332] width 58 height 20
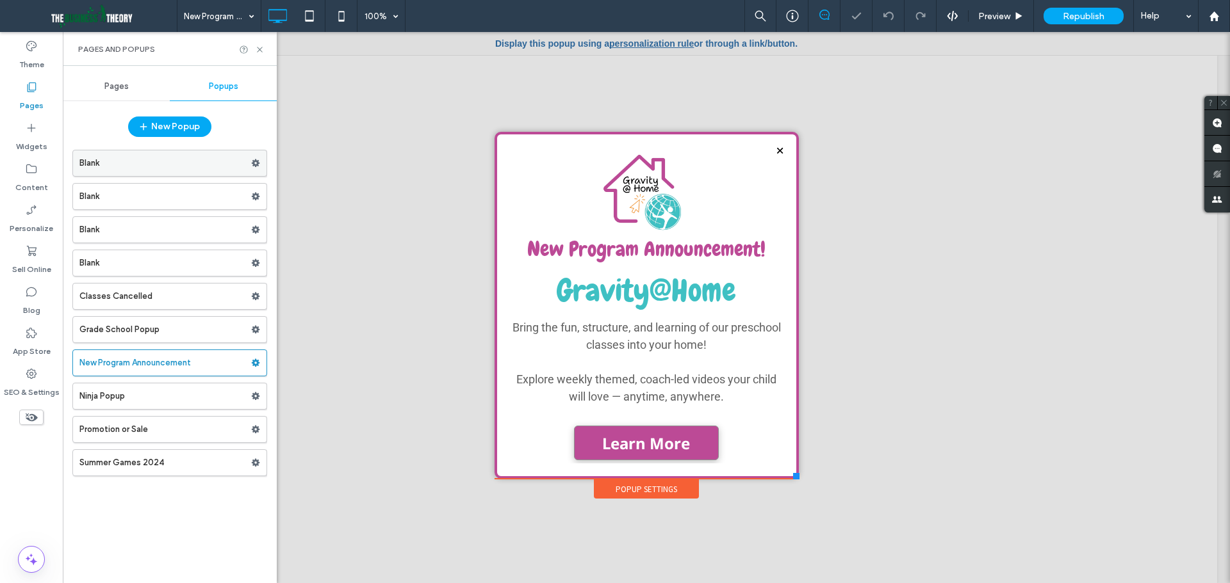
click at [221, 161] on label "Blank" at bounding box center [165, 164] width 172 height 26
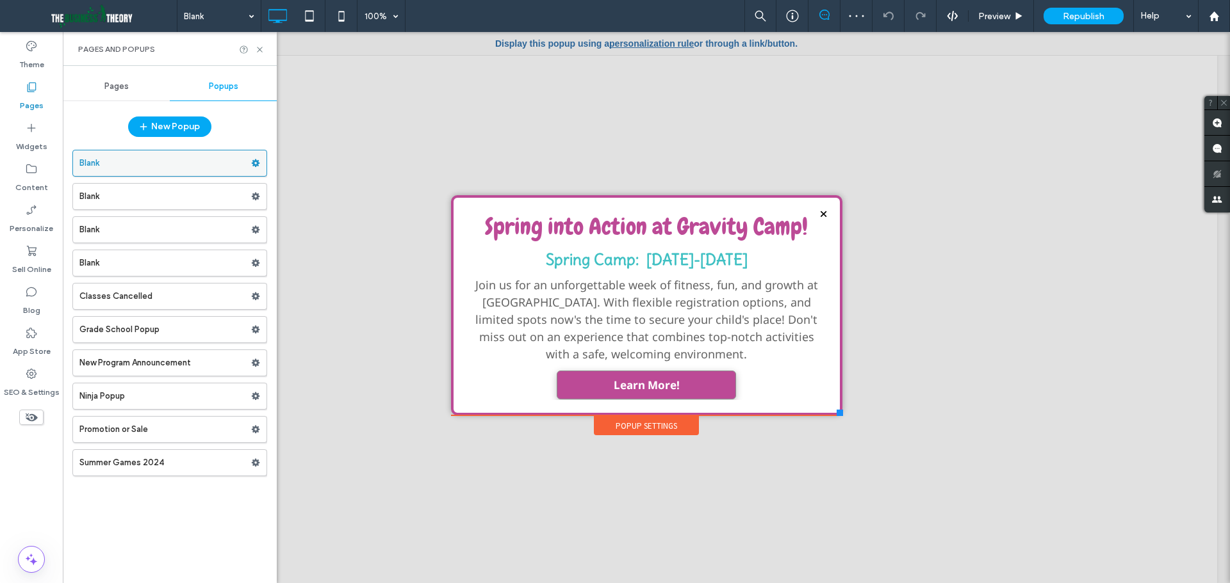
click at [254, 159] on icon at bounding box center [255, 163] width 9 height 9
click at [304, 163] on span "Rename" at bounding box center [315, 166] width 35 height 11
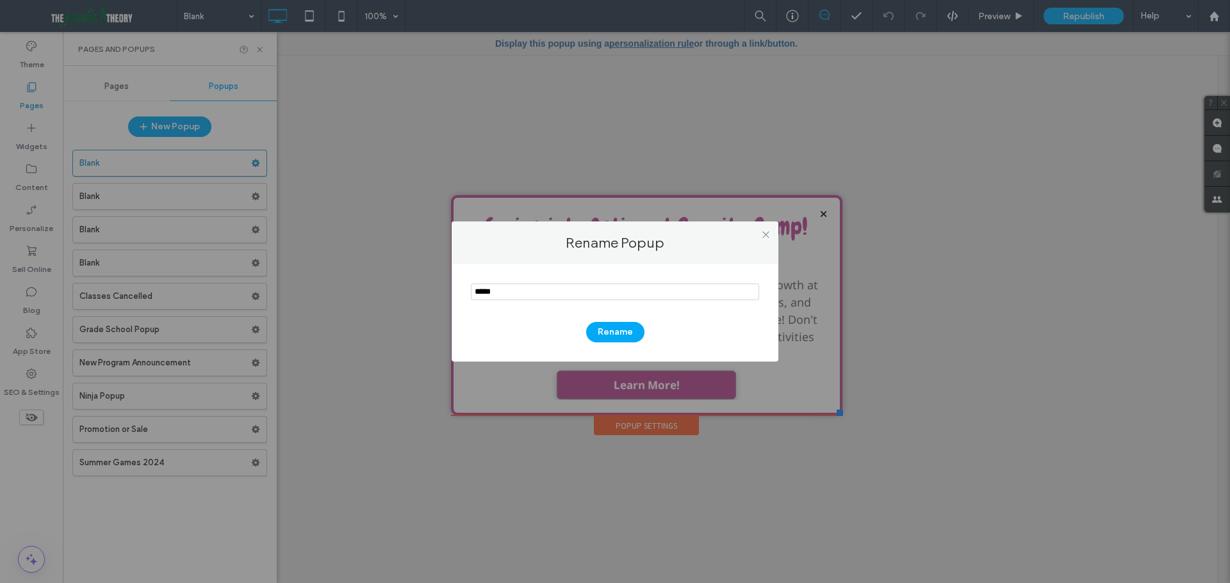
click at [531, 286] on input "notEmpty" at bounding box center [615, 292] width 288 height 17
type input "**********"
click at [603, 330] on button "Rename" at bounding box center [615, 332] width 58 height 20
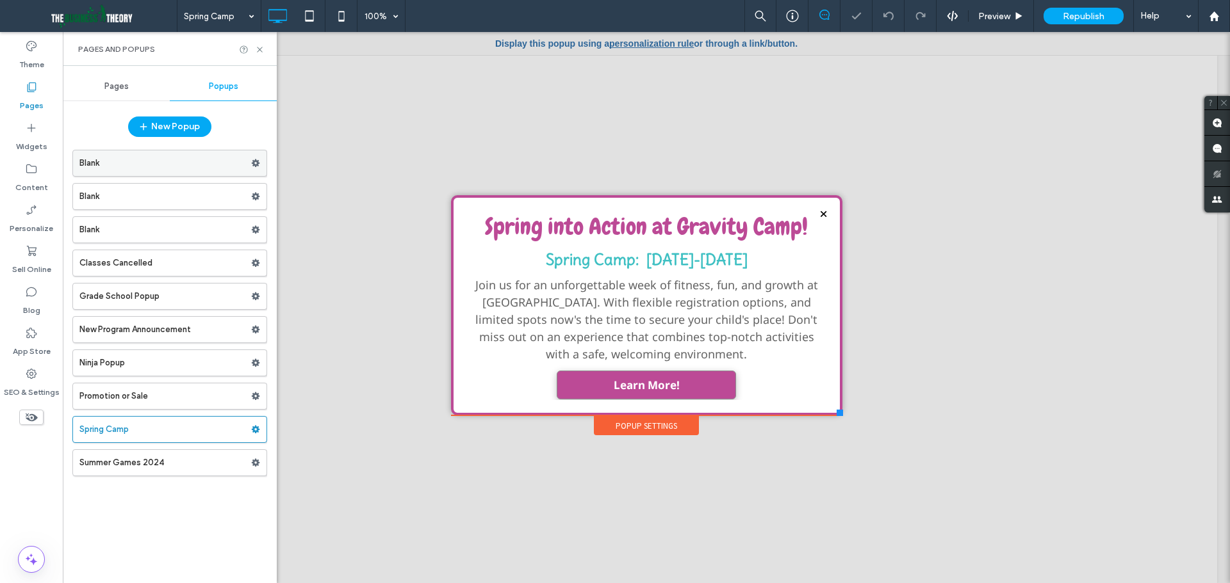
click at [220, 163] on label "Blank" at bounding box center [165, 164] width 172 height 26
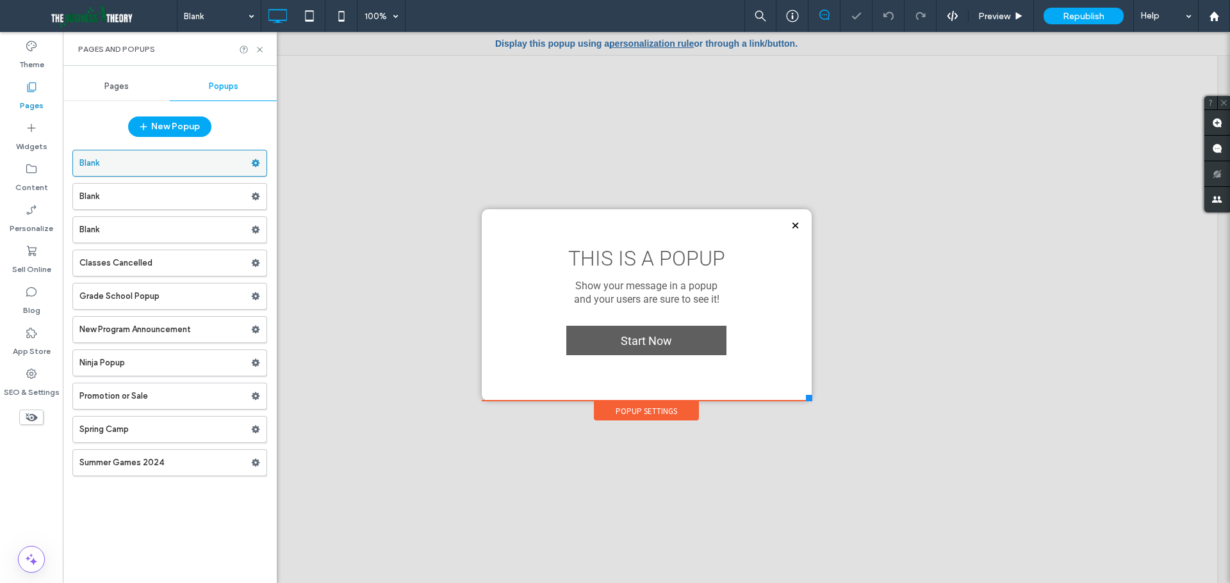
click at [254, 163] on use at bounding box center [256, 163] width 8 height 8
click at [317, 211] on span "Delete" at bounding box center [312, 213] width 28 height 11
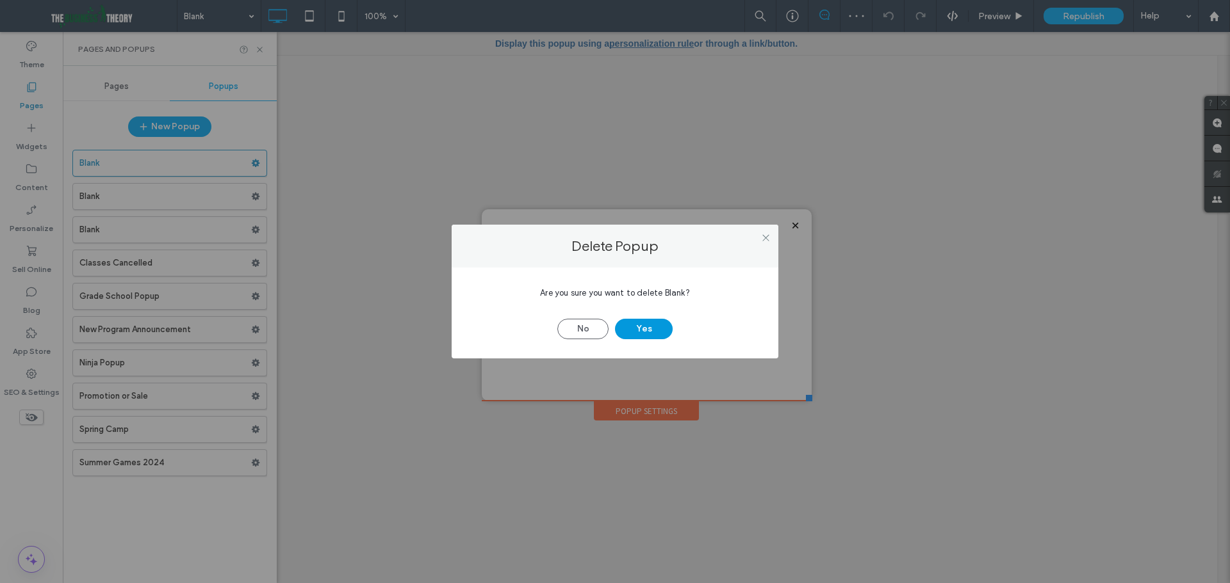
click at [642, 337] on button "Yes" at bounding box center [644, 329] width 58 height 20
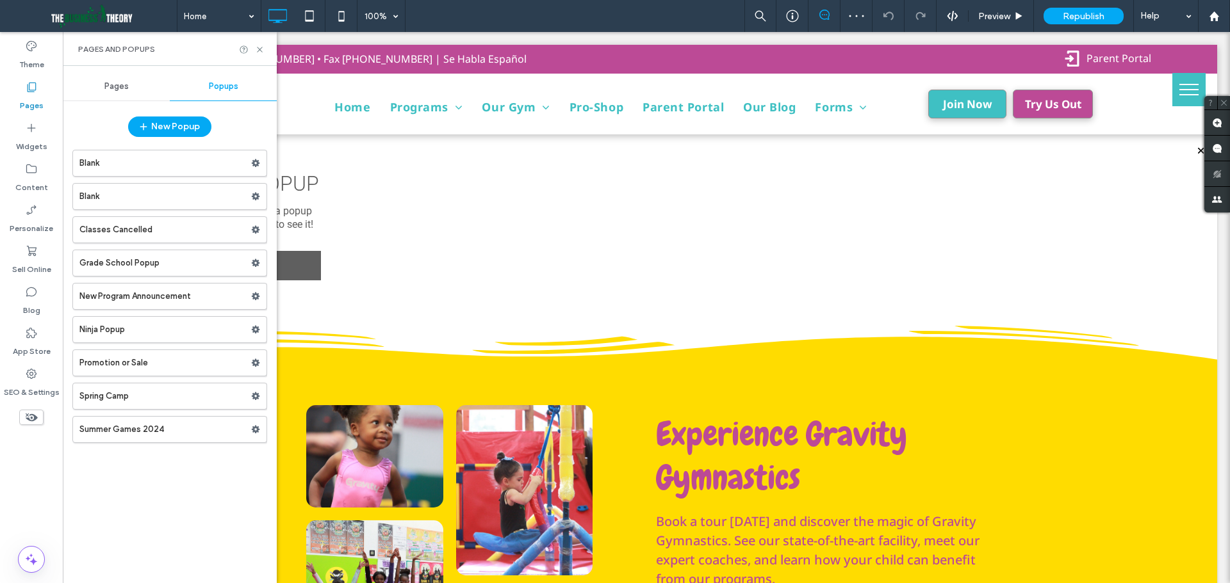
click at [215, 161] on div at bounding box center [615, 291] width 1230 height 583
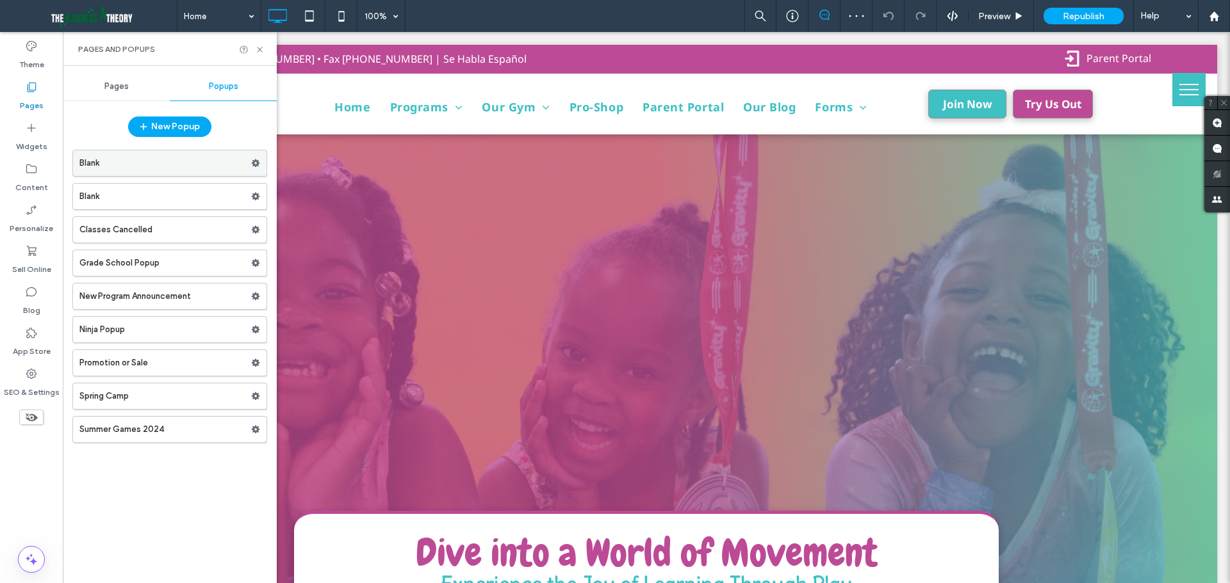
click at [198, 157] on label "Blank" at bounding box center [165, 164] width 172 height 26
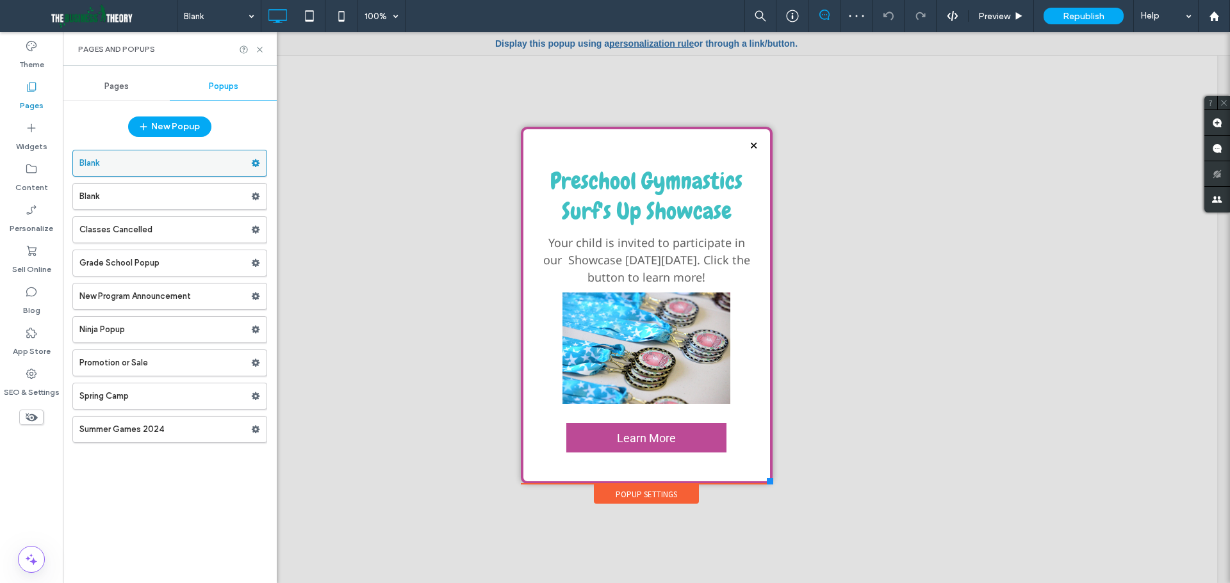
click at [253, 164] on use at bounding box center [256, 163] width 8 height 8
click at [314, 170] on span "Rename" at bounding box center [315, 166] width 35 height 11
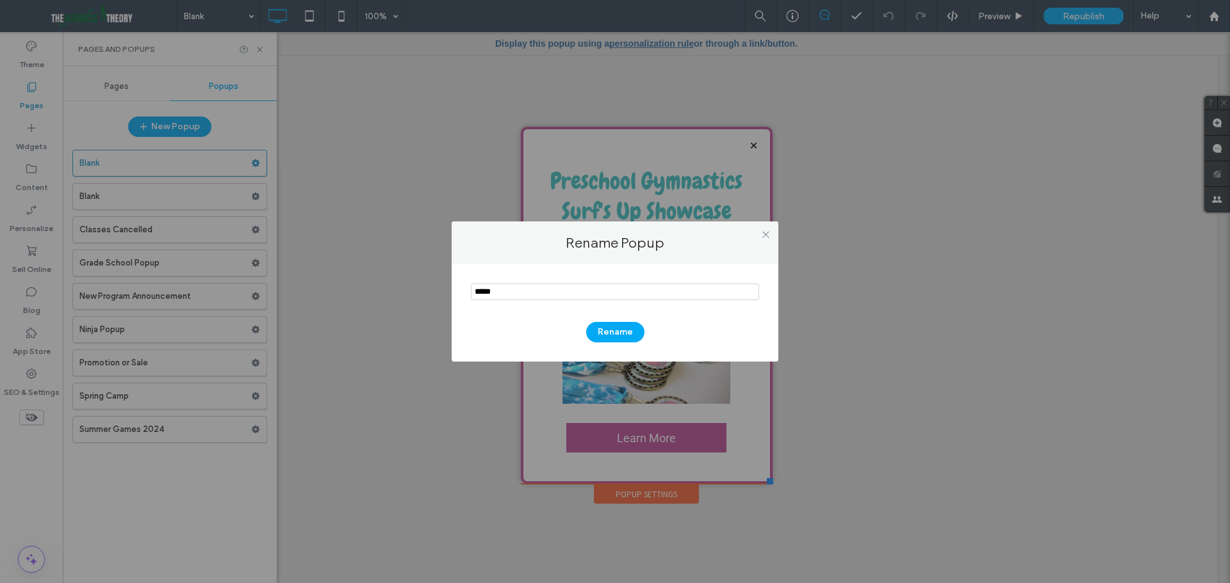
click at [506, 293] on input "notEmpty" at bounding box center [615, 292] width 288 height 17
click at [506, 291] on input "notEmpty" at bounding box center [615, 292] width 288 height 17
click at [504, 291] on input "notEmpty" at bounding box center [615, 292] width 288 height 17
type input "**********"
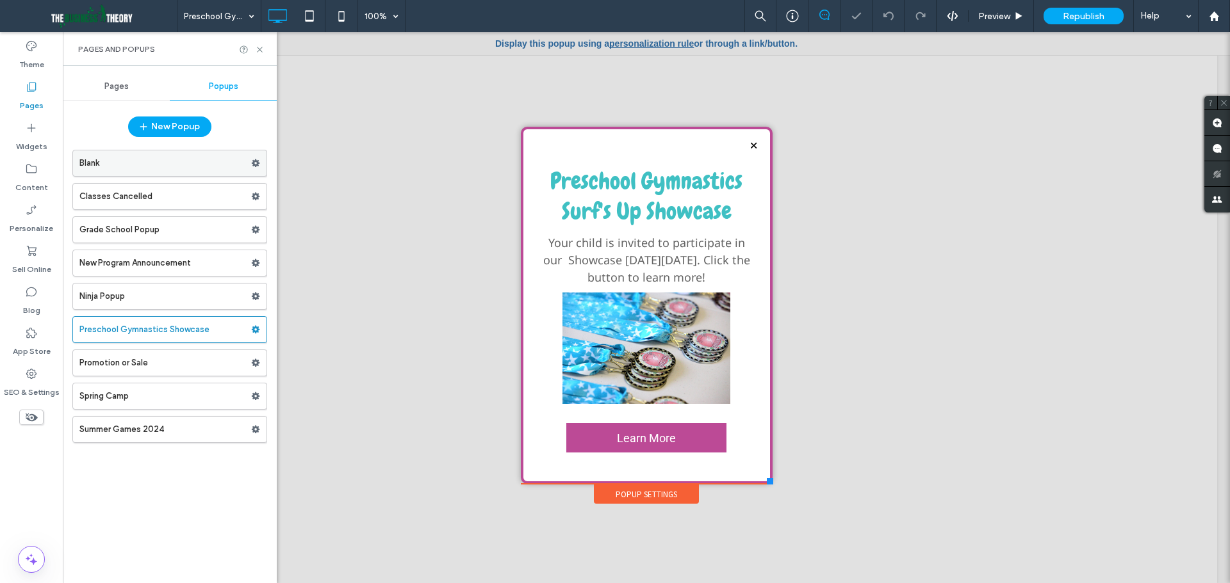
click at [177, 167] on label "Blank" at bounding box center [165, 164] width 172 height 26
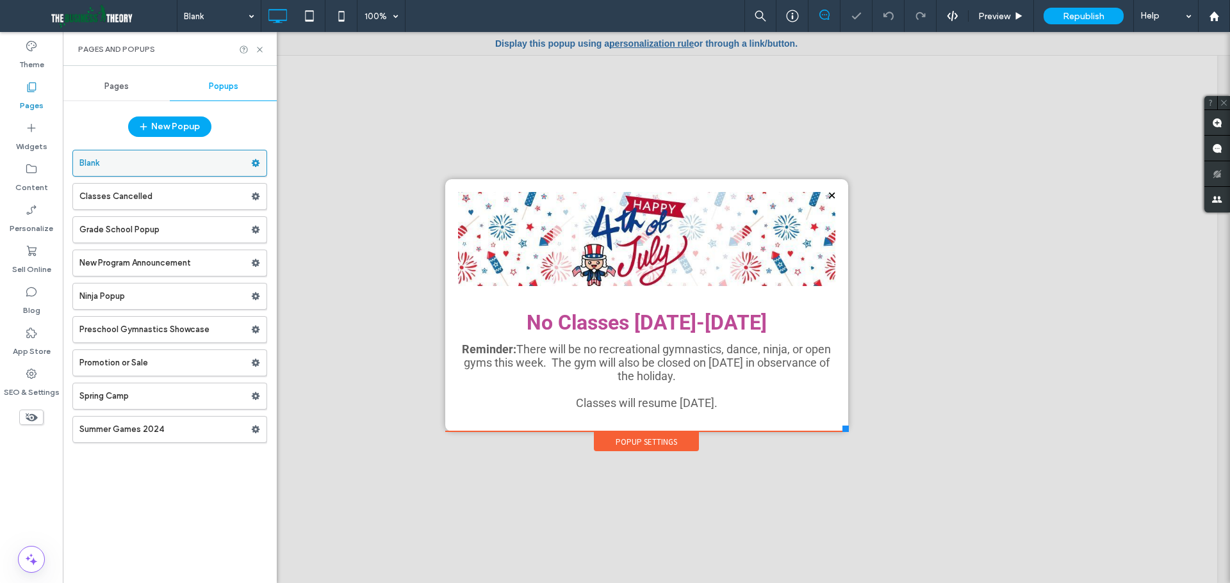
click at [254, 162] on use at bounding box center [256, 163] width 8 height 8
click at [311, 166] on span "Rename" at bounding box center [315, 166] width 35 height 11
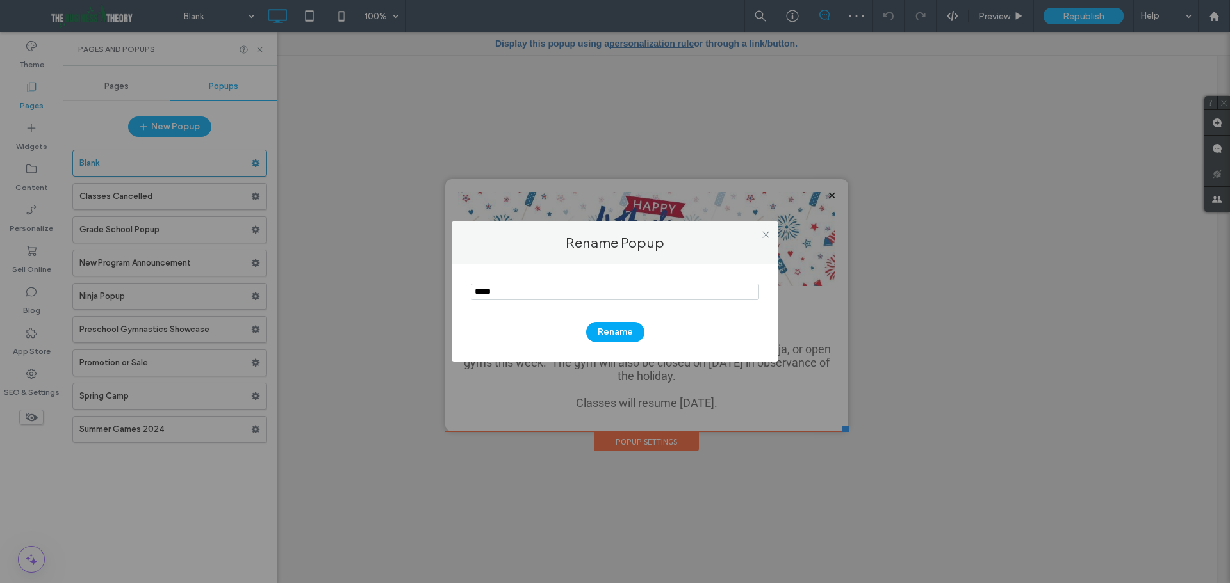
click at [528, 290] on input "notEmpty" at bounding box center [615, 292] width 288 height 17
type input "*"
type input "**********"
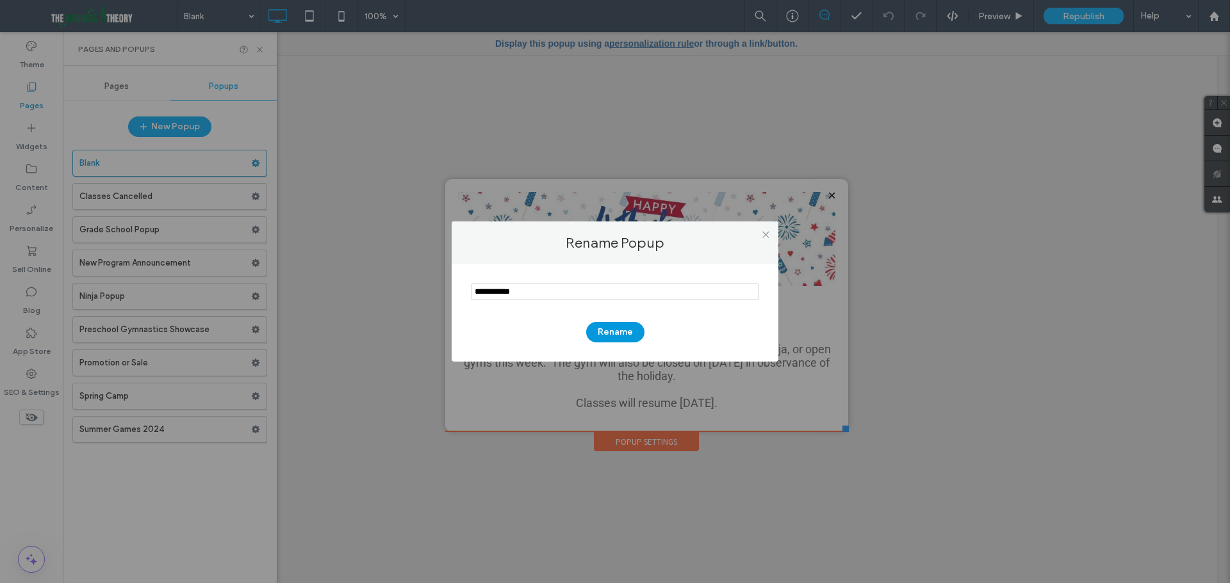
click at [612, 324] on button "Rename" at bounding box center [615, 332] width 58 height 20
